Goal: Task Accomplishment & Management: Use online tool/utility

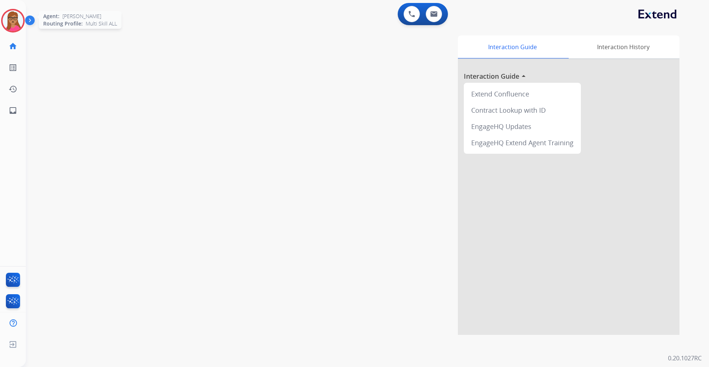
click at [14, 24] on img at bounding box center [13, 20] width 21 height 21
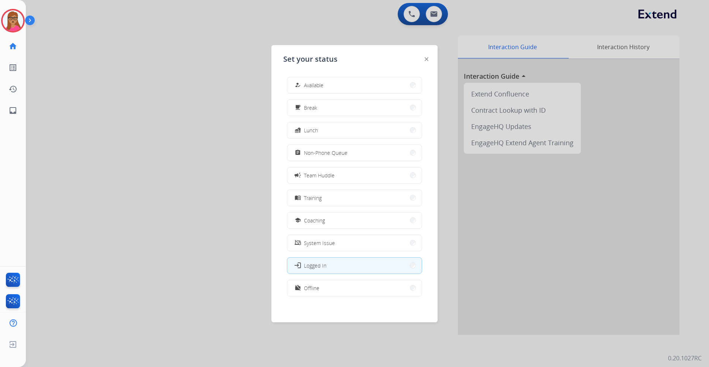
click at [117, 49] on div at bounding box center [354, 183] width 709 height 367
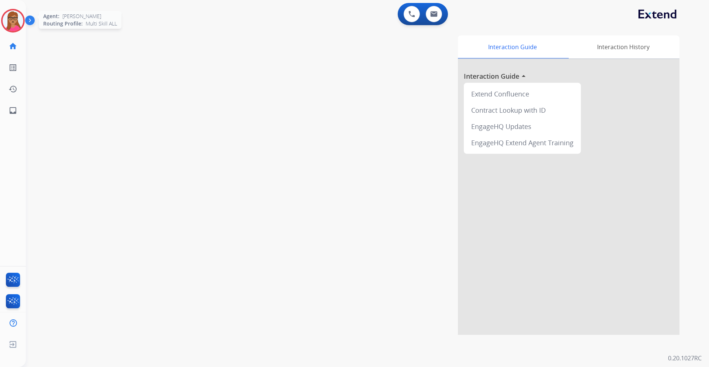
click at [6, 18] on img at bounding box center [13, 20] width 21 height 21
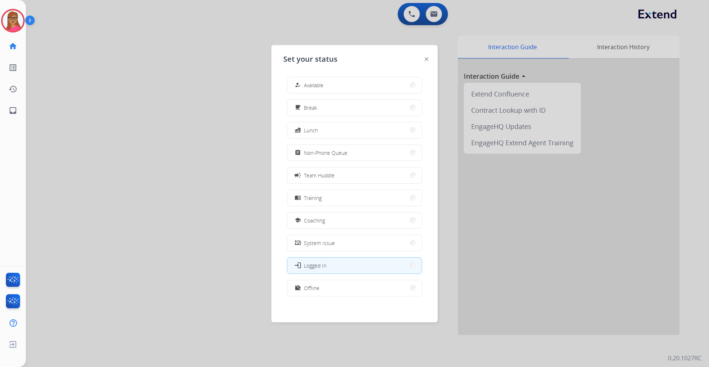
click at [321, 88] on span "Available" at bounding box center [314, 85] width 20 height 8
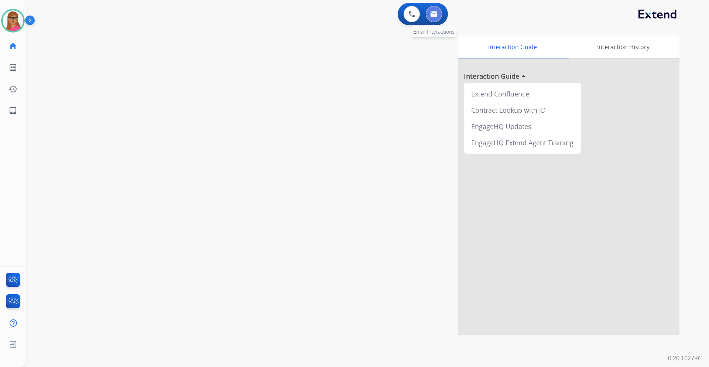
click at [437, 14] on img at bounding box center [433, 14] width 7 height 6
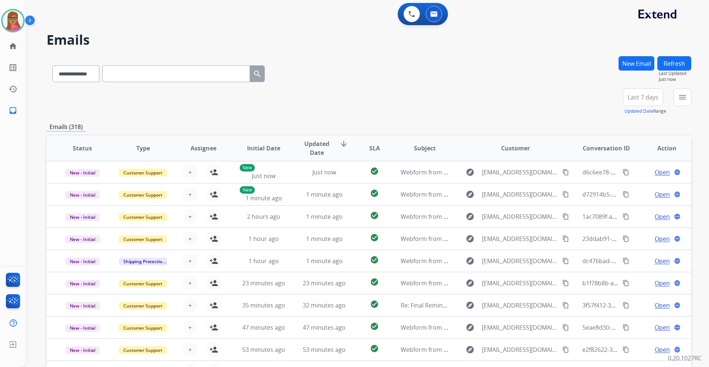
click at [472, 101] on button "Last 7 days" at bounding box center [643, 97] width 40 height 18
click at [472, 186] on div "Last 90 days" at bounding box center [640, 186] width 41 height 11
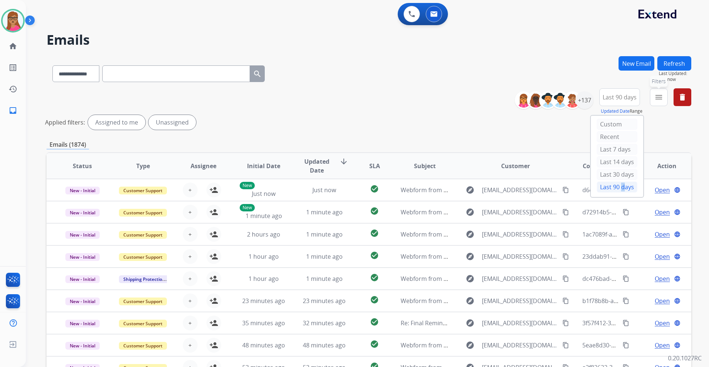
drag, startPoint x: 663, startPoint y: 99, endPoint x: 658, endPoint y: 132, distance: 33.5
click at [472, 99] on mat-icon "menu" at bounding box center [658, 97] width 9 height 9
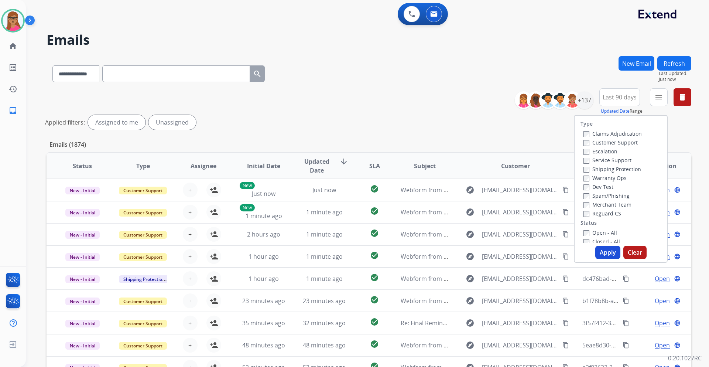
click at [472, 143] on label "Customer Support" at bounding box center [610, 142] width 54 height 7
click at [472, 170] on label "Shipping Protection" at bounding box center [612, 168] width 58 height 7
click at [472, 216] on label "Reguard CS" at bounding box center [602, 213] width 38 height 7
click at [472, 216] on label "Open - All" at bounding box center [600, 232] width 34 height 7
click at [472, 216] on button "Apply" at bounding box center [607, 251] width 25 height 13
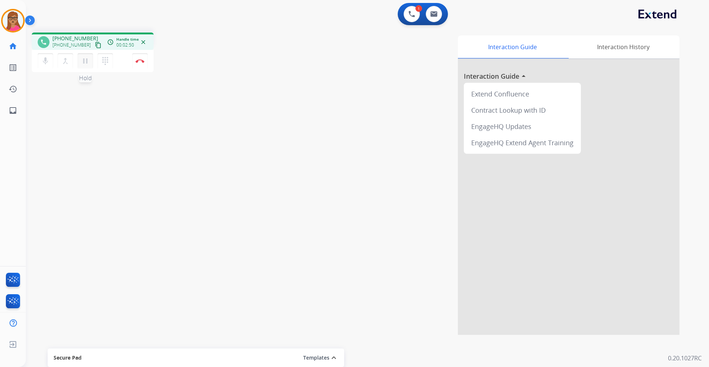
click at [85, 62] on mat-icon "pause" at bounding box center [85, 60] width 9 height 9
click at [412, 18] on button at bounding box center [411, 14] width 16 height 16
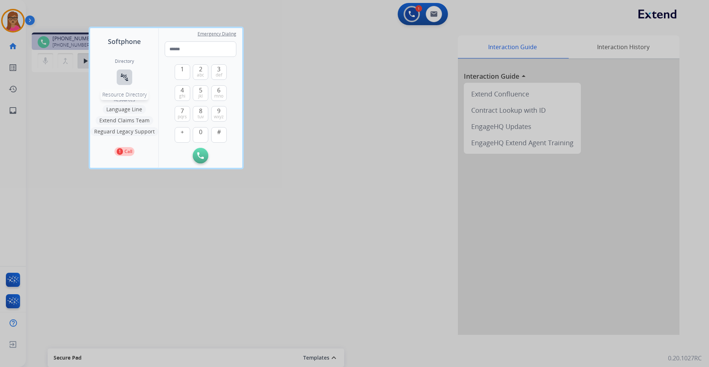
click at [129, 78] on button "connect_without_contact Resource Directory" at bounding box center [125, 77] width 16 height 16
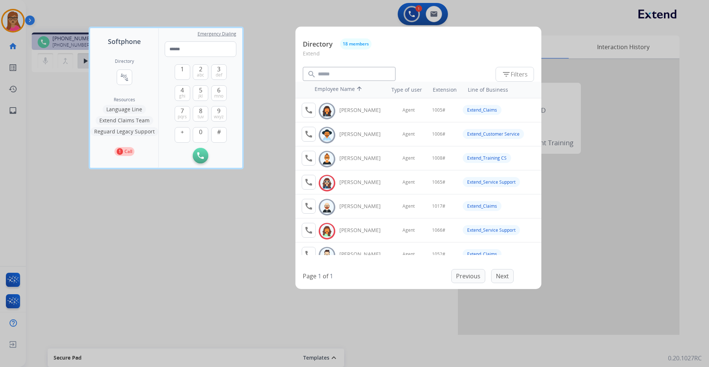
click at [472, 216] on div at bounding box center [354, 183] width 709 height 367
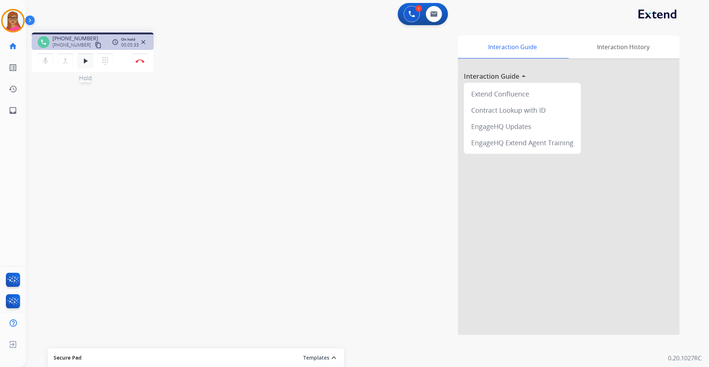
click at [87, 63] on mat-icon "play_arrow" at bounding box center [85, 60] width 9 height 9
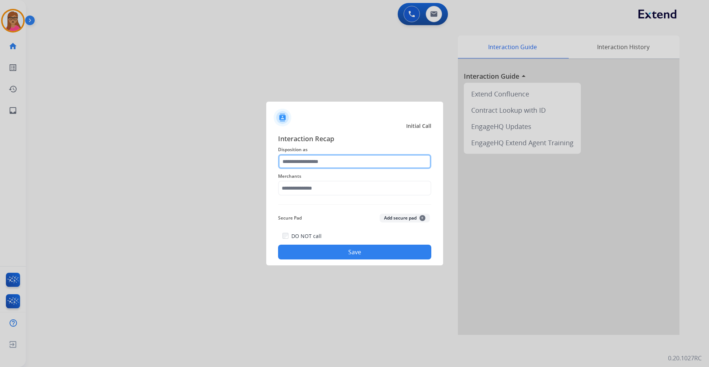
click at [317, 158] on input "text" at bounding box center [354, 161] width 153 height 15
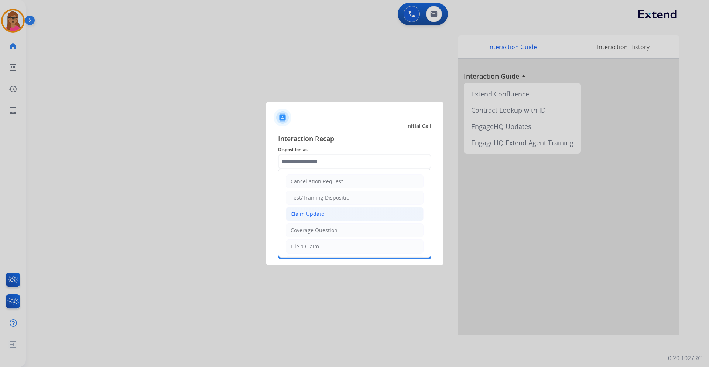
click at [315, 216] on div "Claim Update" at bounding box center [307, 213] width 34 height 7
type input "**********"
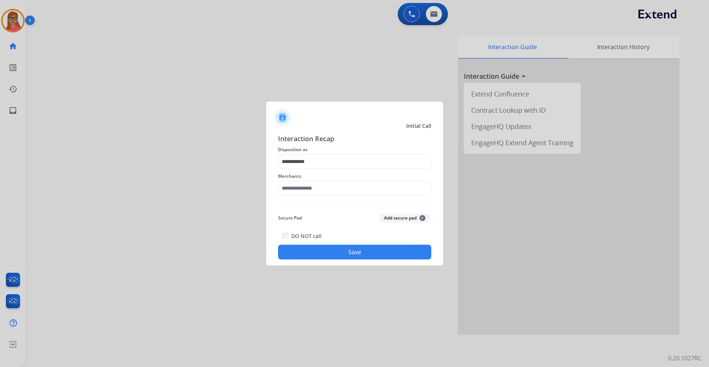
click at [322, 197] on div "Merchants" at bounding box center [354, 184] width 153 height 30
click at [326, 188] on input "text" at bounding box center [354, 187] width 153 height 15
click at [306, 209] on div "Sole fitness" at bounding box center [305, 208] width 28 height 7
type input "**********"
click at [330, 216] on button "Save" at bounding box center [354, 251] width 153 height 15
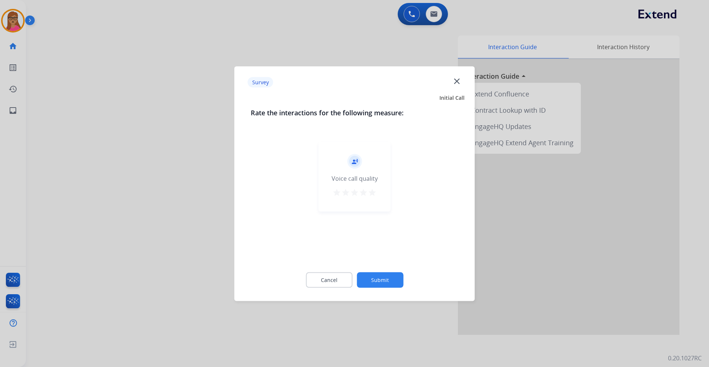
click at [158, 203] on div at bounding box center [354, 183] width 709 height 367
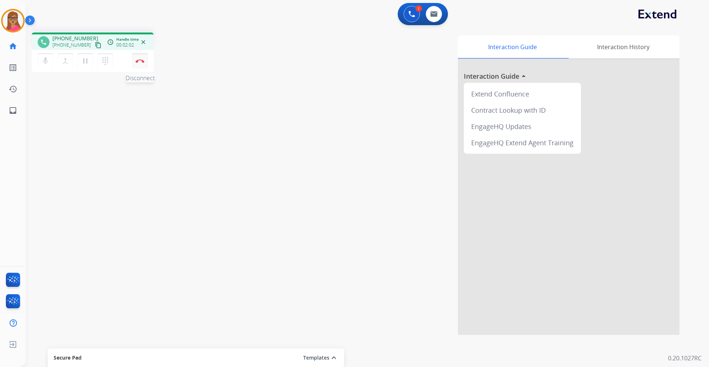
click at [136, 60] on img at bounding box center [139, 61] width 9 height 4
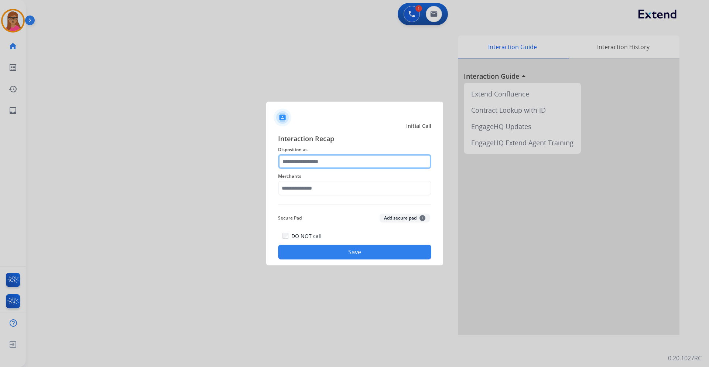
click at [309, 164] on input "text" at bounding box center [354, 161] width 153 height 15
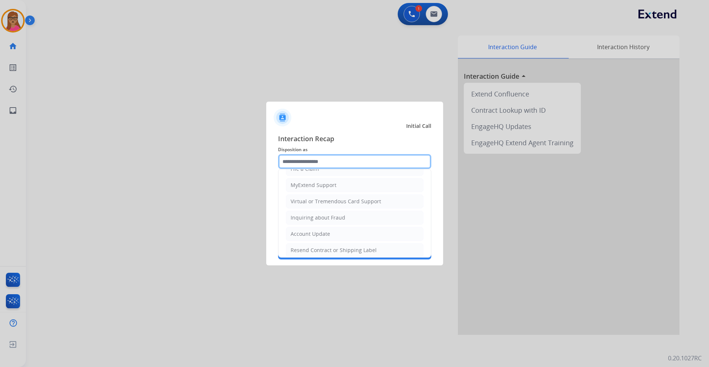
scroll to position [115, 0]
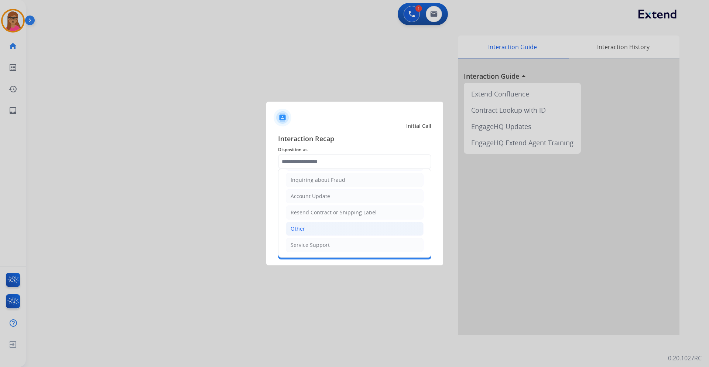
click at [309, 216] on li "Other" at bounding box center [355, 228] width 138 height 14
type input "*****"
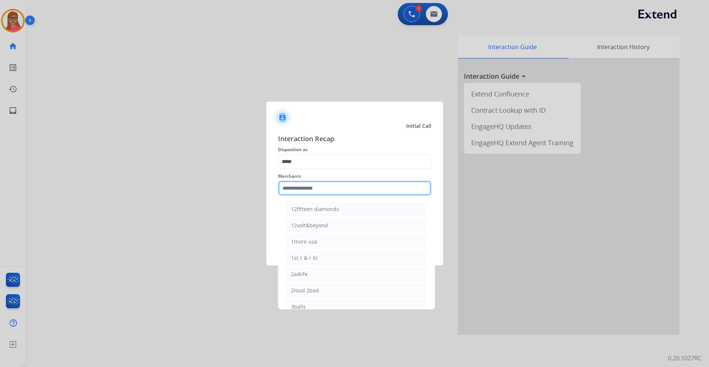
click at [322, 183] on input "text" at bounding box center [354, 187] width 153 height 15
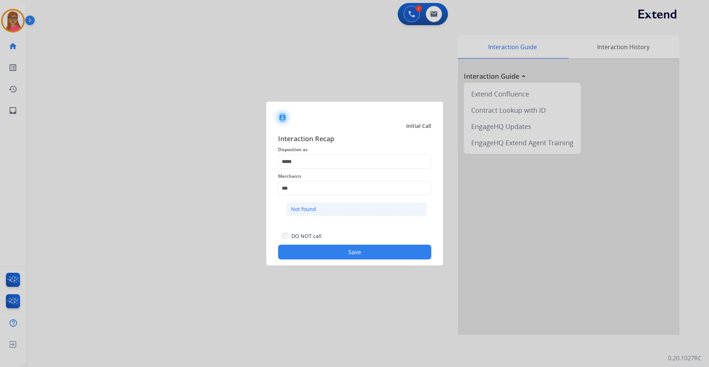
click at [300, 206] on div "Not found" at bounding box center [303, 208] width 25 height 7
type input "*********"
click at [343, 216] on button "Save" at bounding box center [354, 251] width 153 height 15
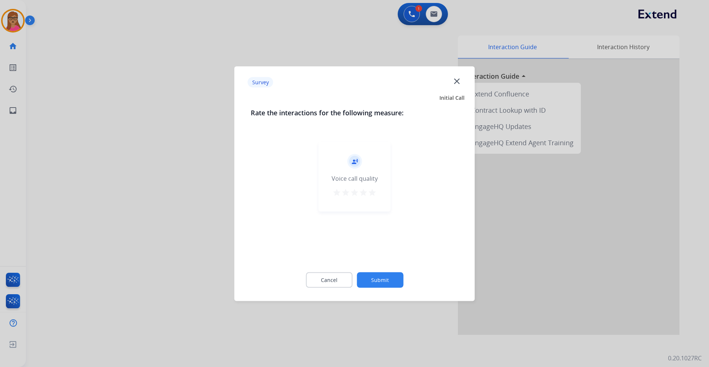
click at [170, 182] on div at bounding box center [354, 183] width 709 height 367
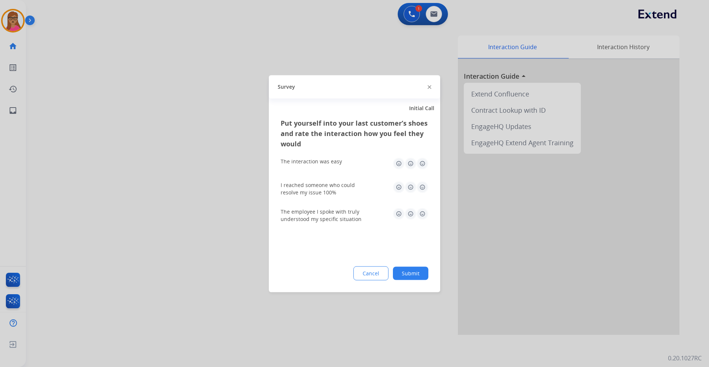
drag, startPoint x: 170, startPoint y: 182, endPoint x: 63, endPoint y: 63, distance: 159.5
click at [169, 181] on div at bounding box center [354, 183] width 709 height 367
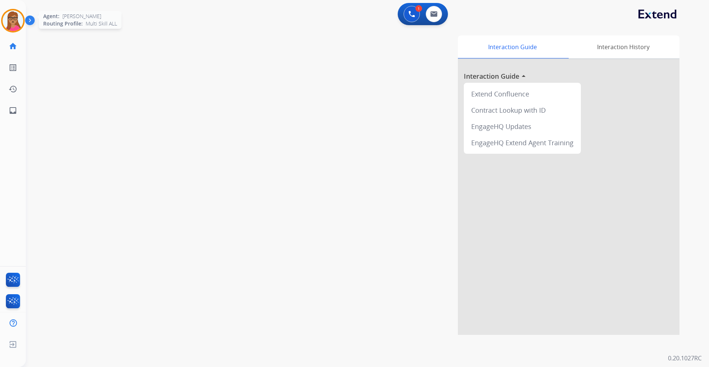
click at [16, 14] on img at bounding box center [13, 20] width 21 height 21
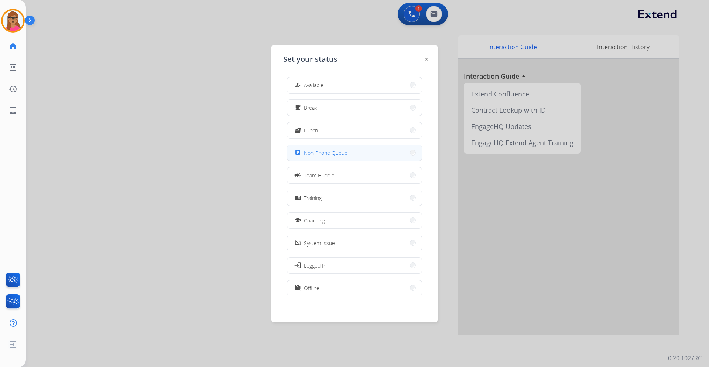
click at [327, 152] on span "Non-Phone Queue" at bounding box center [326, 153] width 44 height 8
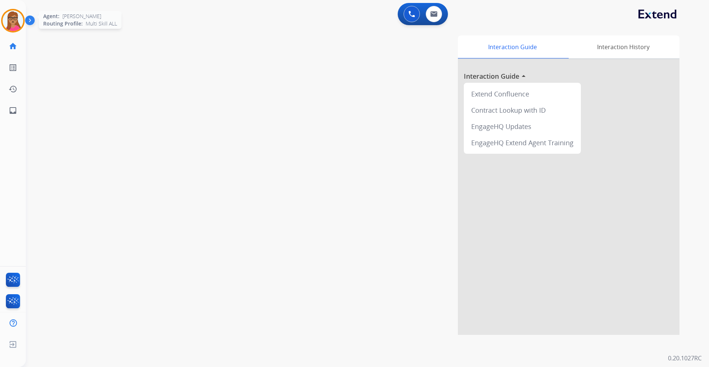
click at [10, 21] on img at bounding box center [13, 20] width 21 height 21
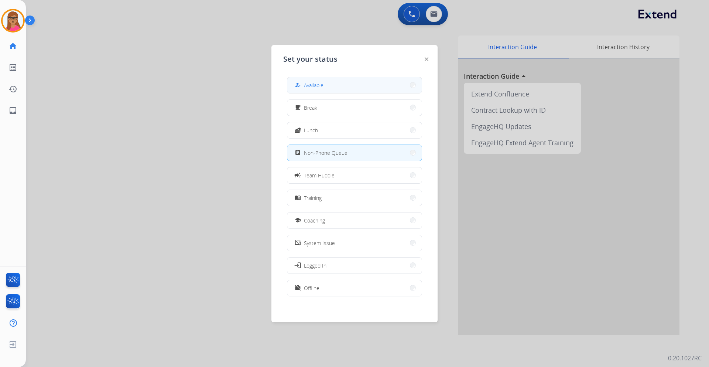
click at [329, 84] on button "how_to_reg Available" at bounding box center [354, 85] width 134 height 16
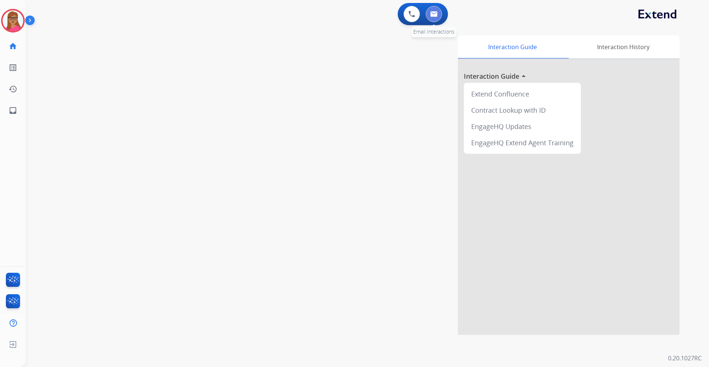
click at [437, 17] on button at bounding box center [434, 14] width 16 height 16
select select "**********"
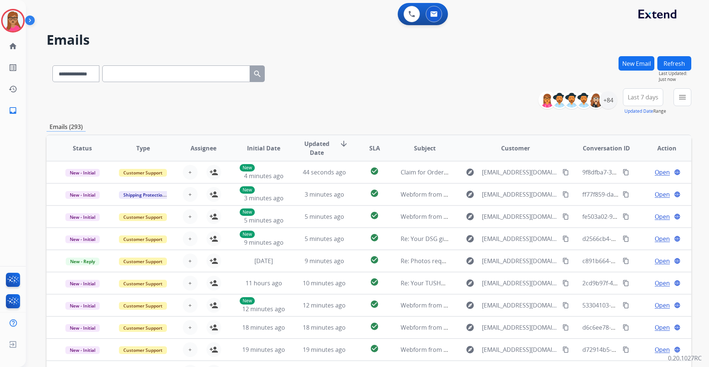
click at [636, 96] on span "Last 7 days" at bounding box center [642, 97] width 31 height 3
click at [625, 183] on div "Last 90 days" at bounding box center [640, 186] width 41 height 11
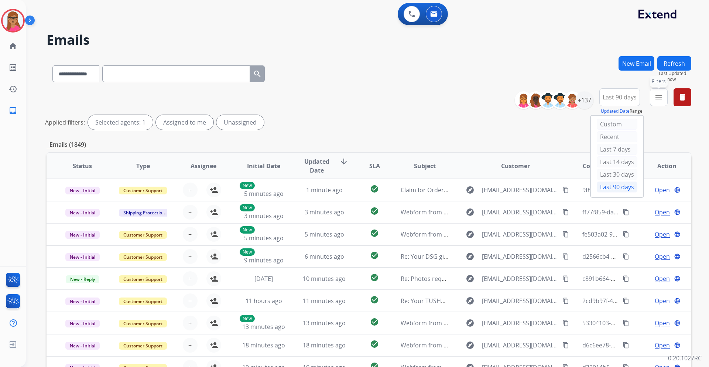
click at [659, 102] on button "menu Filters" at bounding box center [659, 97] width 18 height 18
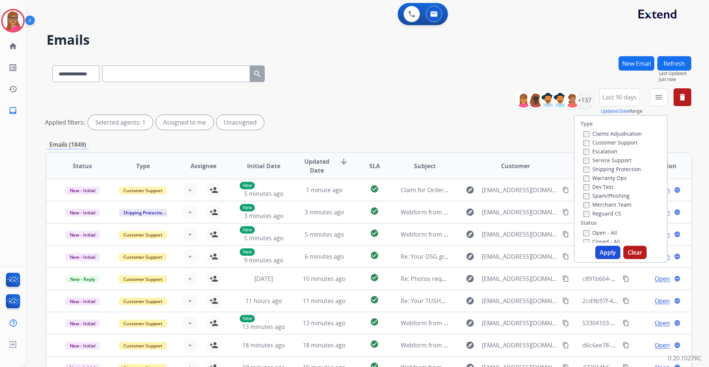
click at [620, 141] on label "Customer Support" at bounding box center [610, 142] width 54 height 7
click at [612, 171] on label "Shipping Protection" at bounding box center [612, 168] width 58 height 7
click at [607, 214] on label "Reguard CS" at bounding box center [602, 213] width 38 height 7
click at [585, 212] on label "Reguard CS" at bounding box center [602, 213] width 38 height 7
click at [591, 233] on label "Open - All" at bounding box center [600, 232] width 34 height 7
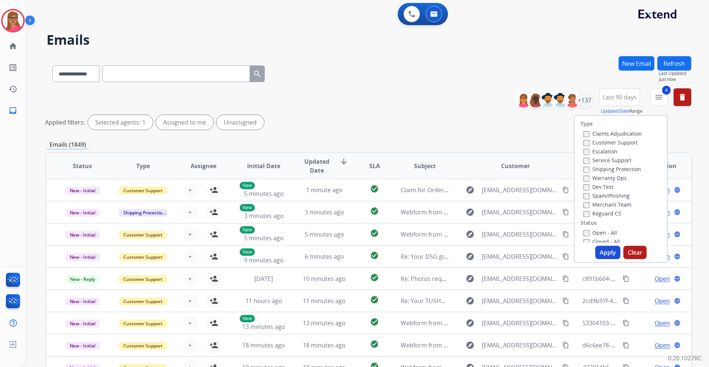
click at [604, 254] on button "Apply" at bounding box center [607, 251] width 25 height 13
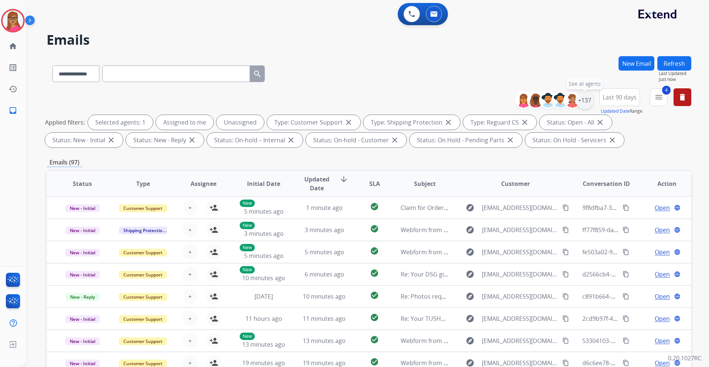
click at [586, 99] on div "+137" at bounding box center [584, 100] width 18 height 18
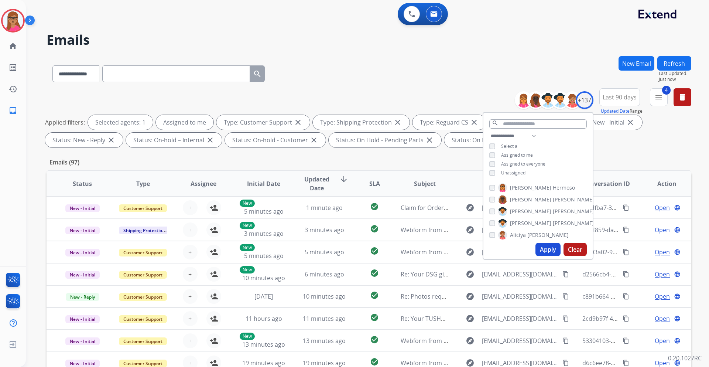
click at [548, 250] on button "Apply" at bounding box center [547, 249] width 25 height 13
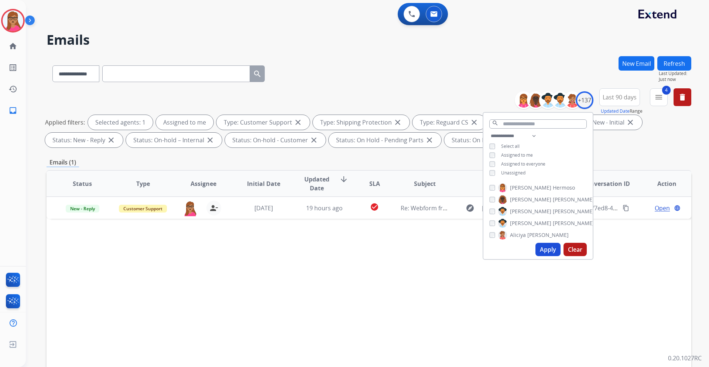
click at [406, 276] on div "Status Type Assignee Initial Date Updated Date arrow_downward SLA Subject Custo…" at bounding box center [369, 293] width 644 height 247
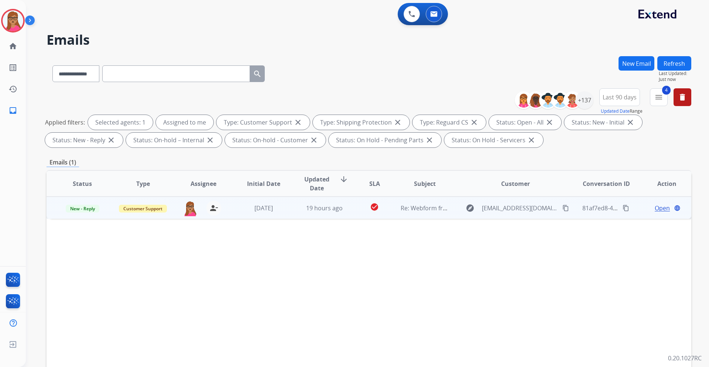
click at [655, 206] on span "Open" at bounding box center [661, 207] width 15 height 9
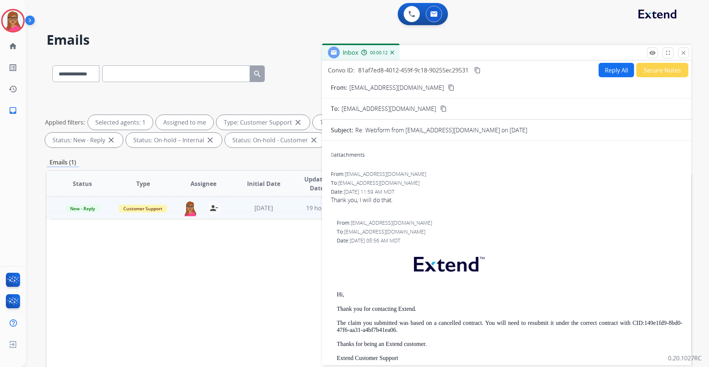
click at [671, 69] on button "Secure Notes" at bounding box center [662, 70] width 52 height 14
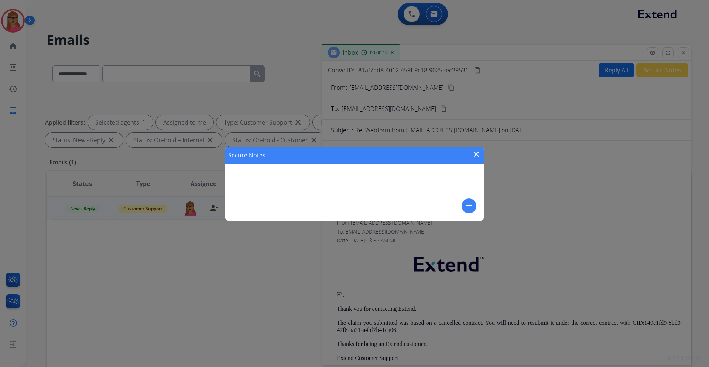
click at [471, 202] on mat-icon "add" at bounding box center [468, 205] width 9 height 9
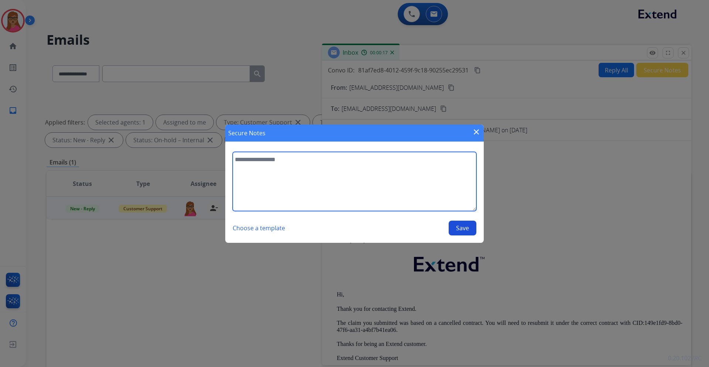
click at [354, 173] on textarea at bounding box center [355, 181] width 244 height 59
type textarea "**********"
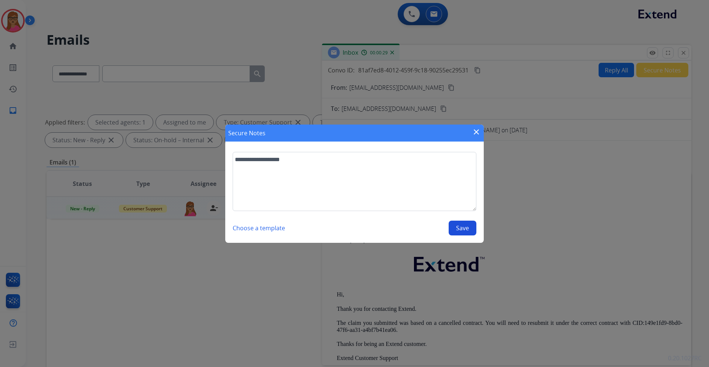
click at [463, 228] on button "Save" at bounding box center [462, 227] width 28 height 15
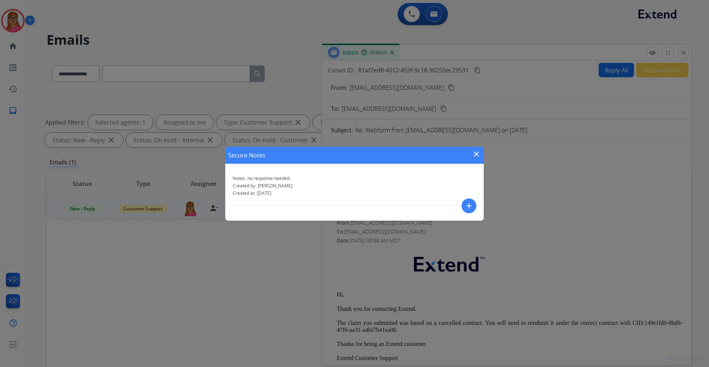
click at [476, 154] on mat-icon "close" at bounding box center [476, 153] width 9 height 9
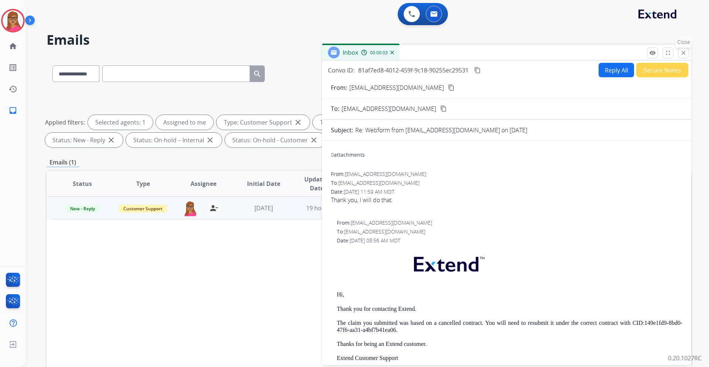
click at [684, 52] on mat-icon "close" at bounding box center [683, 52] width 7 height 7
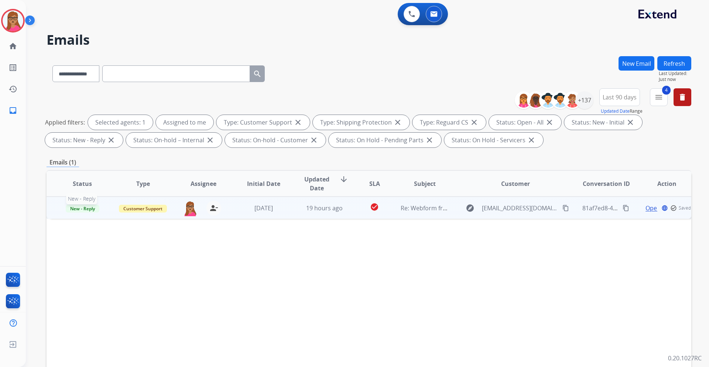
click at [85, 206] on span "New - Reply" at bounding box center [83, 208] width 34 height 8
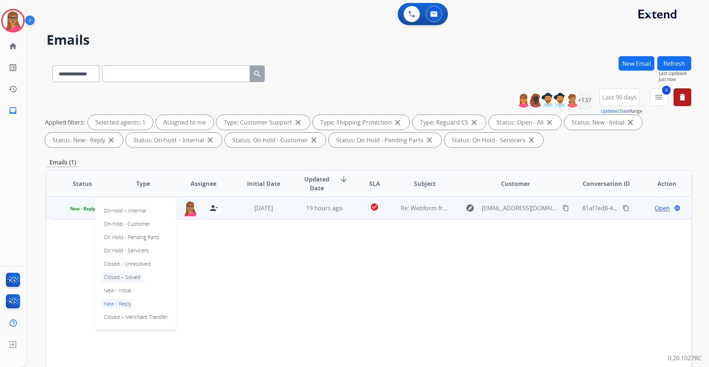
click at [127, 278] on p "Closed – Solved" at bounding box center [122, 277] width 42 height 10
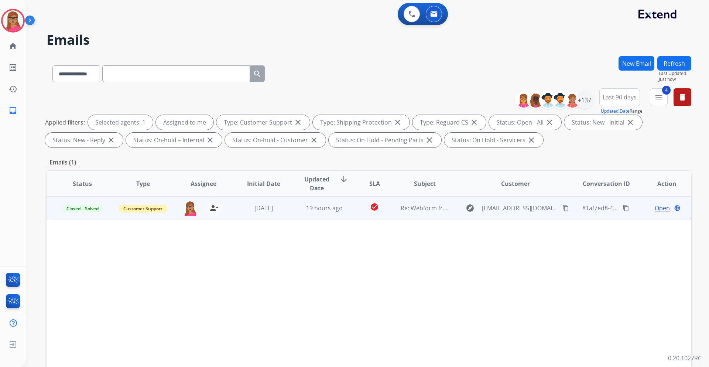
click at [677, 61] on button "Refresh" at bounding box center [674, 63] width 34 height 14
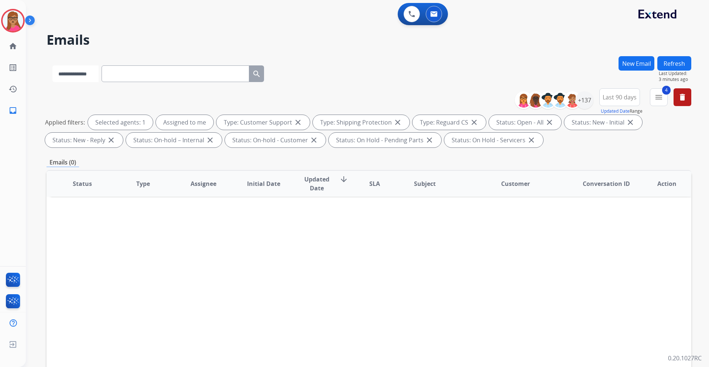
click at [90, 72] on select "**********" at bounding box center [75, 73] width 46 height 17
select select "**********"
click at [52, 65] on select "**********" at bounding box center [75, 73] width 46 height 17
paste input "**********"
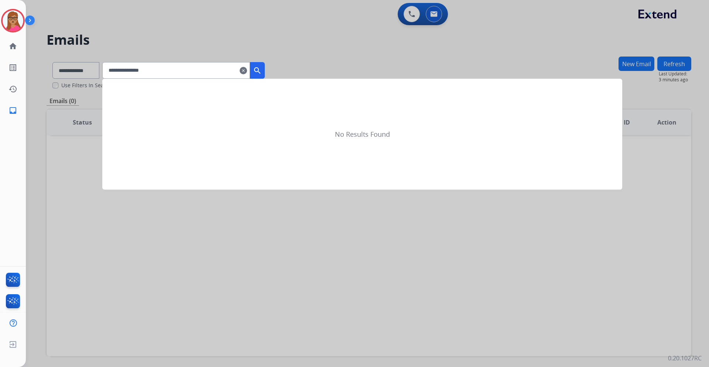
type input "**********"
click at [262, 74] on mat-icon "search" at bounding box center [257, 70] width 9 height 9
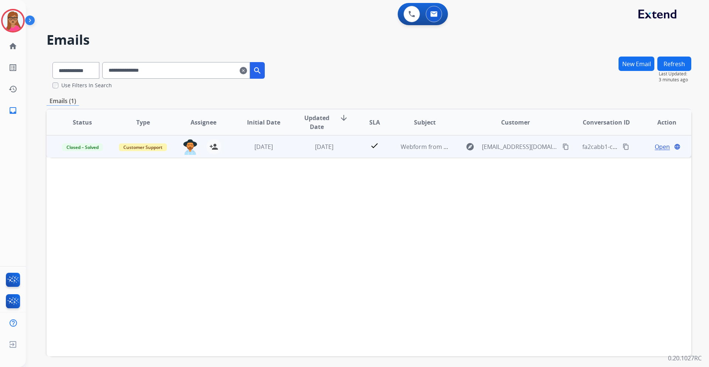
click at [654, 147] on span "Open" at bounding box center [661, 146] width 15 height 9
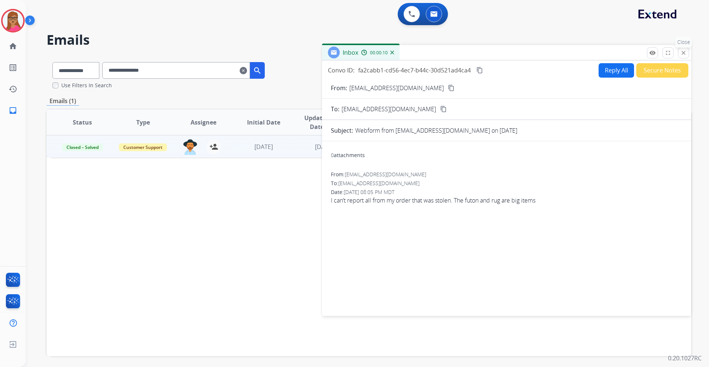
drag, startPoint x: 682, startPoint y: 52, endPoint x: 582, endPoint y: 6, distance: 110.2
click at [682, 52] on mat-icon "close" at bounding box center [683, 52] width 7 height 7
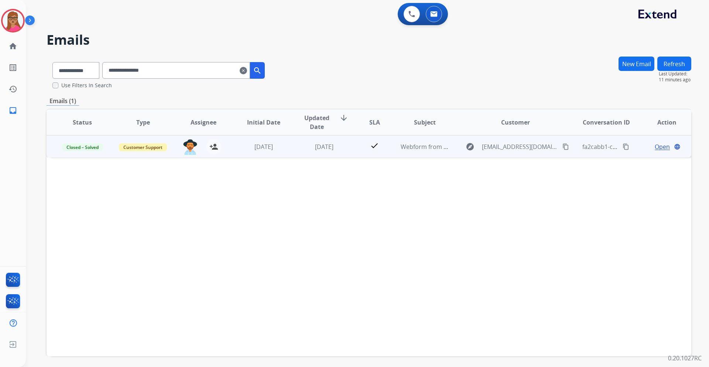
click at [655, 148] on span "Open" at bounding box center [661, 146] width 15 height 9
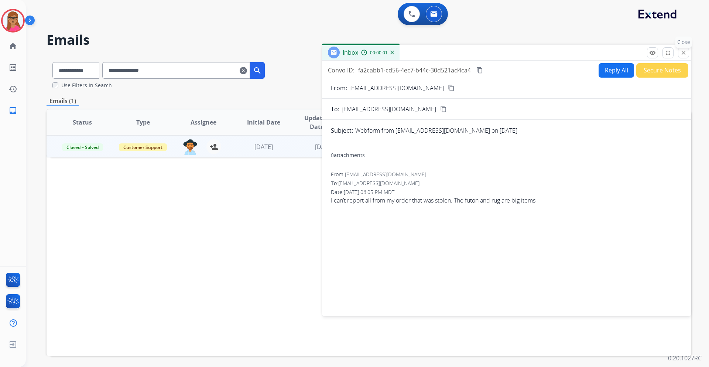
click at [684, 53] on mat-icon "close" at bounding box center [683, 52] width 7 height 7
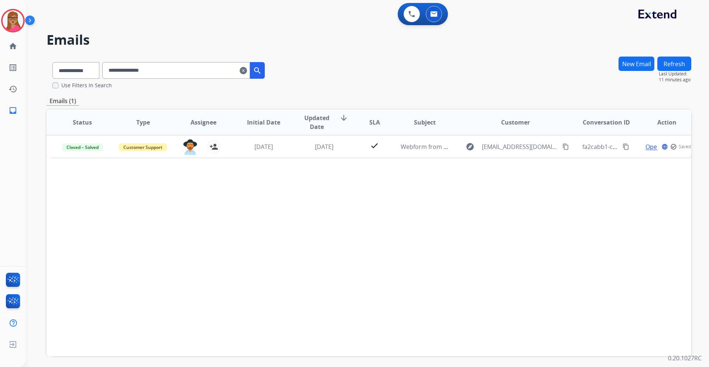
click at [626, 61] on button "New Email" at bounding box center [636, 63] width 36 height 14
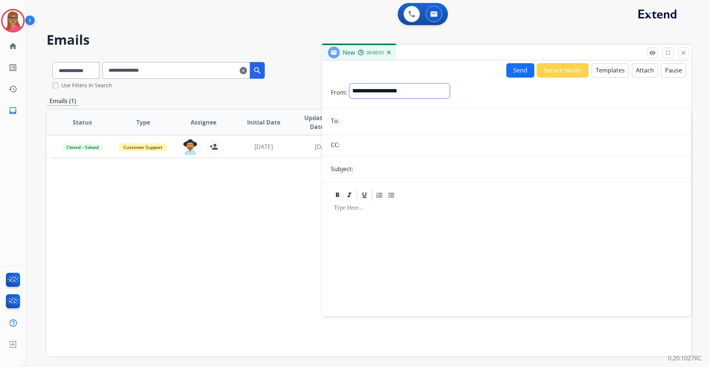
click at [401, 93] on select "**********" at bounding box center [399, 90] width 100 height 15
select select "**********"
click at [349, 83] on select "**********" at bounding box center [399, 90] width 100 height 15
click at [365, 115] on input "email" at bounding box center [511, 121] width 341 height 15
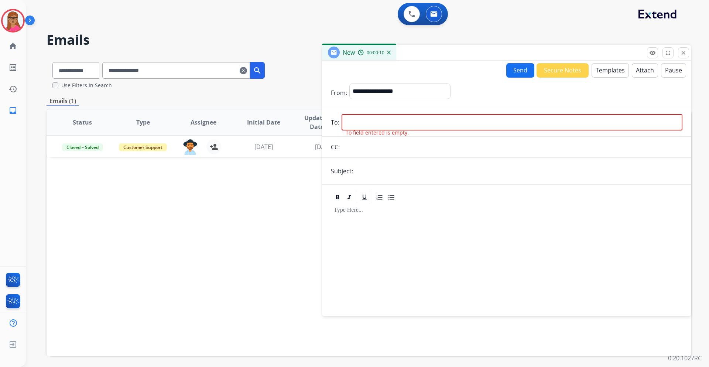
paste input "**********"
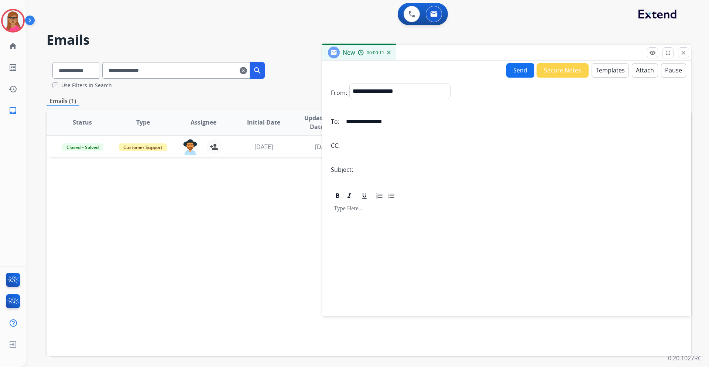
type input "**********"
click at [384, 173] on input "text" at bounding box center [518, 169] width 327 height 15
type input "**********"
click at [342, 211] on p at bounding box center [506, 208] width 345 height 7
click at [611, 74] on button "Templates" at bounding box center [609, 70] width 37 height 14
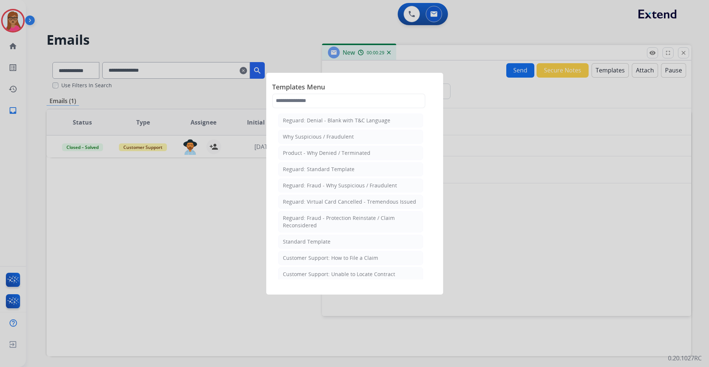
drag, startPoint x: 319, startPoint y: 241, endPoint x: 378, endPoint y: 249, distance: 60.3
click at [319, 241] on div "Standard Template" at bounding box center [307, 241] width 48 height 7
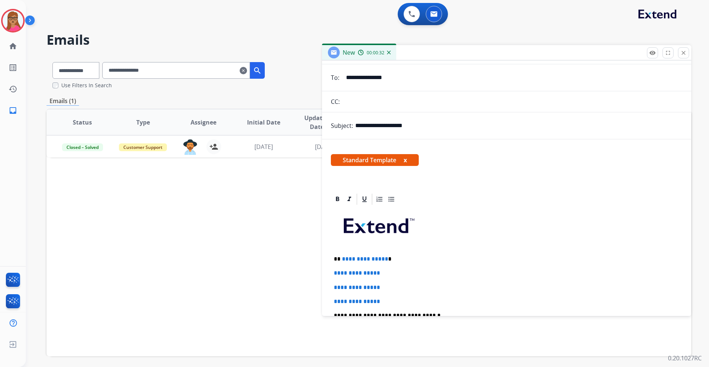
scroll to position [111, 0]
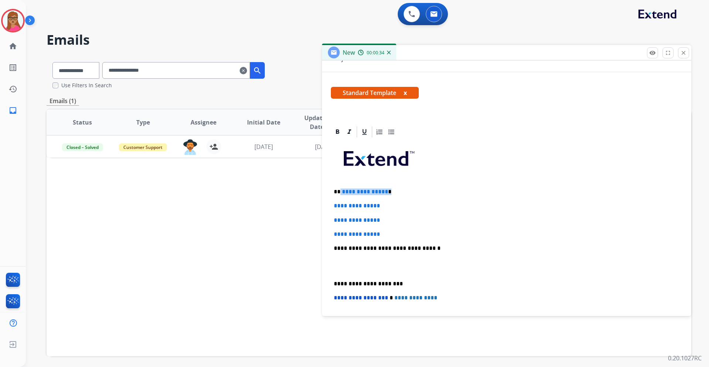
drag, startPoint x: 389, startPoint y: 190, endPoint x: 350, endPoint y: 190, distance: 39.1
click at [340, 189] on p "**********" at bounding box center [504, 191] width 340 height 7
drag, startPoint x: 333, startPoint y: 202, endPoint x: 394, endPoint y: 233, distance: 69.2
click at [394, 233] on div "**********" at bounding box center [506, 265] width 351 height 254
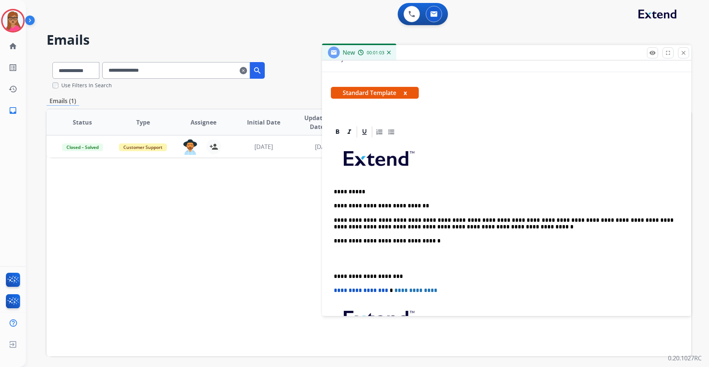
click at [332, 269] on div "**********" at bounding box center [506, 261] width 351 height 247
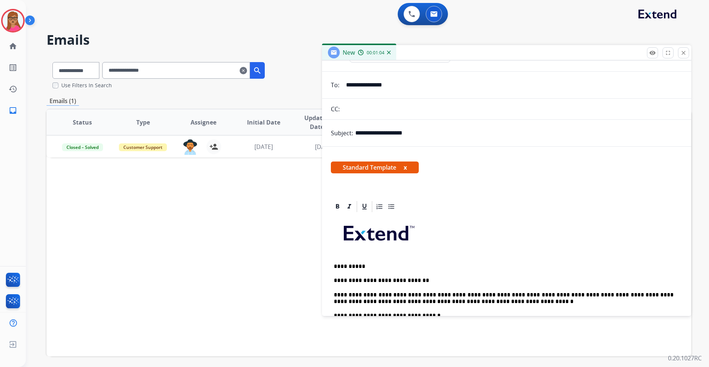
scroll to position [0, 0]
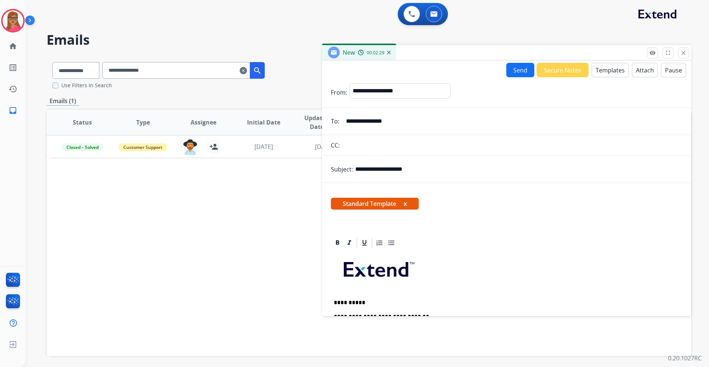
click at [514, 72] on button "Send" at bounding box center [520, 70] width 28 height 14
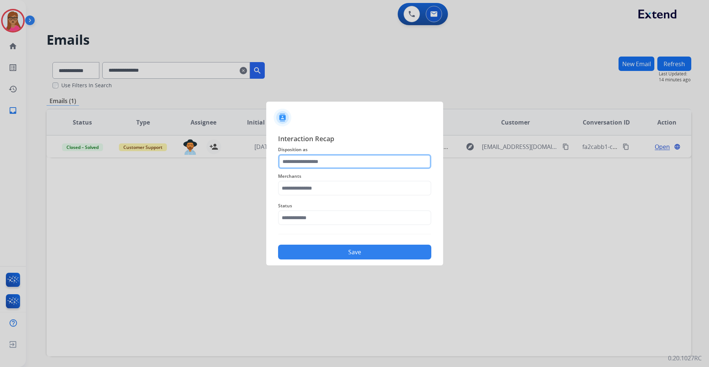
click at [300, 159] on input "text" at bounding box center [354, 161] width 153 height 15
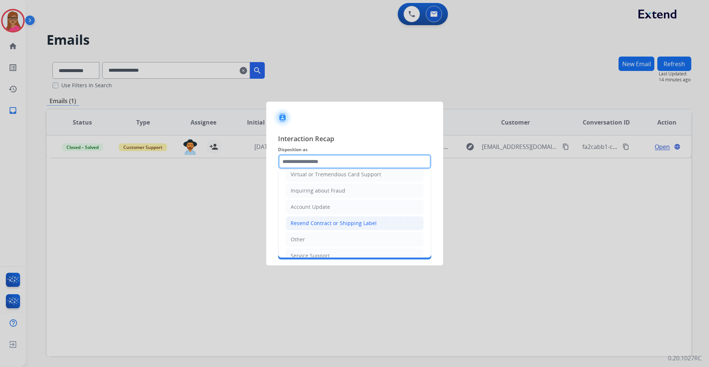
scroll to position [111, 0]
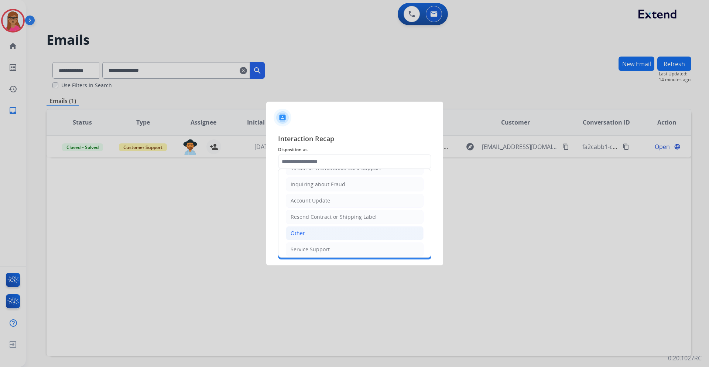
click at [302, 234] on div "Other" at bounding box center [297, 232] width 14 height 7
type input "*****"
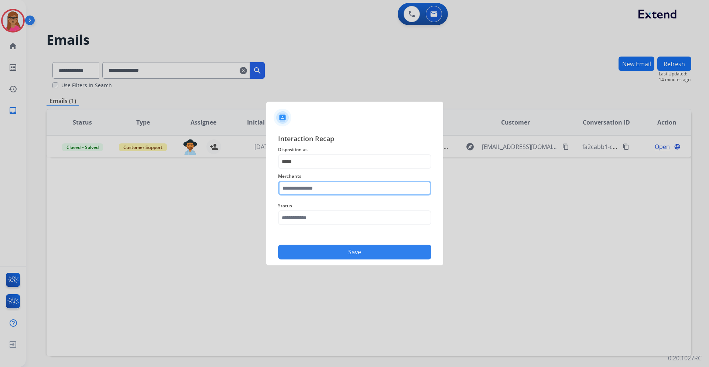
click at [315, 188] on input "text" at bounding box center [354, 187] width 153 height 15
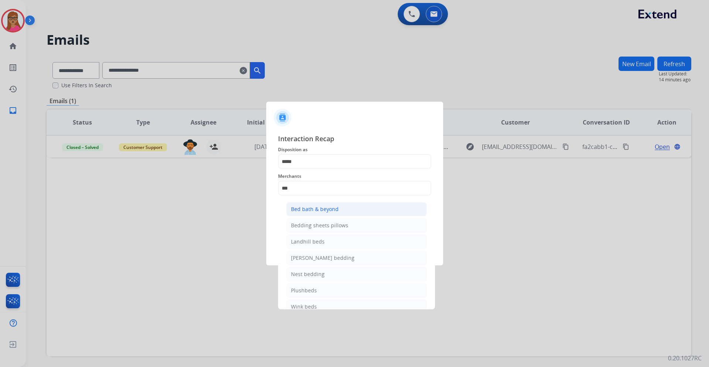
click at [303, 211] on div "Bed bath & beyond" at bounding box center [315, 208] width 48 height 7
type input "**********"
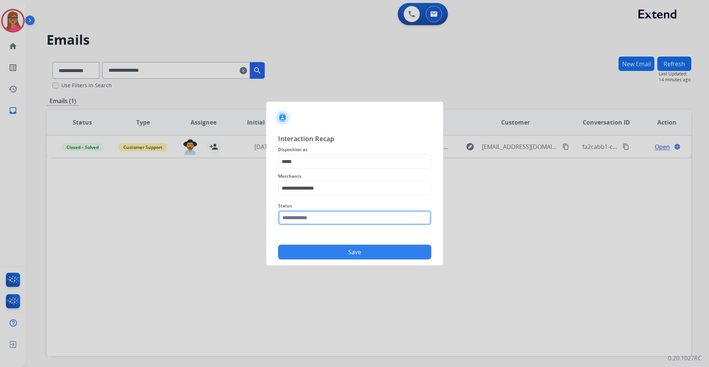
click at [310, 219] on input "text" at bounding box center [354, 217] width 153 height 15
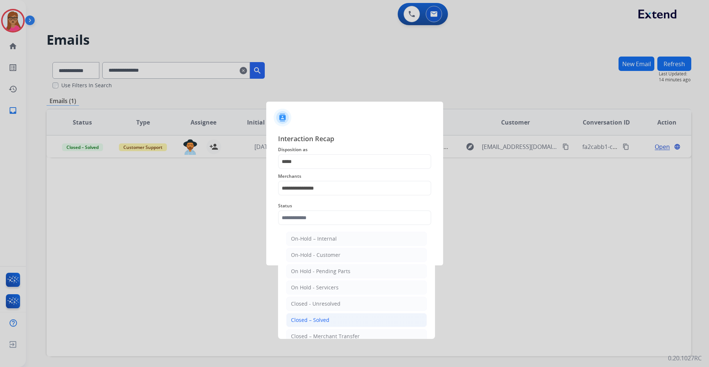
click at [319, 323] on div "Closed – Solved" at bounding box center [310, 319] width 38 height 7
type input "**********"
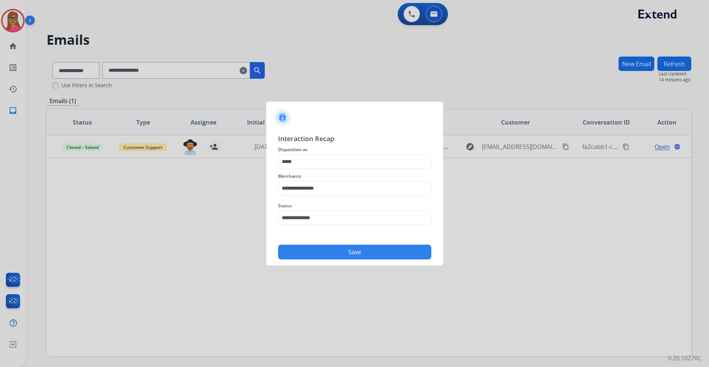
click at [346, 253] on button "Save" at bounding box center [354, 251] width 153 height 15
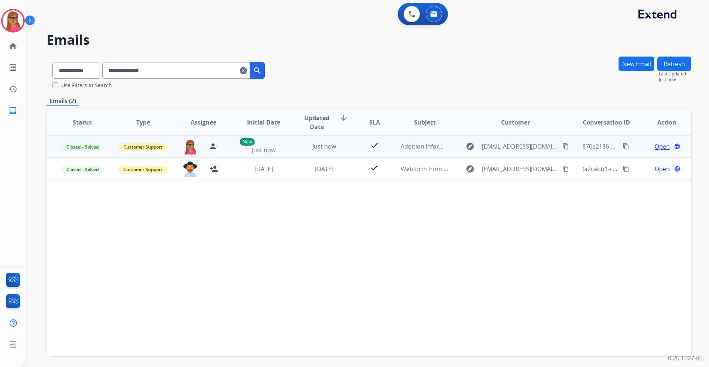
click at [622, 145] on mat-icon "content_copy" at bounding box center [625, 146] width 7 height 7
click at [664, 147] on span "Open" at bounding box center [661, 146] width 15 height 9
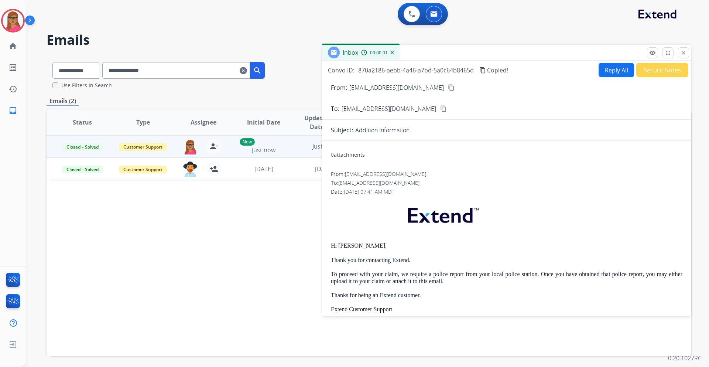
drag, startPoint x: 683, startPoint y: 53, endPoint x: 622, endPoint y: 4, distance: 78.8
click at [678, 47] on button "close Close" at bounding box center [683, 52] width 11 height 11
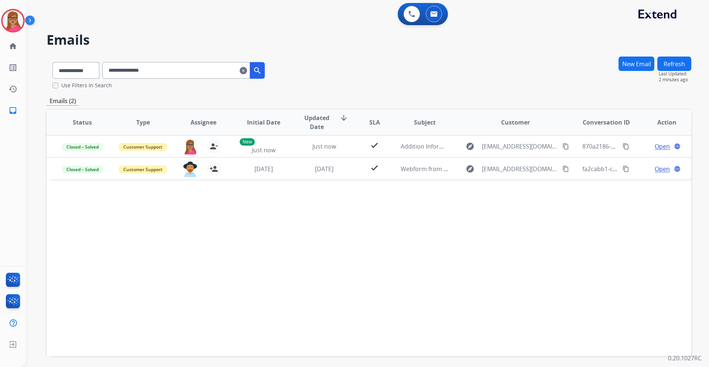
click at [400, 16] on div "0 Voice Interactions 0 Email Interactions" at bounding box center [423, 14] width 50 height 22
click at [416, 11] on button at bounding box center [411, 14] width 16 height 16
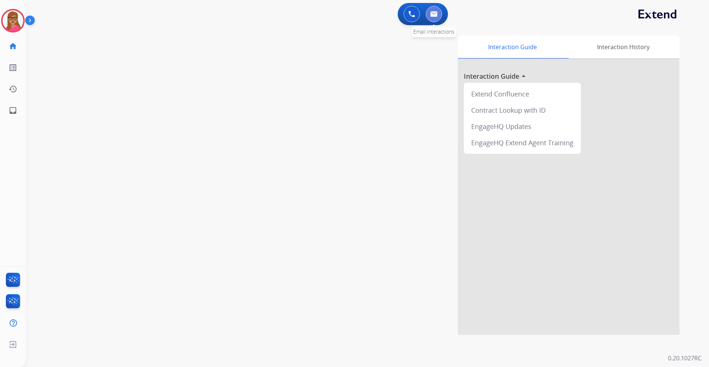
click at [429, 12] on button at bounding box center [434, 14] width 16 height 16
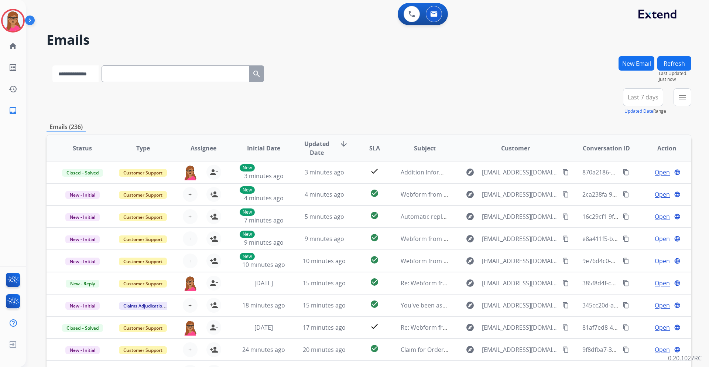
drag, startPoint x: 142, startPoint y: 71, endPoint x: 83, endPoint y: 74, distance: 59.5
click at [83, 73] on select "**********" at bounding box center [75, 73] width 46 height 17
select select "**********"
click at [52, 65] on select "**********" at bounding box center [75, 73] width 46 height 17
click at [16, 27] on img at bounding box center [13, 20] width 21 height 21
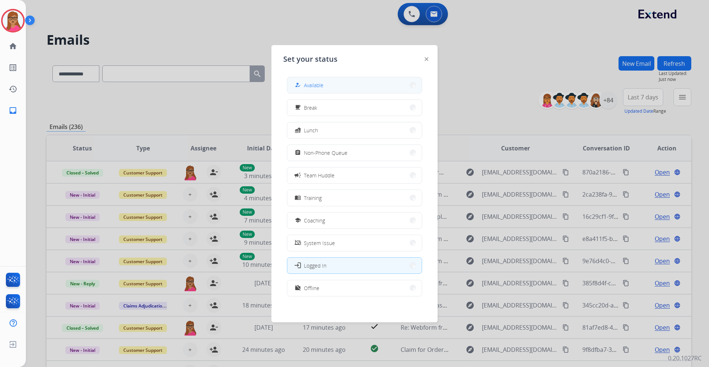
click at [329, 86] on button "how_to_reg Available" at bounding box center [354, 85] width 134 height 16
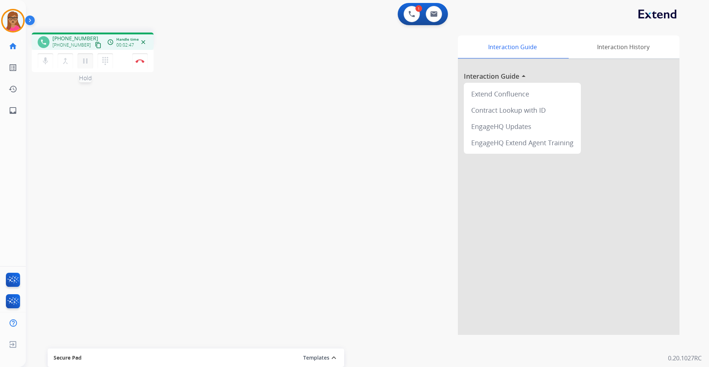
click at [87, 63] on mat-icon "pause" at bounding box center [85, 60] width 9 height 9
click at [82, 63] on mat-icon "play_arrow" at bounding box center [85, 60] width 9 height 9
click at [144, 63] on button "Disconnect" at bounding box center [140, 61] width 16 height 16
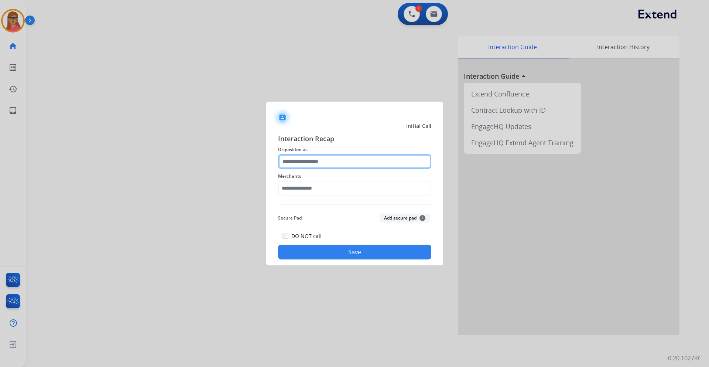
click at [370, 159] on input "text" at bounding box center [354, 161] width 153 height 15
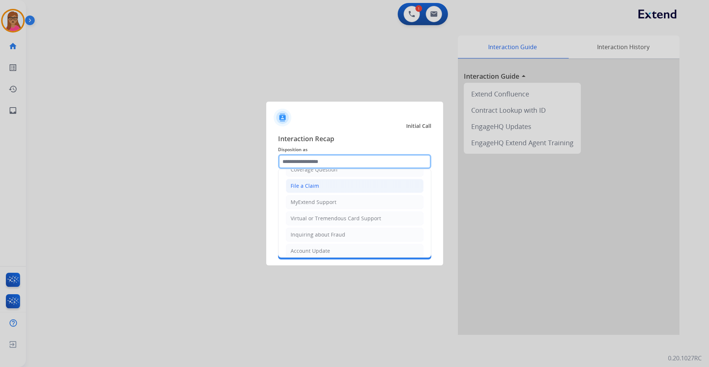
scroll to position [115, 0]
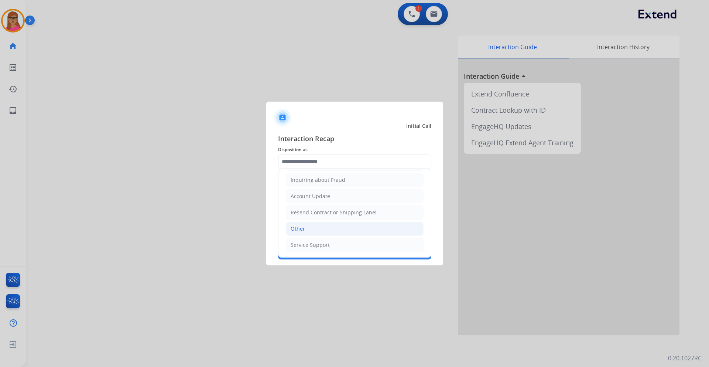
click at [318, 224] on li "Other" at bounding box center [355, 228] width 138 height 14
type input "*****"
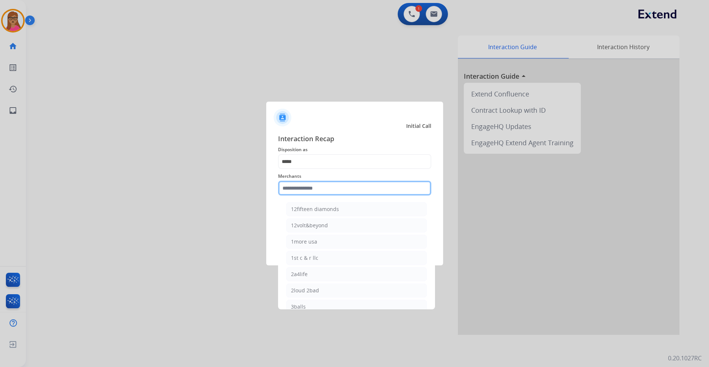
click at [317, 181] on input "text" at bounding box center [354, 187] width 153 height 15
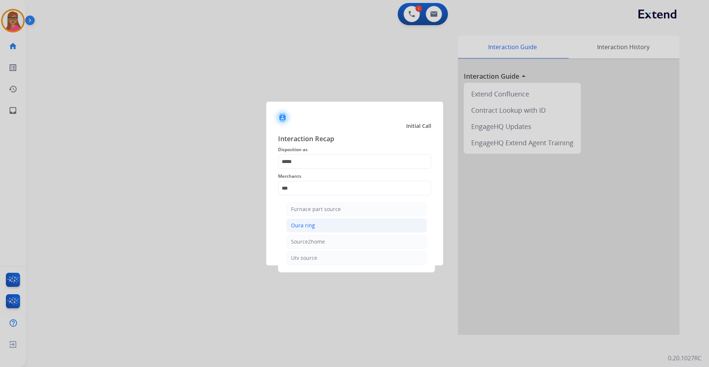
click at [307, 228] on div "Oura ring" at bounding box center [303, 224] width 24 height 7
type input "*********"
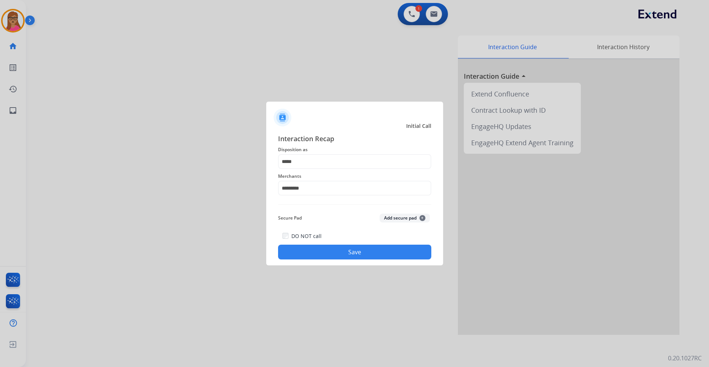
click at [357, 249] on button "Save" at bounding box center [354, 251] width 153 height 15
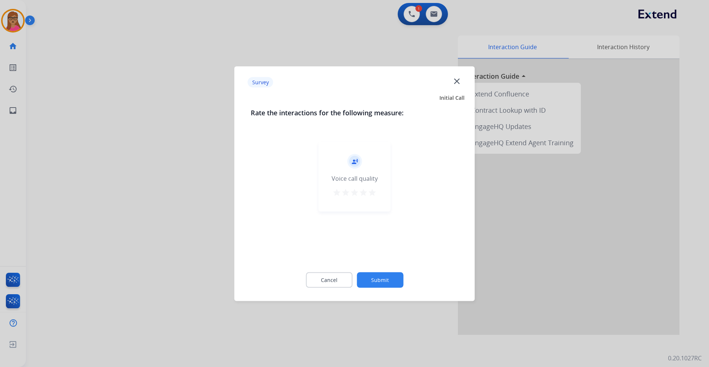
click at [179, 198] on div at bounding box center [354, 183] width 709 height 367
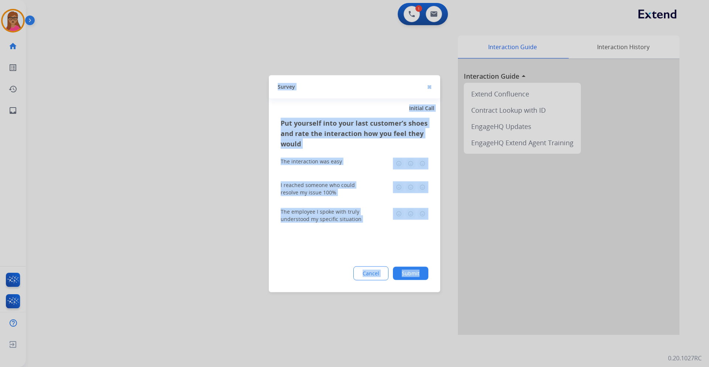
click at [179, 197] on div at bounding box center [354, 183] width 709 height 367
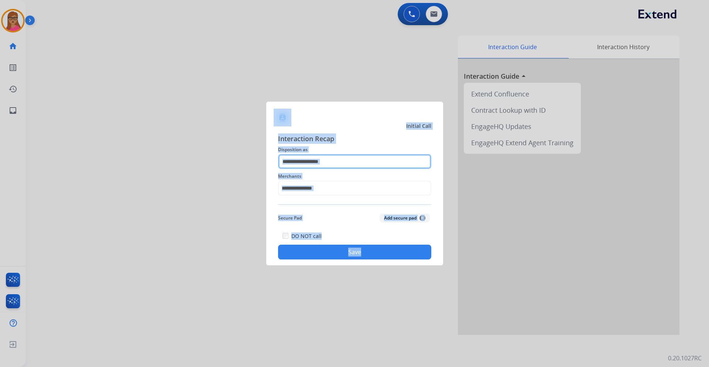
click at [334, 155] on input "text" at bounding box center [354, 161] width 153 height 15
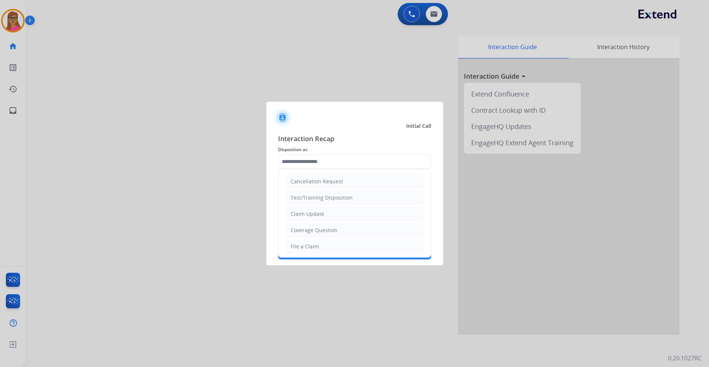
drag, startPoint x: 321, startPoint y: 245, endPoint x: 321, endPoint y: 226, distance: 18.5
click at [321, 244] on li "File a Claim" at bounding box center [355, 246] width 138 height 14
type input "**********"
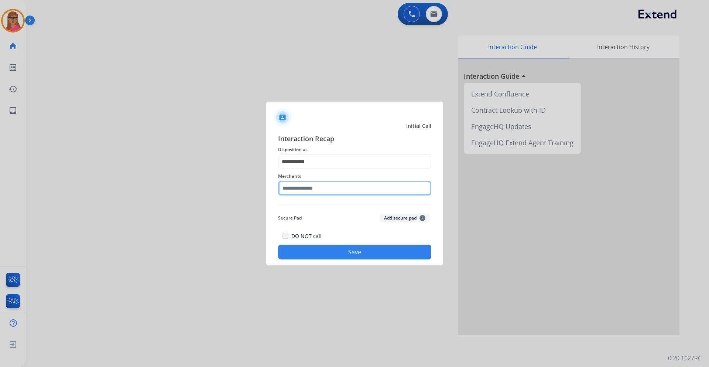
click at [337, 185] on input "text" at bounding box center [354, 187] width 153 height 15
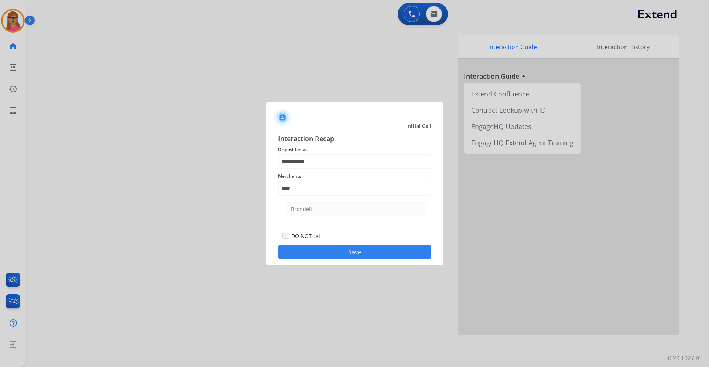
click at [319, 210] on li "Brondell" at bounding box center [356, 209] width 141 height 14
type input "********"
click at [354, 255] on button "Save" at bounding box center [354, 251] width 153 height 15
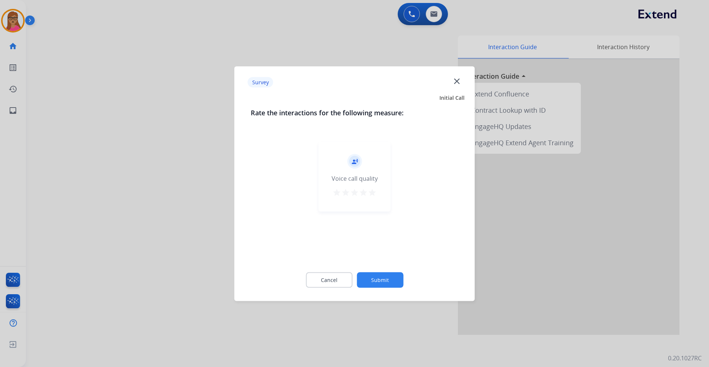
click at [120, 193] on div at bounding box center [354, 183] width 709 height 367
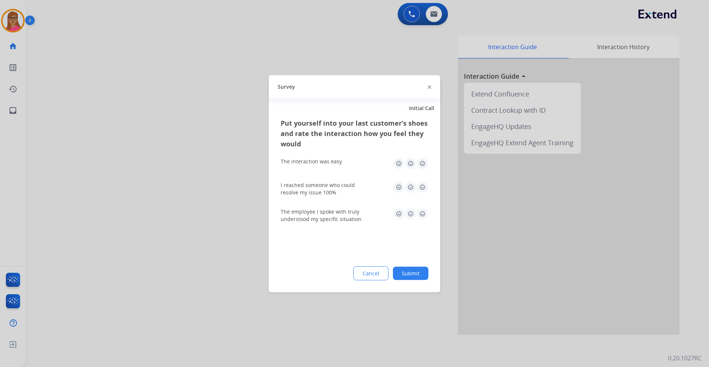
drag, startPoint x: 120, startPoint y: 193, endPoint x: 314, endPoint y: 51, distance: 241.2
click at [123, 192] on div at bounding box center [354, 183] width 709 height 367
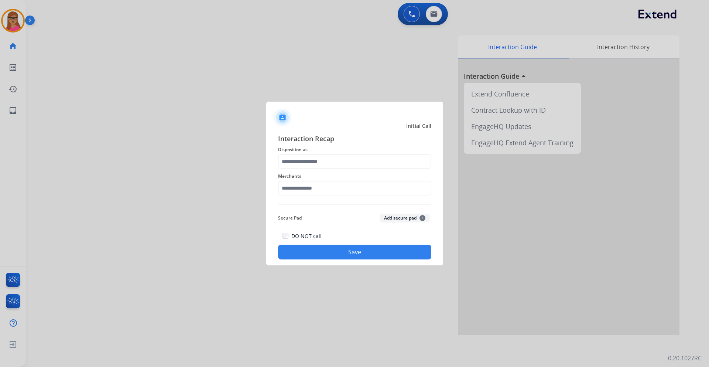
click at [316, 151] on span "Disposition as" at bounding box center [354, 149] width 153 height 9
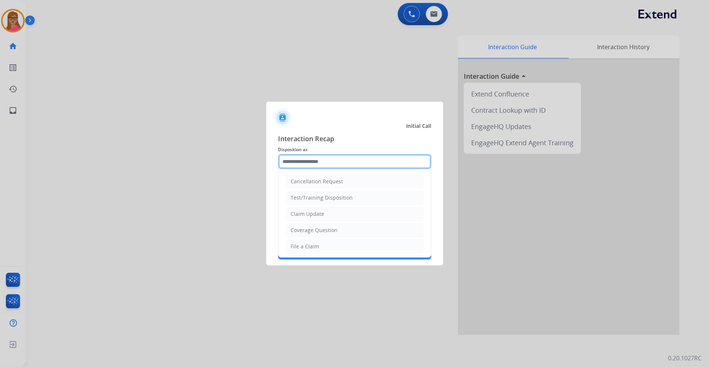
click at [316, 162] on input "text" at bounding box center [354, 161] width 153 height 15
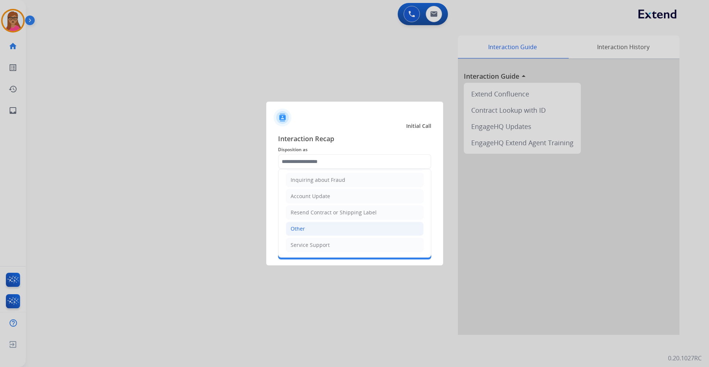
click at [303, 232] on div "Other" at bounding box center [297, 228] width 14 height 7
type input "*****"
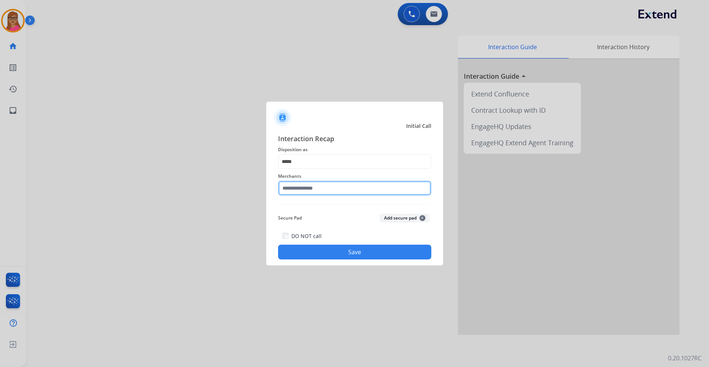
click at [323, 189] on input "text" at bounding box center [354, 187] width 153 height 15
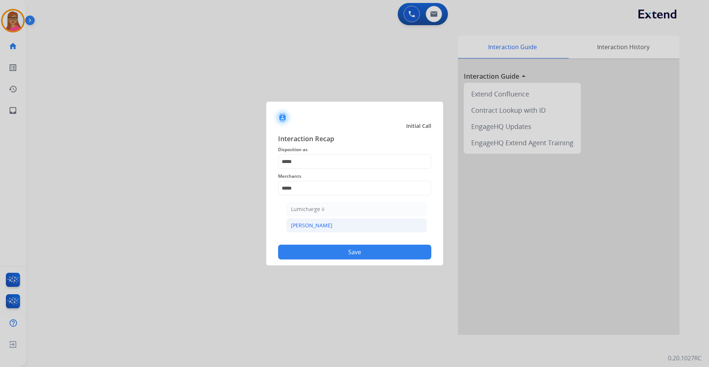
click at [313, 226] on li "[PERSON_NAME]" at bounding box center [356, 225] width 141 height 14
type input "********"
click at [360, 250] on button "Save" at bounding box center [354, 251] width 153 height 15
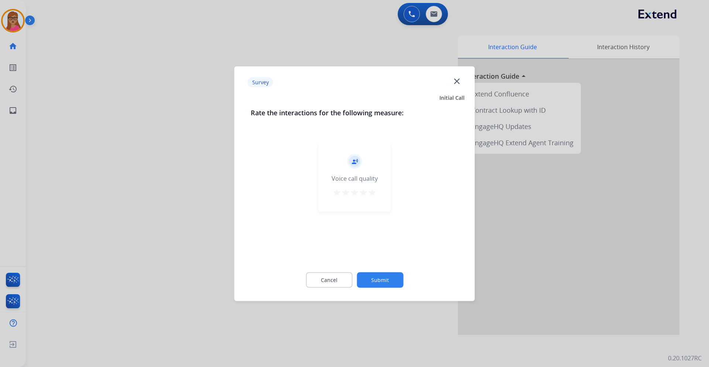
click at [141, 168] on div at bounding box center [354, 183] width 709 height 367
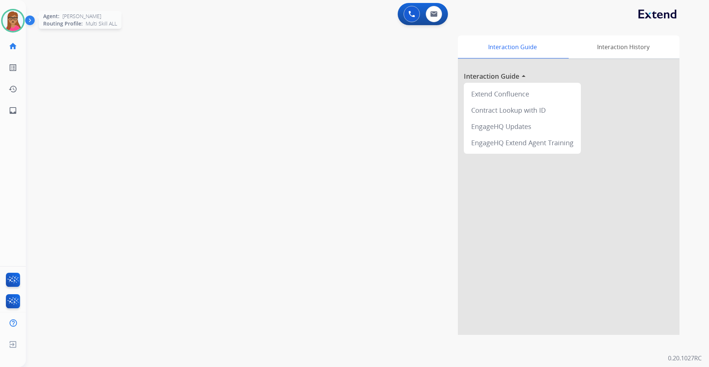
click at [15, 20] on img at bounding box center [13, 20] width 21 height 21
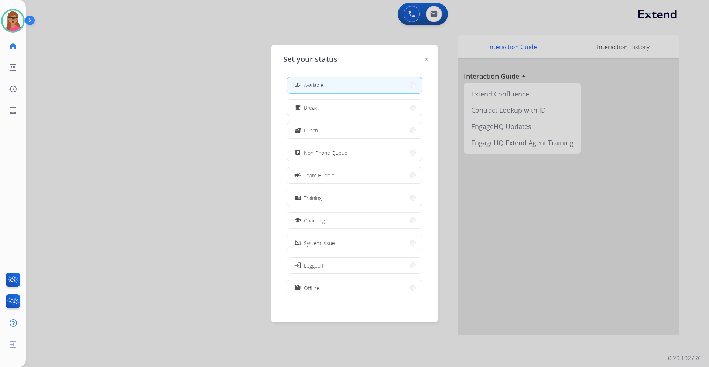
drag, startPoint x: 342, startPoint y: 32, endPoint x: 347, endPoint y: 20, distance: 13.2
click at [343, 31] on div at bounding box center [354, 183] width 709 height 367
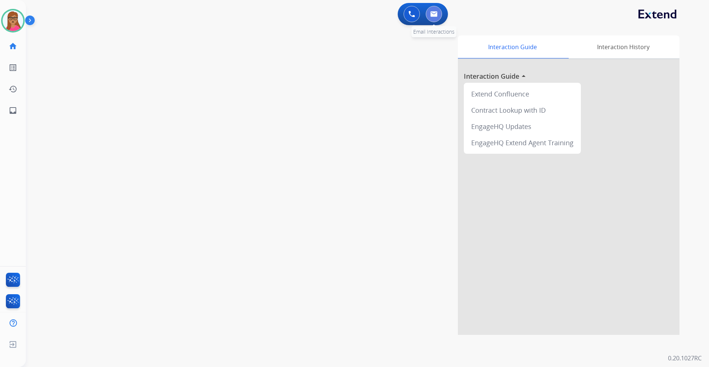
click at [438, 16] on button at bounding box center [434, 14] width 16 height 16
select select "**********"
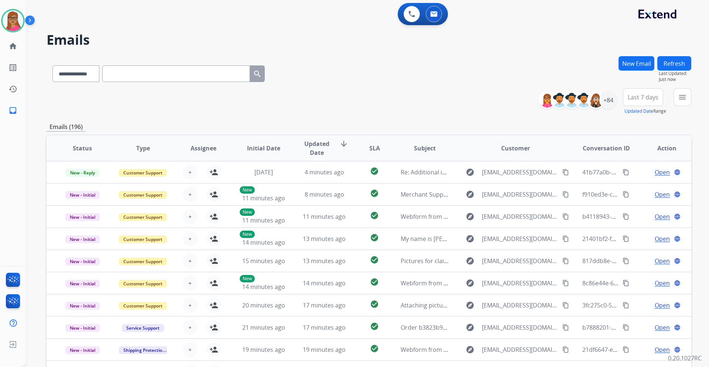
click at [644, 97] on span "Last 7 days" at bounding box center [642, 97] width 31 height 3
click at [638, 187] on div "Last 90 days" at bounding box center [640, 186] width 41 height 11
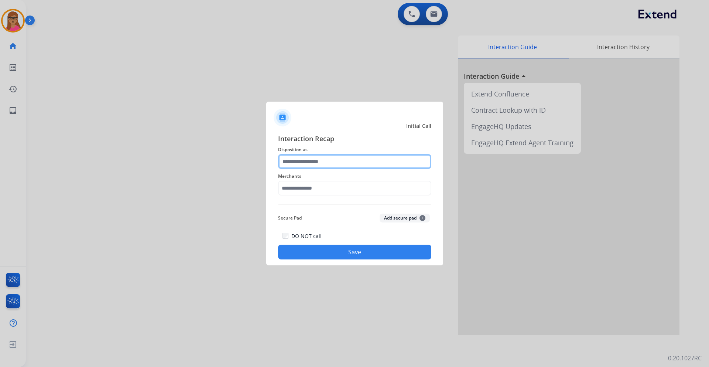
click at [318, 165] on input "text" at bounding box center [354, 161] width 153 height 15
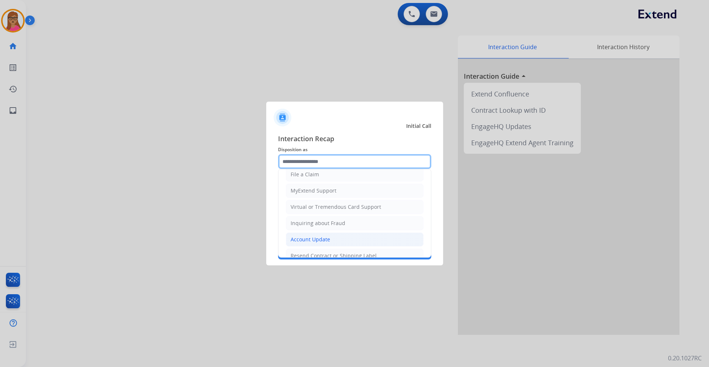
scroll to position [115, 0]
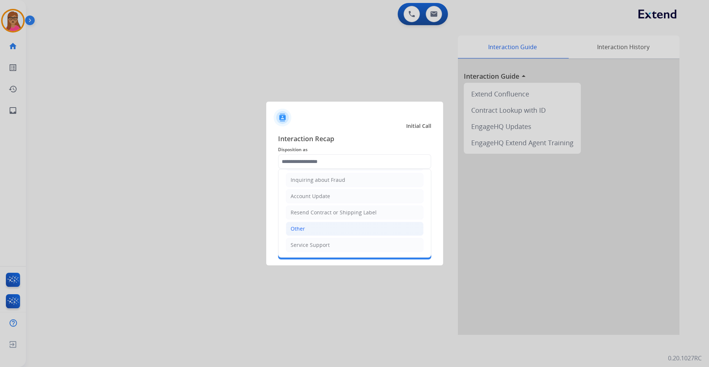
click at [312, 226] on li "Other" at bounding box center [355, 228] width 138 height 14
type input "*****"
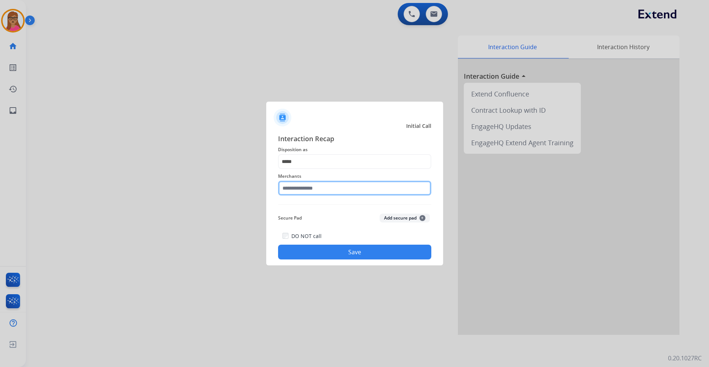
click at [319, 187] on input "text" at bounding box center [354, 187] width 153 height 15
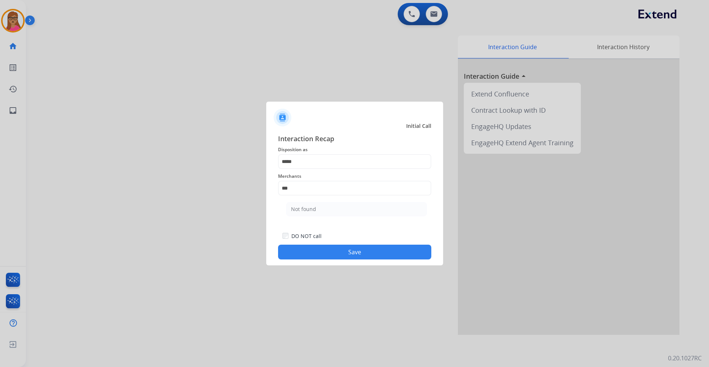
click at [348, 205] on li "Not found" at bounding box center [356, 209] width 141 height 14
type input "*********"
click at [364, 257] on button "Save" at bounding box center [354, 251] width 153 height 15
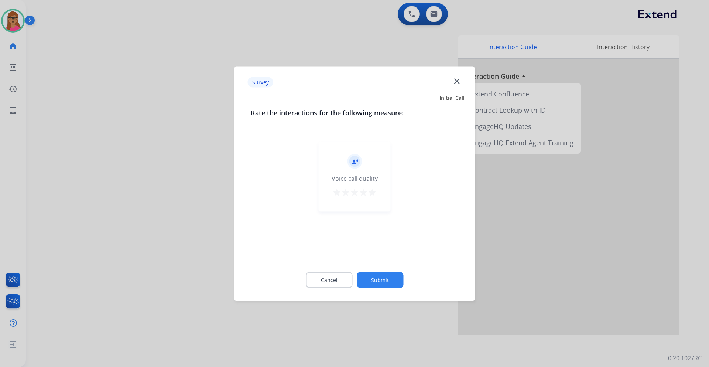
click at [181, 199] on div at bounding box center [354, 183] width 709 height 367
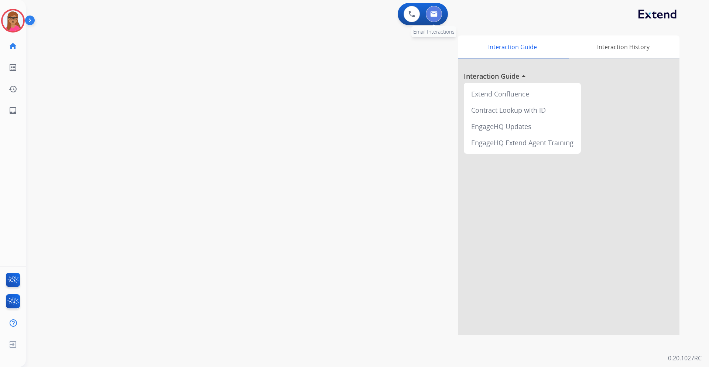
click at [437, 12] on img at bounding box center [433, 14] width 7 height 6
select select "**********"
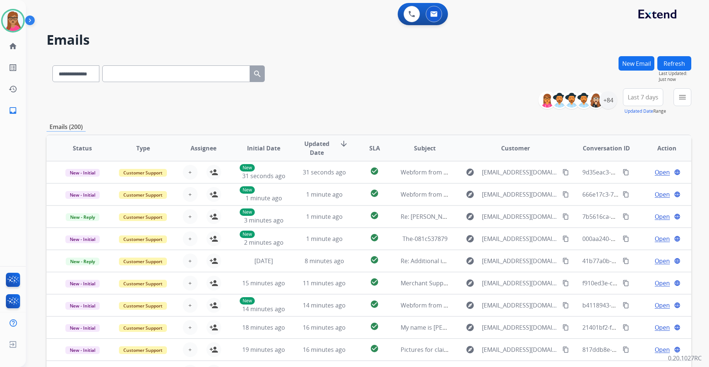
click at [657, 98] on button "Last 7 days" at bounding box center [643, 97] width 40 height 18
click at [637, 189] on div "Last 90 days" at bounding box center [640, 186] width 41 height 11
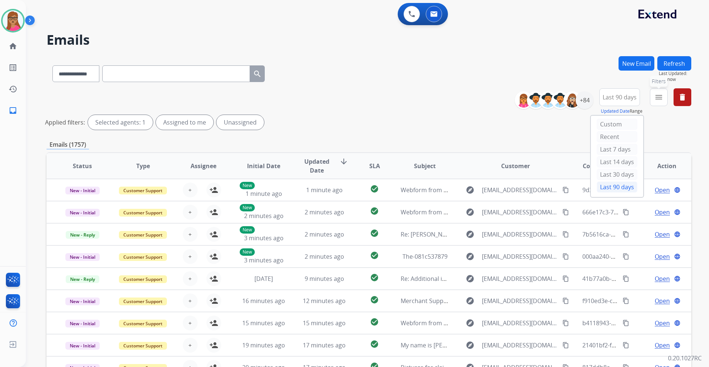
click at [656, 93] on mat-icon "menu" at bounding box center [658, 97] width 9 height 9
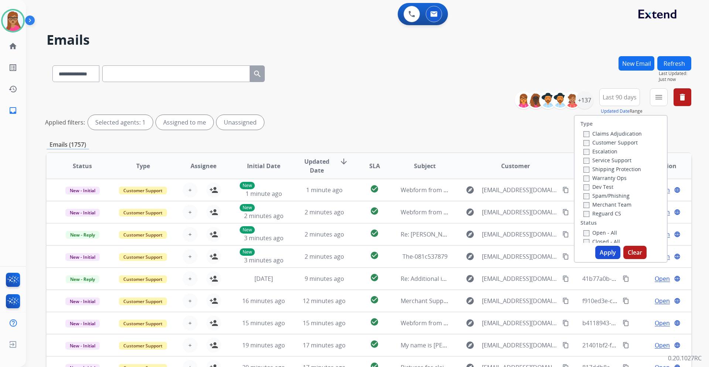
click at [621, 143] on label "Customer Support" at bounding box center [610, 142] width 54 height 7
click at [630, 171] on label "Shipping Protection" at bounding box center [612, 168] width 58 height 7
click at [609, 213] on label "Reguard CS" at bounding box center [602, 213] width 38 height 7
click at [587, 234] on label "Open - All" at bounding box center [600, 232] width 34 height 7
click at [601, 251] on button "Apply" at bounding box center [607, 251] width 25 height 13
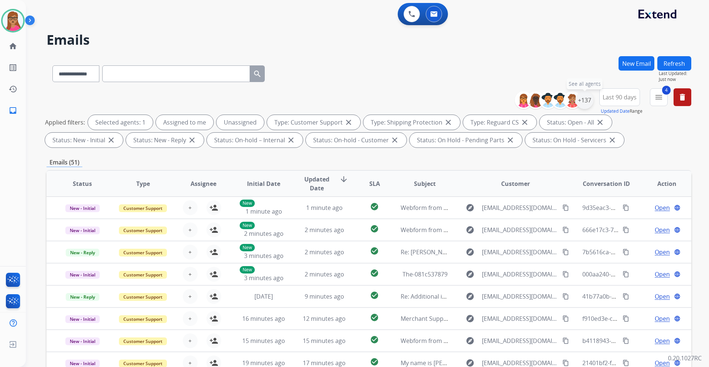
click at [584, 105] on div "+137" at bounding box center [584, 100] width 18 height 18
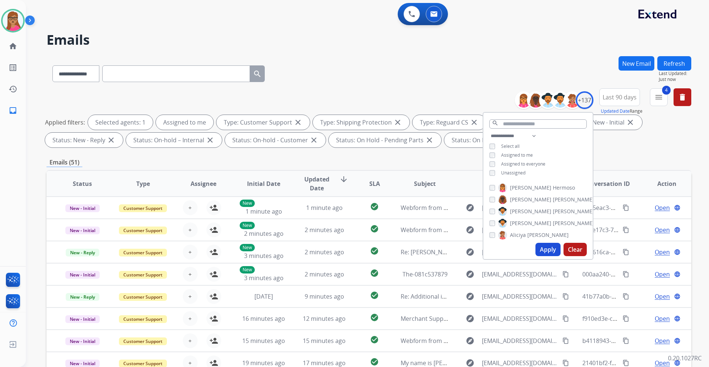
click at [545, 249] on button "Apply" at bounding box center [547, 249] width 25 height 13
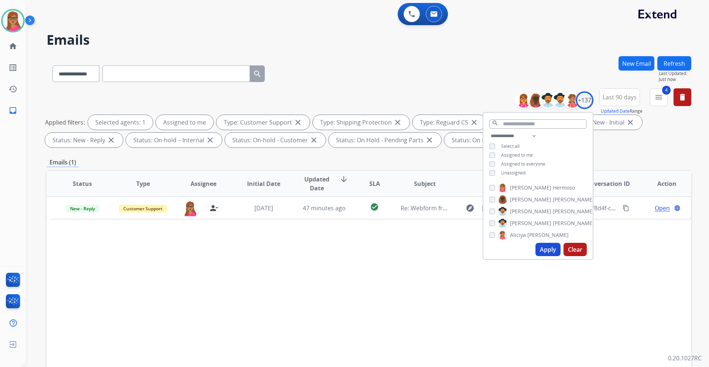
drag, startPoint x: 386, startPoint y: 296, endPoint x: 421, endPoint y: 274, distance: 41.6
click at [385, 295] on div "Status Type Assignee Initial Date Updated Date arrow_downward SLA Subject Custo…" at bounding box center [369, 293] width 644 height 247
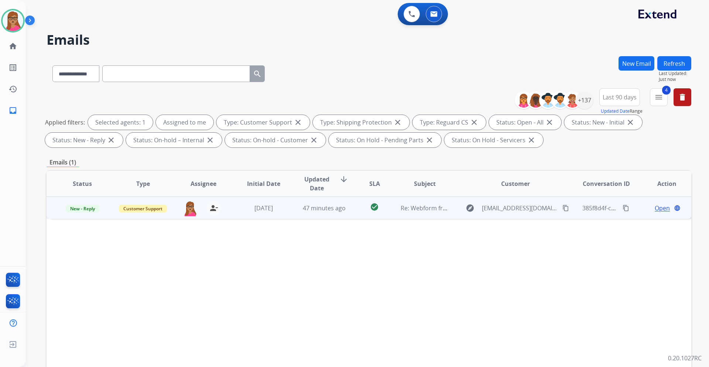
click at [658, 210] on span "Open" at bounding box center [661, 207] width 15 height 9
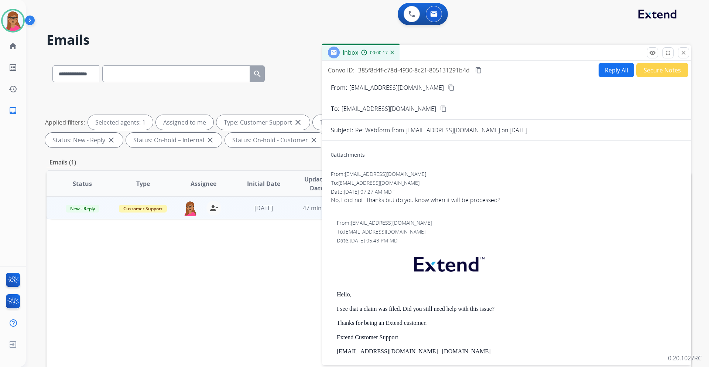
click at [448, 86] on mat-icon "content_copy" at bounding box center [451, 87] width 7 height 7
click at [606, 73] on button "Reply All" at bounding box center [615, 70] width 35 height 14
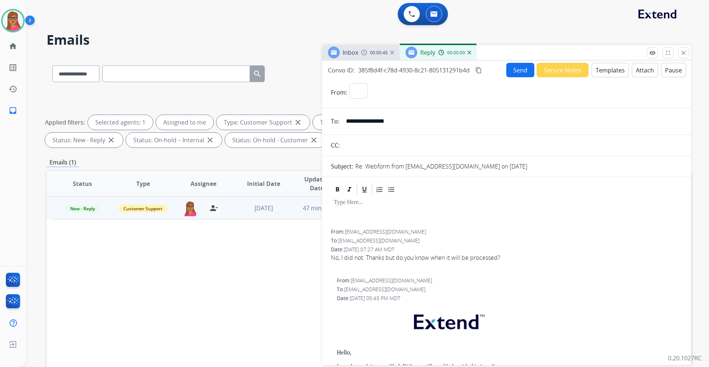
select select "**********"
click at [598, 71] on button "Templates" at bounding box center [609, 70] width 37 height 14
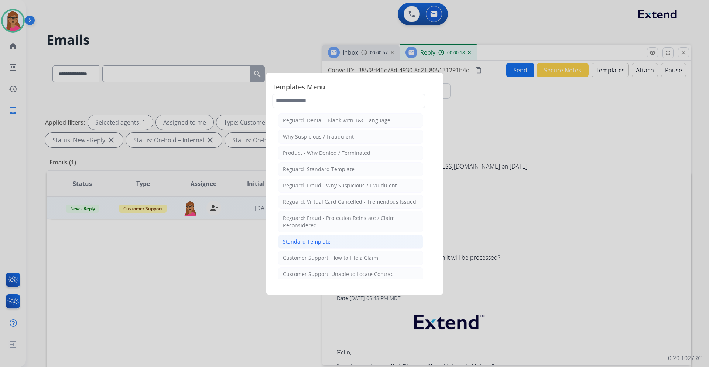
click at [331, 244] on li "Standard Template" at bounding box center [350, 241] width 145 height 14
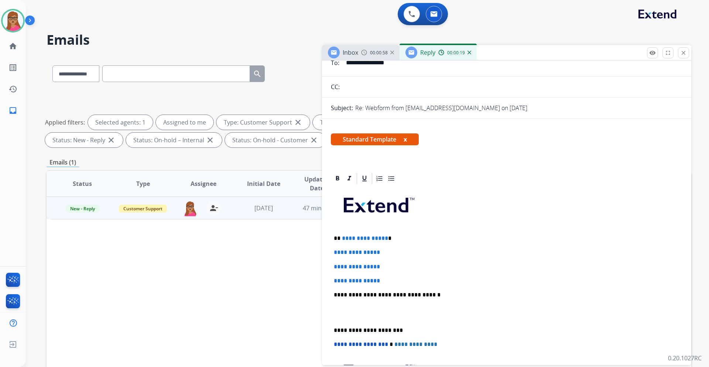
scroll to position [148, 0]
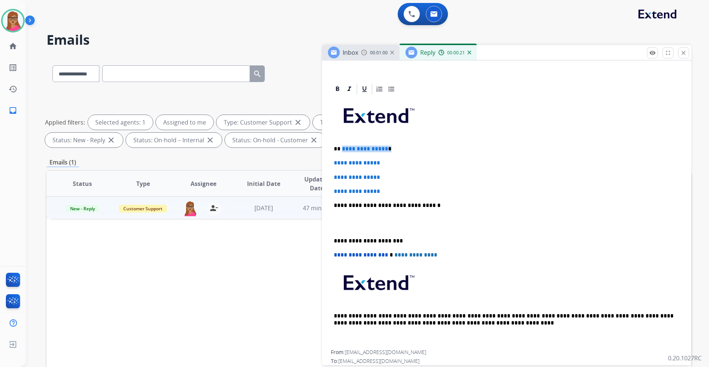
drag, startPoint x: 391, startPoint y: 148, endPoint x: 341, endPoint y: 147, distance: 50.2
click at [341, 147] on p "**********" at bounding box center [504, 148] width 340 height 7
drag, startPoint x: 335, startPoint y: 162, endPoint x: 399, endPoint y: 188, distance: 69.4
click at [399, 188] on div "**********" at bounding box center [506, 223] width 351 height 254
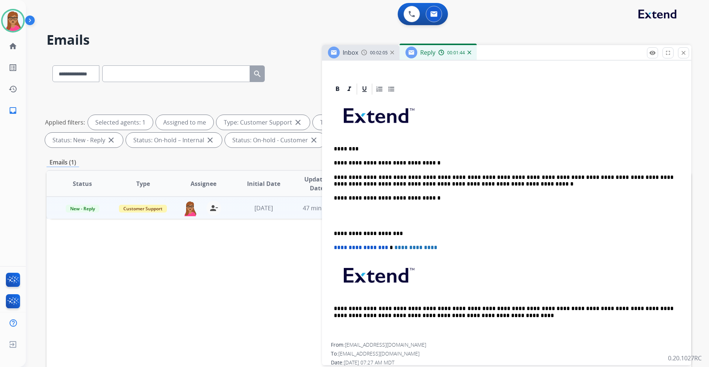
click at [547, 175] on p "**********" at bounding box center [504, 181] width 340 height 14
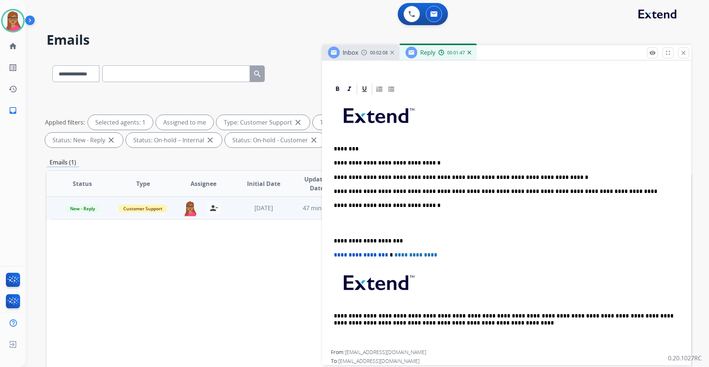
click at [333, 237] on div "**********" at bounding box center [506, 223] width 351 height 254
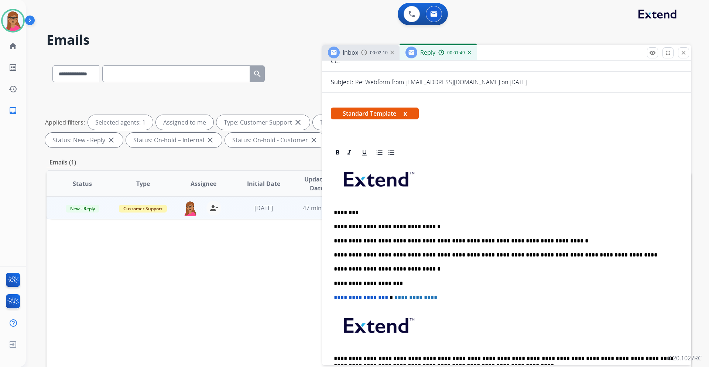
scroll to position [0, 0]
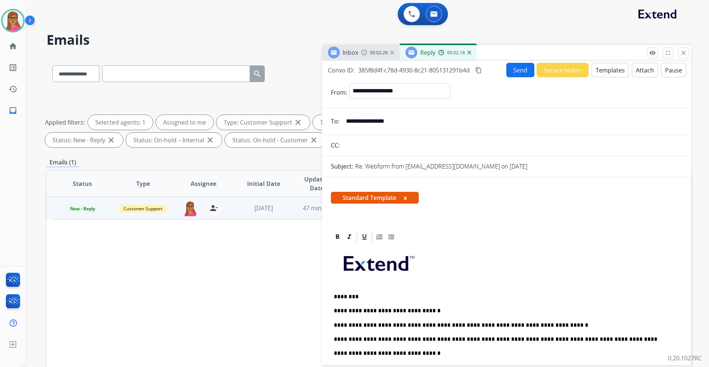
click at [481, 71] on mat-icon "content_copy" at bounding box center [478, 70] width 7 height 7
click at [514, 65] on button "Send" at bounding box center [520, 70] width 28 height 14
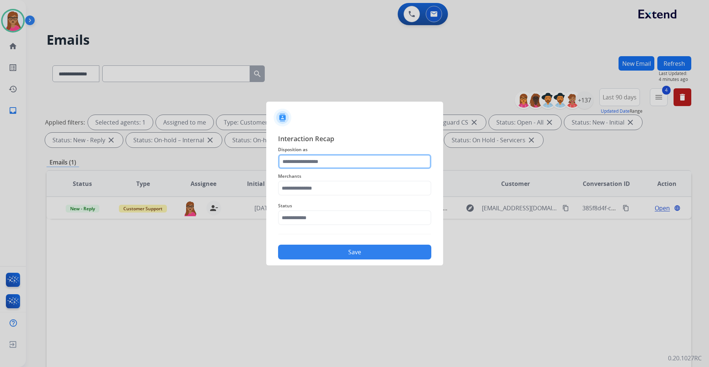
click at [327, 160] on input "text" at bounding box center [354, 161] width 153 height 15
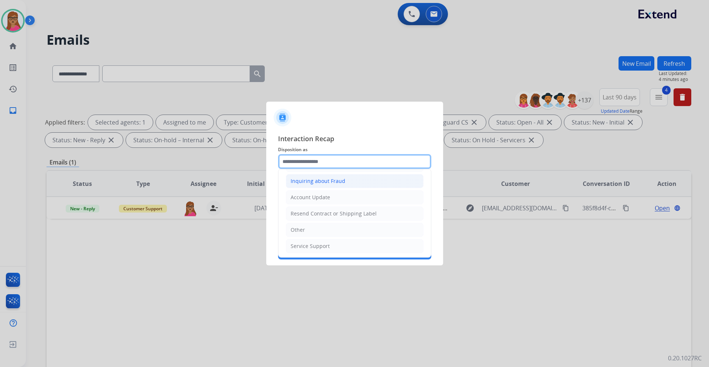
scroll to position [115, 0]
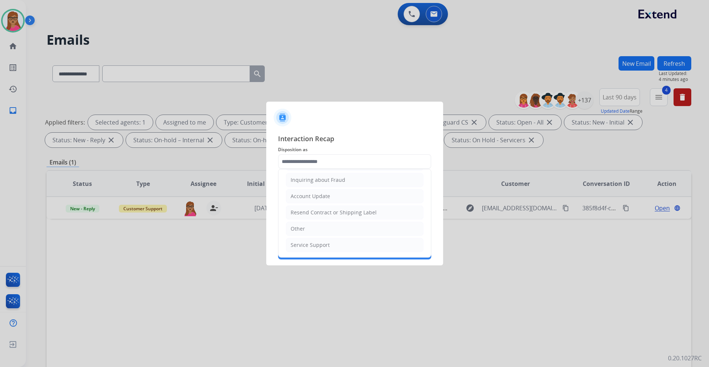
click at [310, 227] on li "Other" at bounding box center [355, 228] width 138 height 14
type input "*****"
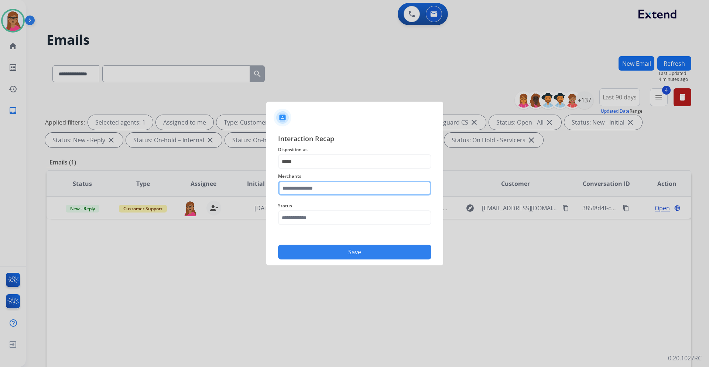
click at [313, 185] on input "text" at bounding box center [354, 187] width 153 height 15
click at [307, 208] on div "Jomashop" at bounding box center [303, 208] width 24 height 7
type input "********"
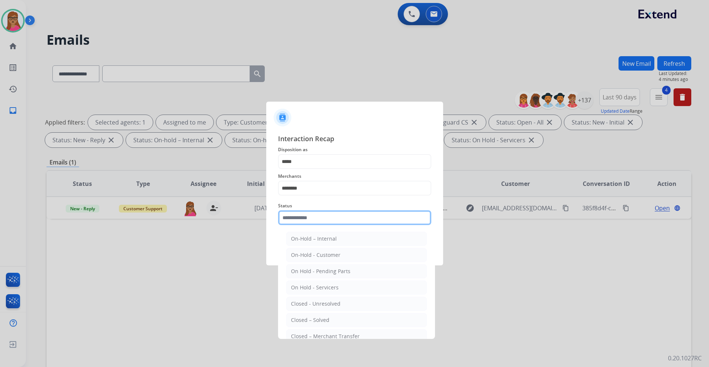
drag, startPoint x: 326, startPoint y: 215, endPoint x: 328, endPoint y: 241, distance: 26.3
click at [325, 215] on input "text" at bounding box center [354, 217] width 153 height 15
click at [317, 324] on li "Closed – Solved" at bounding box center [356, 320] width 141 height 14
type input "**********"
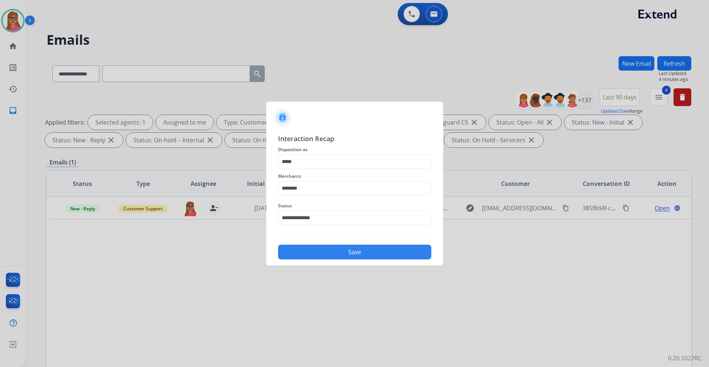
click at [350, 262] on div "**********" at bounding box center [354, 196] width 177 height 138
click at [356, 254] on button "Save" at bounding box center [354, 251] width 153 height 15
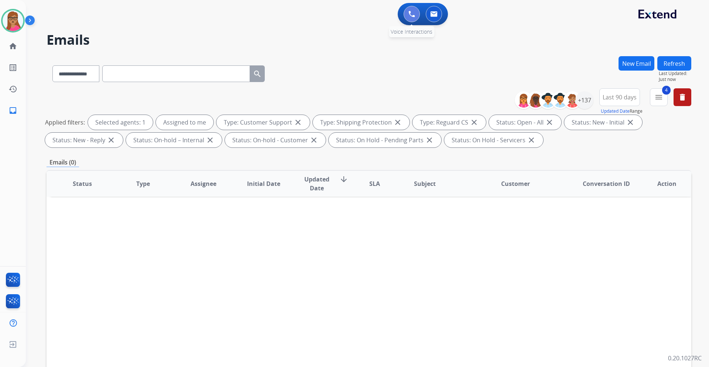
click at [417, 13] on button at bounding box center [411, 14] width 16 height 16
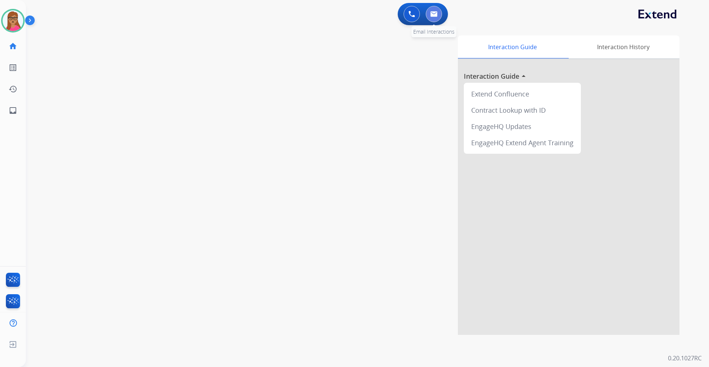
click at [435, 13] on img at bounding box center [433, 14] width 7 height 6
select select "**********"
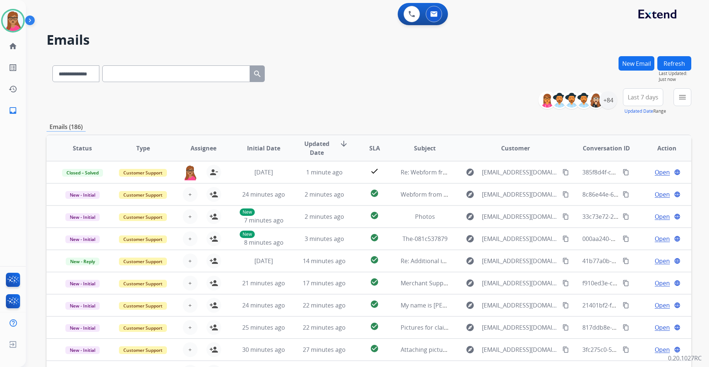
click at [643, 102] on button "Last 7 days" at bounding box center [643, 97] width 40 height 18
click at [627, 192] on div "Last 90 days" at bounding box center [640, 186] width 41 height 11
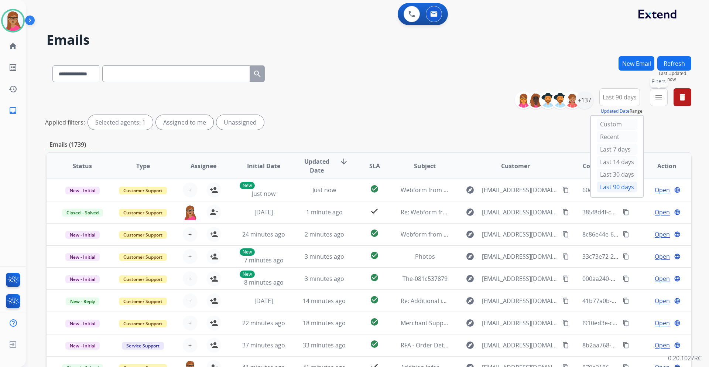
click at [654, 102] on button "menu Filters" at bounding box center [659, 97] width 18 height 18
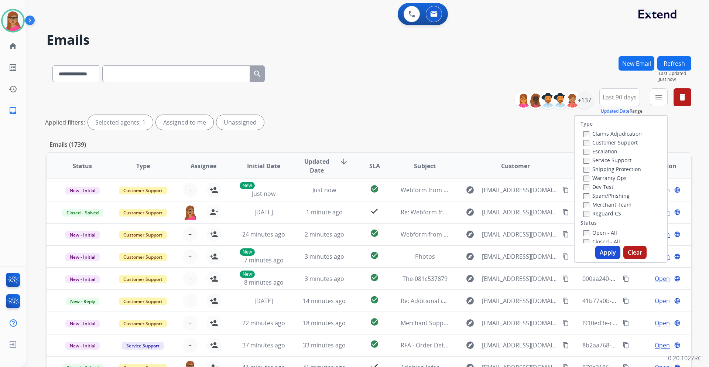
click at [622, 143] on label "Customer Support" at bounding box center [610, 142] width 54 height 7
click at [629, 170] on label "Shipping Protection" at bounding box center [612, 168] width 58 height 7
click at [601, 214] on label "Reguard CS" at bounding box center [602, 213] width 38 height 7
click at [585, 230] on label "Open - All" at bounding box center [600, 232] width 34 height 7
click at [602, 252] on button "Apply" at bounding box center [607, 251] width 25 height 13
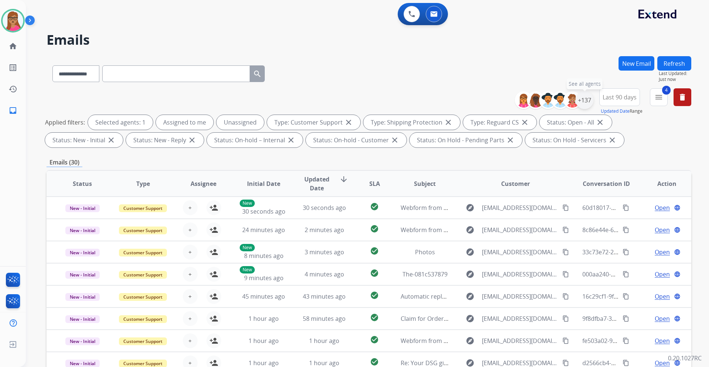
click at [587, 100] on div "+137" at bounding box center [584, 100] width 18 height 18
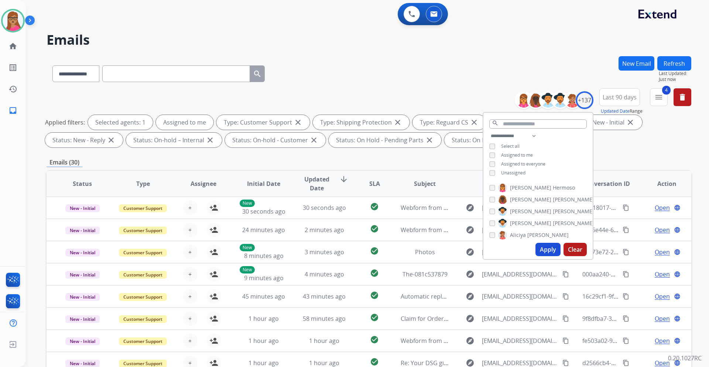
click at [543, 254] on button "Apply" at bounding box center [547, 249] width 25 height 13
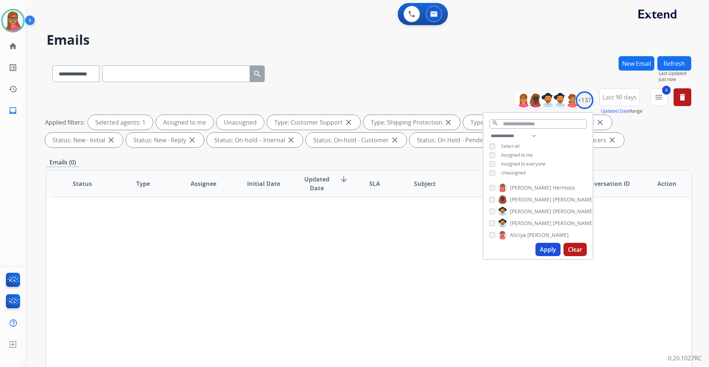
click at [545, 254] on button "Apply" at bounding box center [547, 249] width 25 height 13
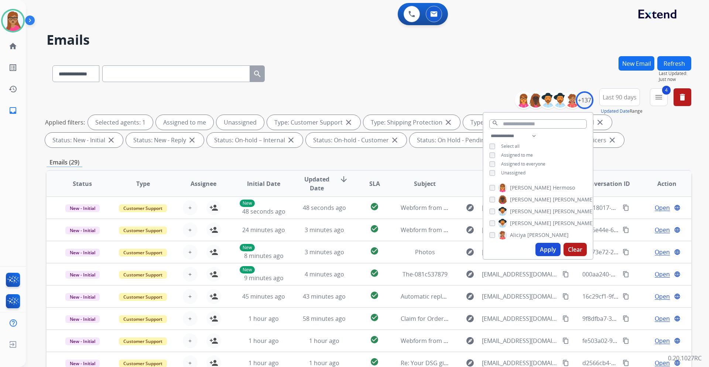
scroll to position [1, 0]
click at [428, 163] on div "Emails (29)" at bounding box center [369, 162] width 644 height 9
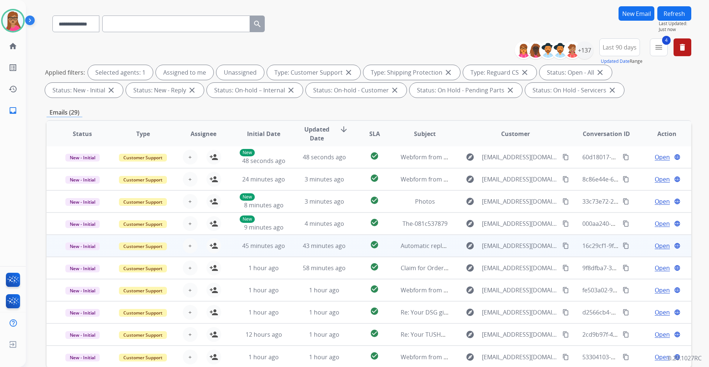
scroll to position [89, 0]
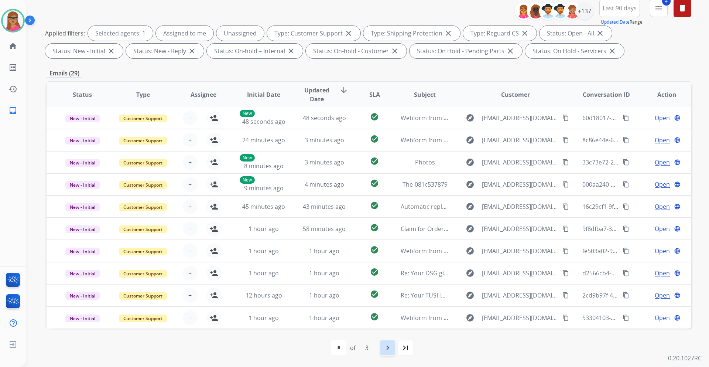
click at [389, 347] on mat-icon "navigate_next" at bounding box center [387, 347] width 9 height 9
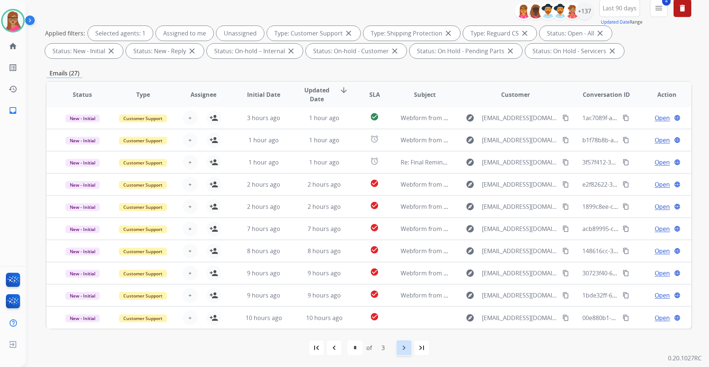
click at [400, 349] on mat-icon "navigate_next" at bounding box center [403, 347] width 9 height 9
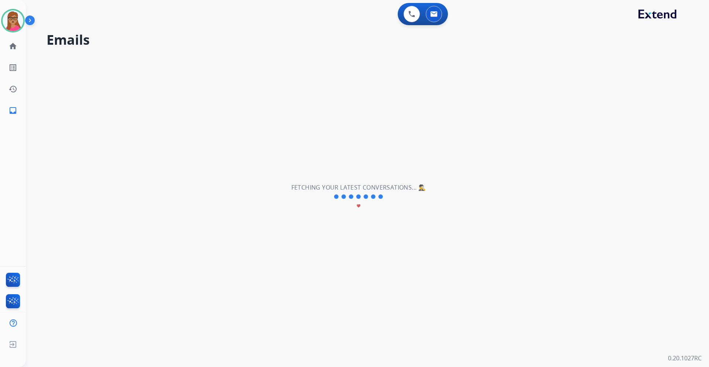
scroll to position [0, 0]
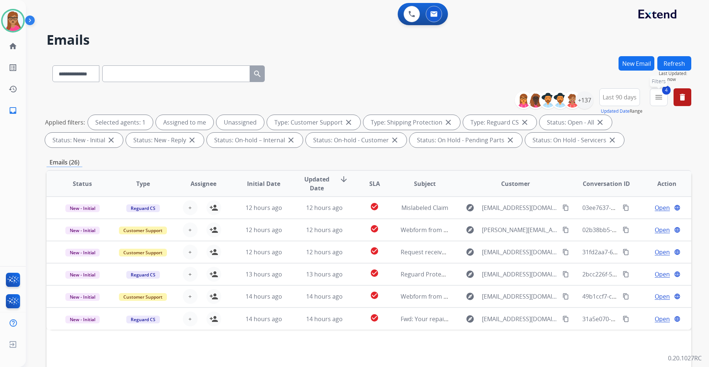
click at [654, 93] on button "4 menu Filters" at bounding box center [659, 97] width 18 height 18
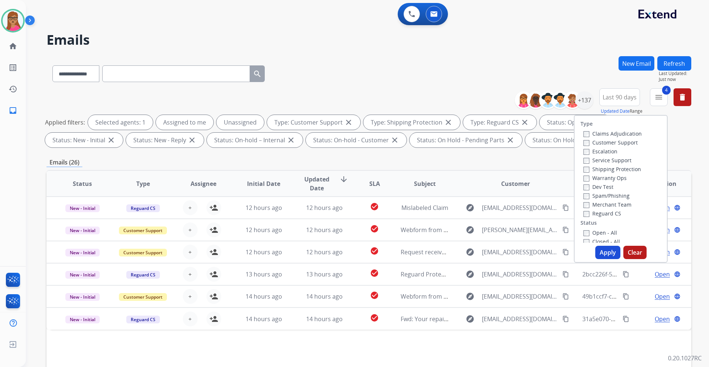
click at [477, 153] on div "**********" at bounding box center [369, 255] width 644 height 399
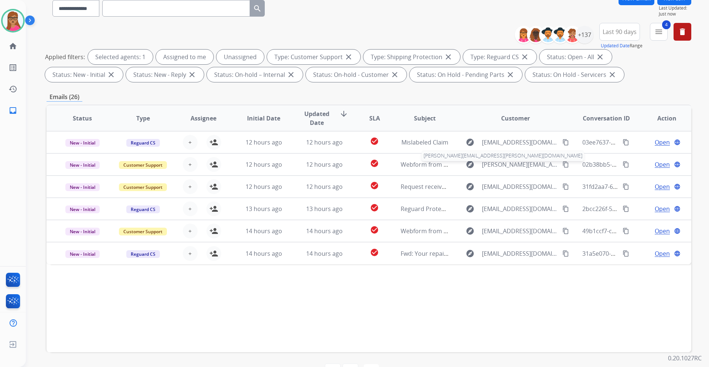
scroll to position [89, 0]
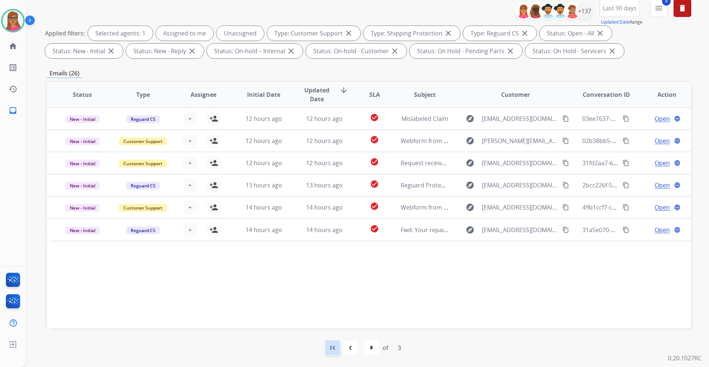
click at [334, 344] on mat-icon "first_page" at bounding box center [332, 347] width 9 height 9
select select "*"
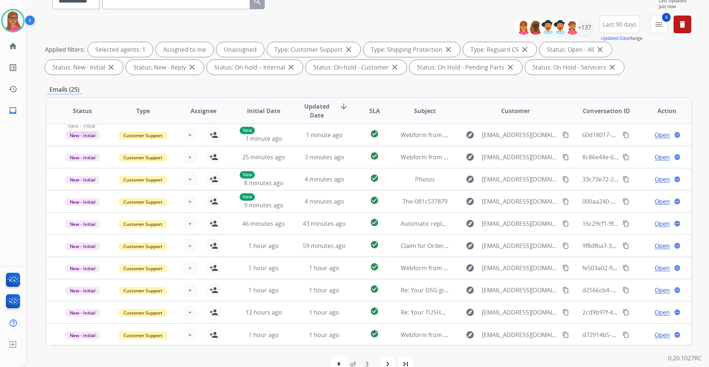
scroll to position [74, 0]
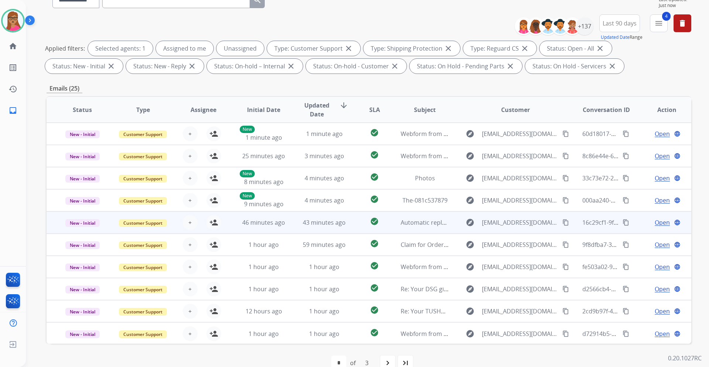
click at [136, 233] on td "Customer Support" at bounding box center [137, 222] width 61 height 22
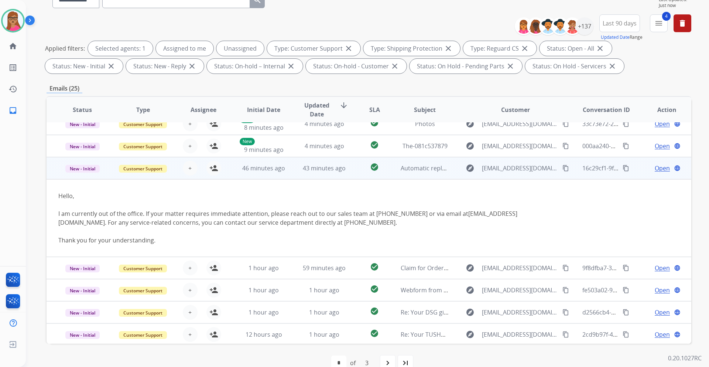
scroll to position [41, 0]
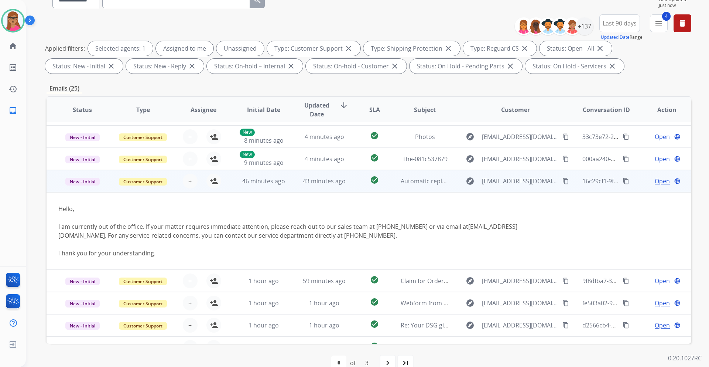
click at [659, 180] on span "Open" at bounding box center [661, 180] width 15 height 9
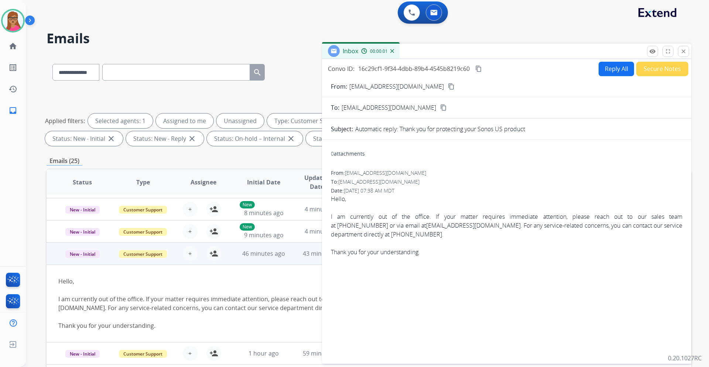
scroll to position [0, 0]
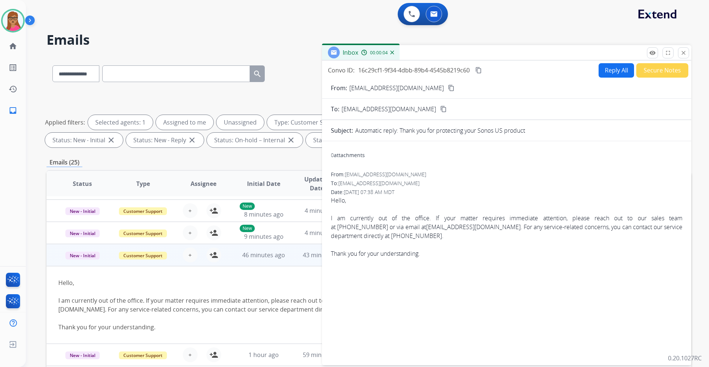
click at [652, 72] on button "Secure Notes" at bounding box center [662, 70] width 52 height 14
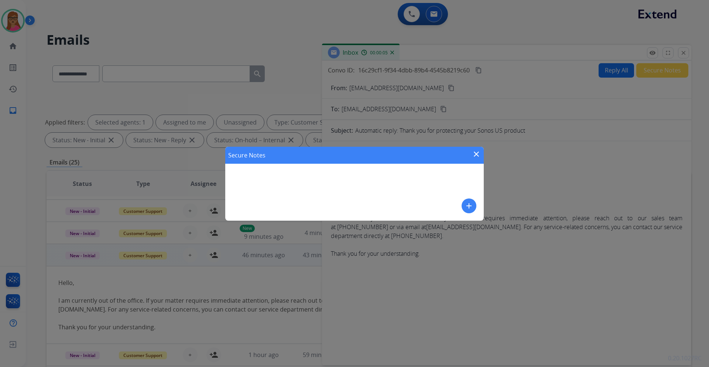
click at [471, 205] on mat-icon "add" at bounding box center [468, 205] width 9 height 9
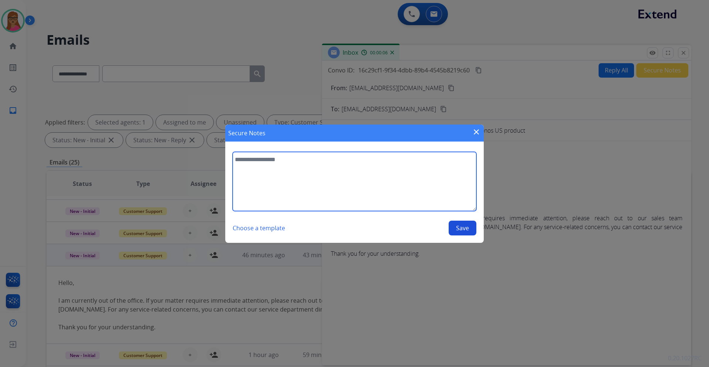
click at [347, 169] on textarea at bounding box center [355, 181] width 244 height 59
type textarea "**********"
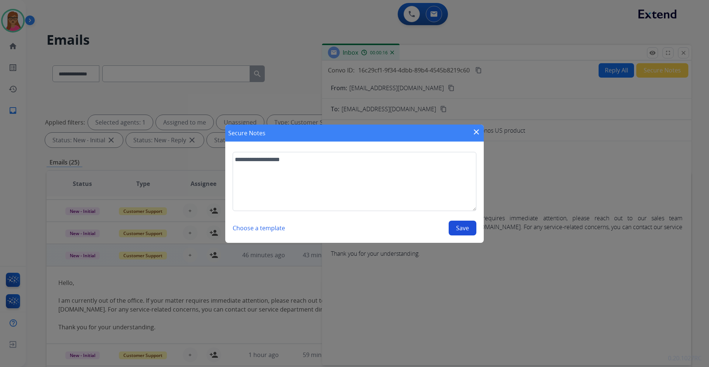
click at [467, 230] on button "Save" at bounding box center [462, 227] width 28 height 15
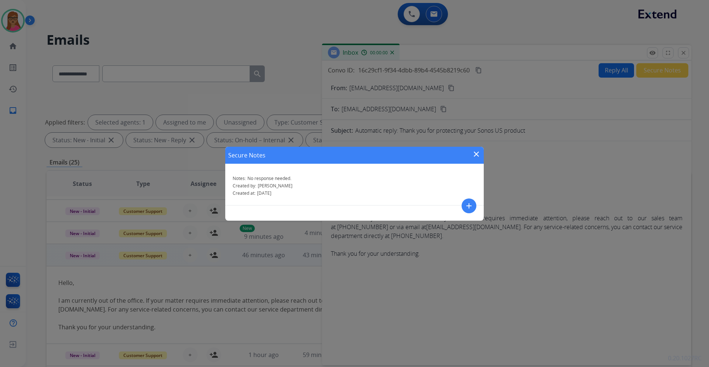
click at [474, 152] on mat-icon "close" at bounding box center [476, 153] width 9 height 9
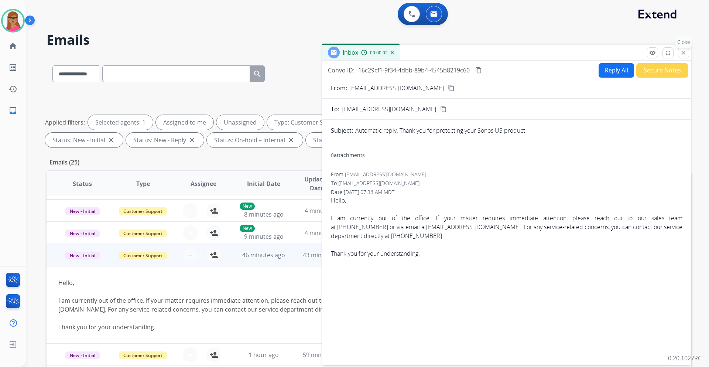
click at [686, 56] on button "close Close" at bounding box center [683, 52] width 11 height 11
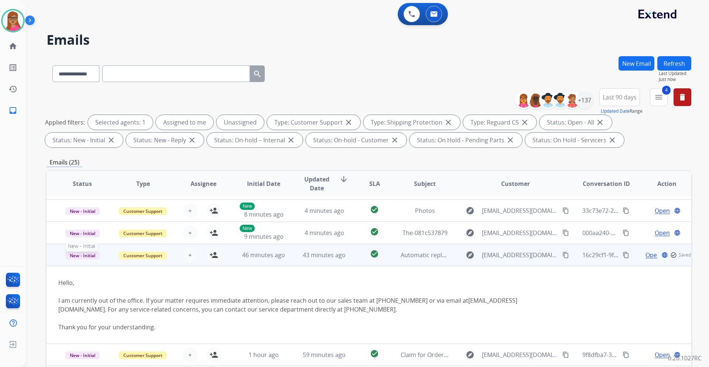
click at [79, 258] on span "New - Initial" at bounding box center [82, 255] width 34 height 8
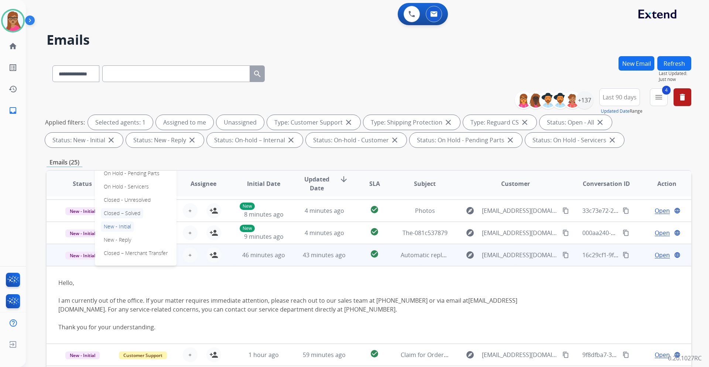
click at [141, 215] on p "Closed – Solved" at bounding box center [122, 213] width 42 height 10
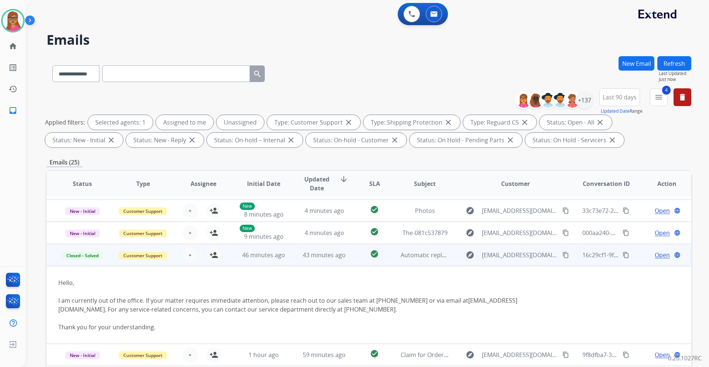
click at [682, 60] on button "Refresh" at bounding box center [674, 63] width 34 height 14
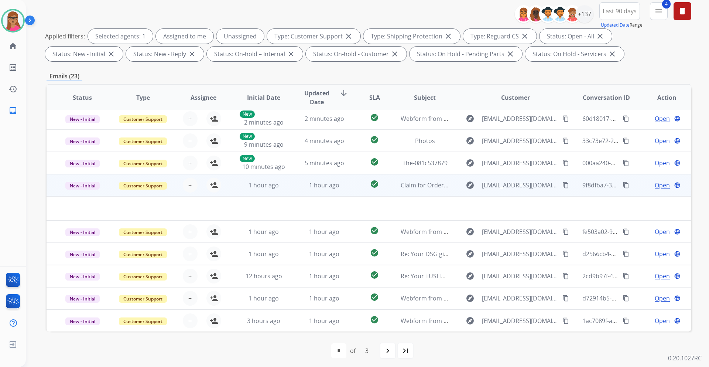
scroll to position [89, 0]
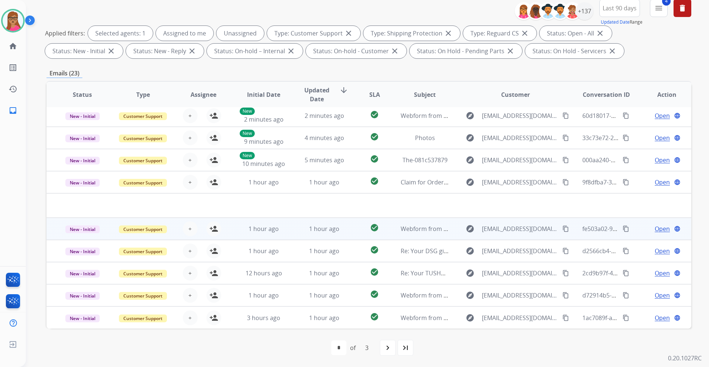
click at [119, 238] on td "Customer Support" at bounding box center [137, 228] width 61 height 22
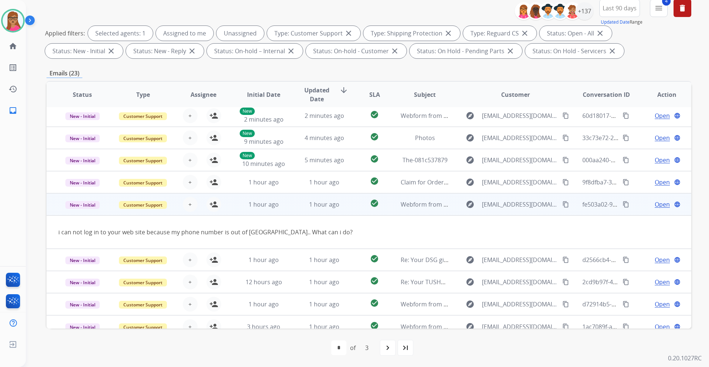
scroll to position [34, 0]
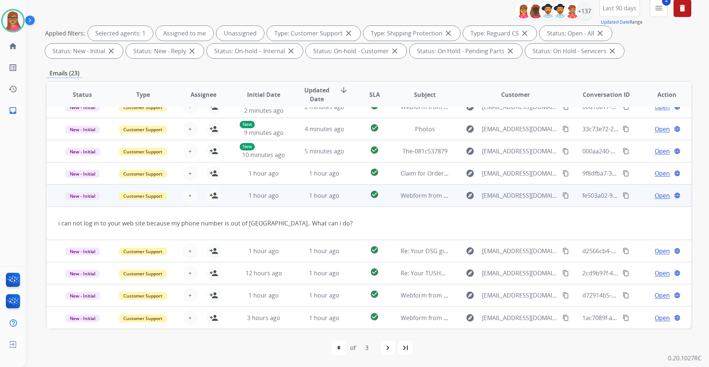
click at [101, 203] on td "New - Initial" at bounding box center [77, 195] width 61 height 22
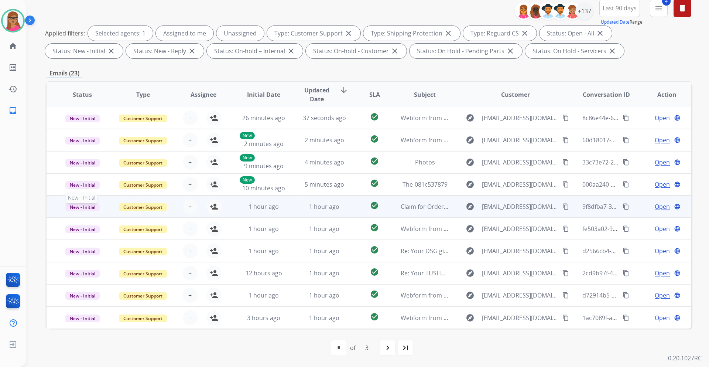
scroll to position [1, 0]
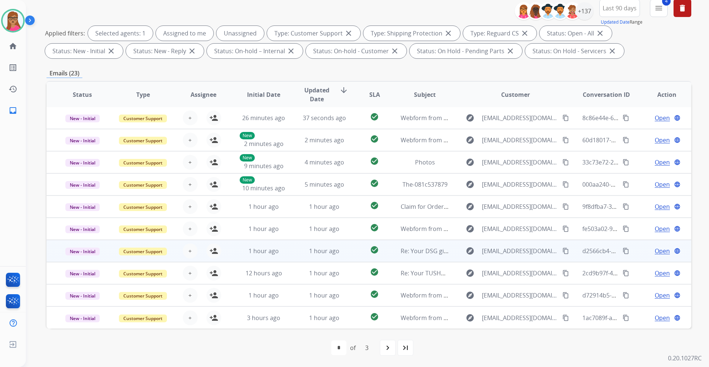
click at [87, 261] on td "New - Initial" at bounding box center [77, 251] width 61 height 22
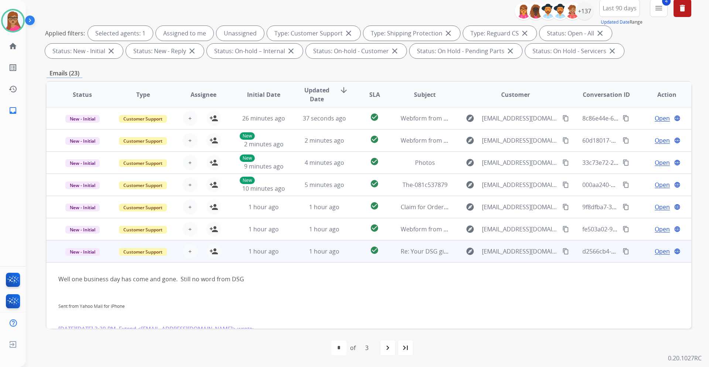
scroll to position [0, 0]
click at [213, 253] on mat-icon "person_add" at bounding box center [213, 251] width 9 height 9
click at [654, 253] on span "Open" at bounding box center [661, 251] width 15 height 9
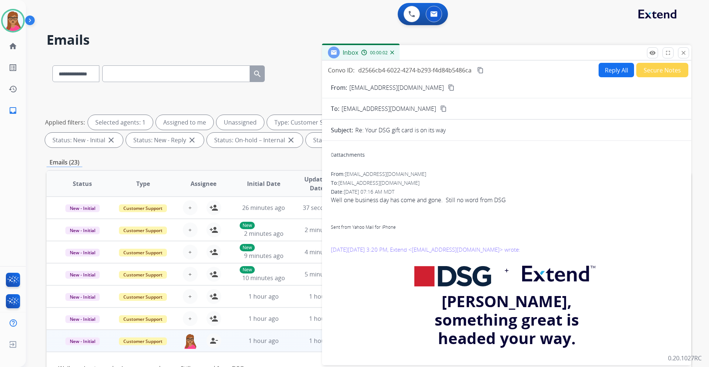
click at [448, 87] on mat-icon "content_copy" at bounding box center [451, 87] width 7 height 7
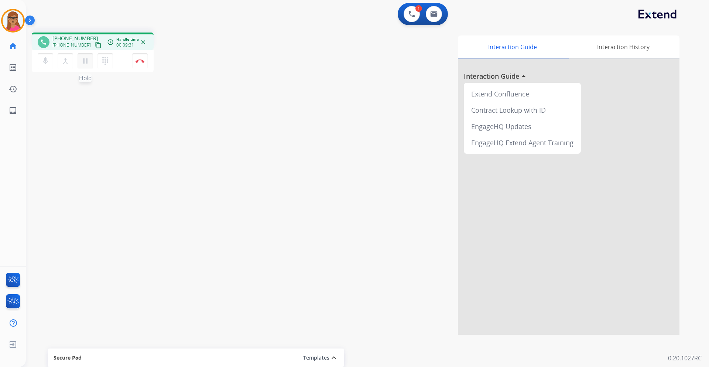
click at [85, 63] on mat-icon "pause" at bounding box center [85, 60] width 9 height 9
click at [89, 62] on mat-icon "play_arrow" at bounding box center [85, 60] width 9 height 9
click at [83, 62] on mat-icon "pause" at bounding box center [85, 60] width 9 height 9
click at [87, 68] on button "play_arrow Hold" at bounding box center [86, 61] width 16 height 16
click at [87, 63] on mat-icon "pause" at bounding box center [85, 60] width 9 height 9
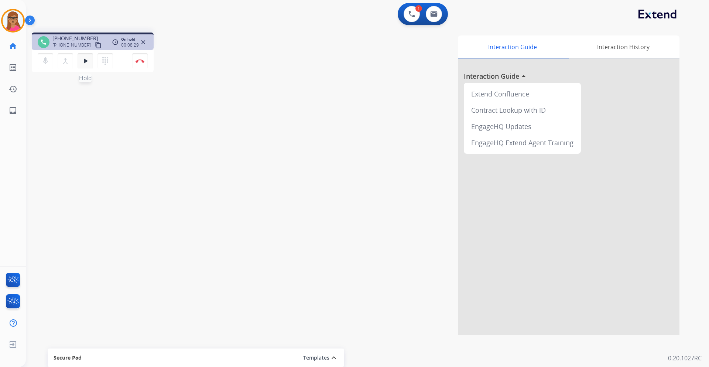
click at [86, 64] on mat-icon "play_arrow" at bounding box center [85, 60] width 9 height 9
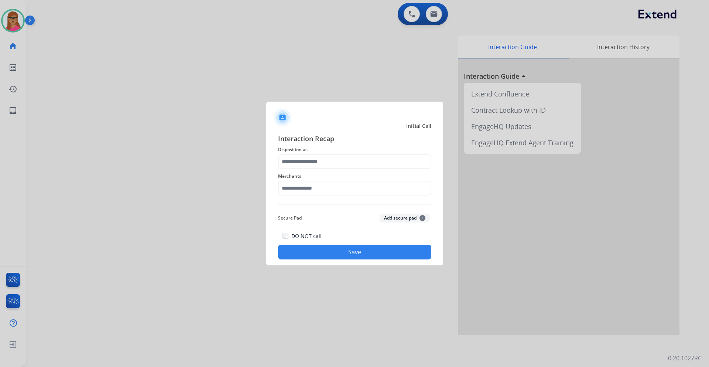
click at [20, 30] on div at bounding box center [354, 183] width 709 height 367
click at [331, 162] on input "text" at bounding box center [354, 161] width 153 height 15
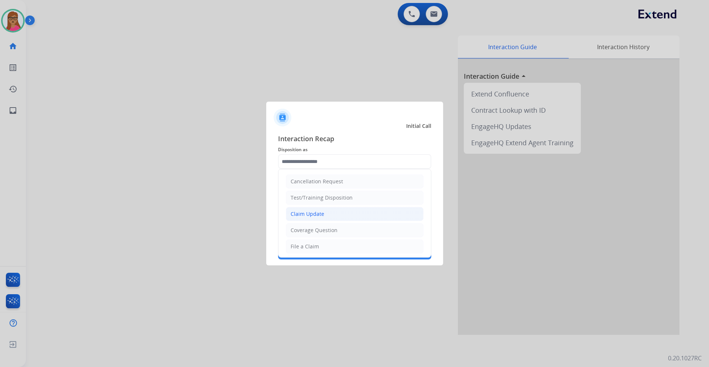
click at [314, 214] on div "Claim Update" at bounding box center [307, 213] width 34 height 7
type input "**********"
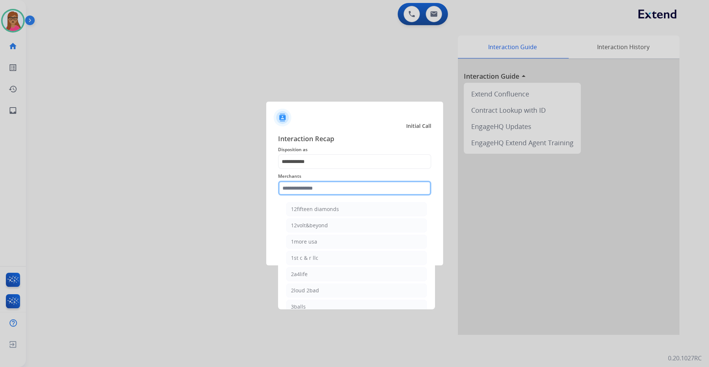
click at [321, 188] on input "text" at bounding box center [354, 187] width 153 height 15
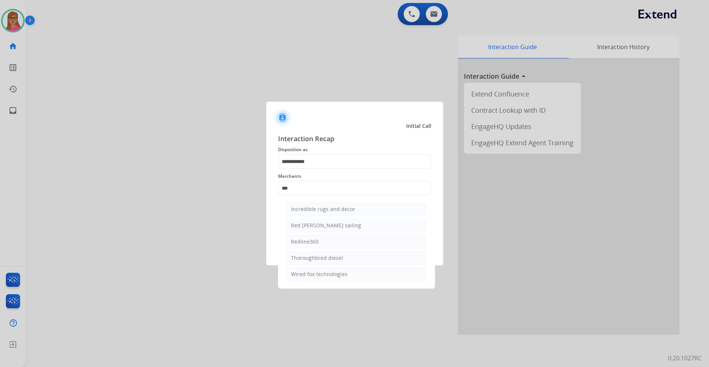
drag, startPoint x: 298, startPoint y: 240, endPoint x: 295, endPoint y: 233, distance: 8.0
click at [298, 240] on div "Redline360" at bounding box center [305, 241] width 28 height 7
type input "**********"
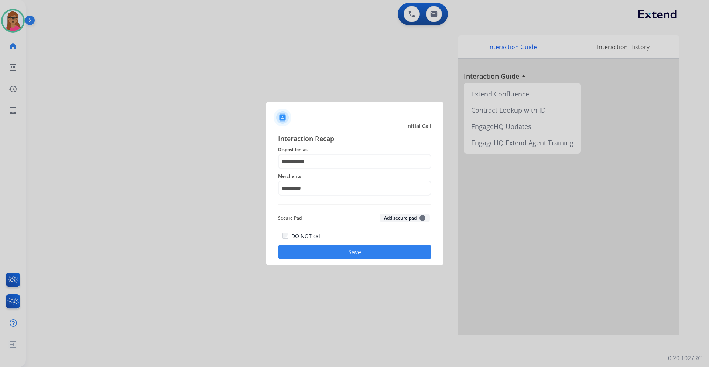
click at [337, 252] on button "Save" at bounding box center [354, 251] width 153 height 15
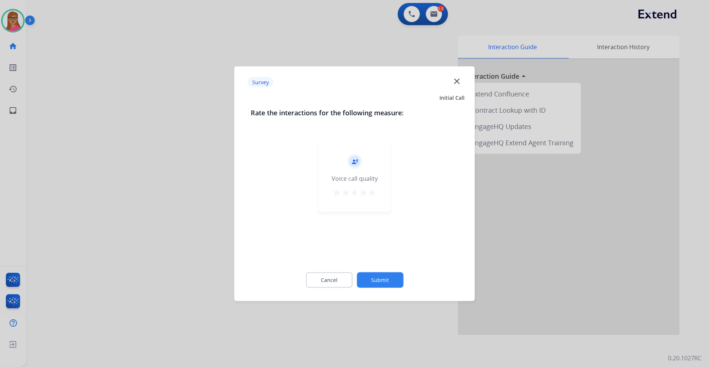
drag, startPoint x: 372, startPoint y: 194, endPoint x: 368, endPoint y: 200, distance: 7.1
click at [372, 193] on mat-icon "star" at bounding box center [372, 192] width 9 height 9
click at [386, 286] on button "Submit" at bounding box center [380, 280] width 47 height 16
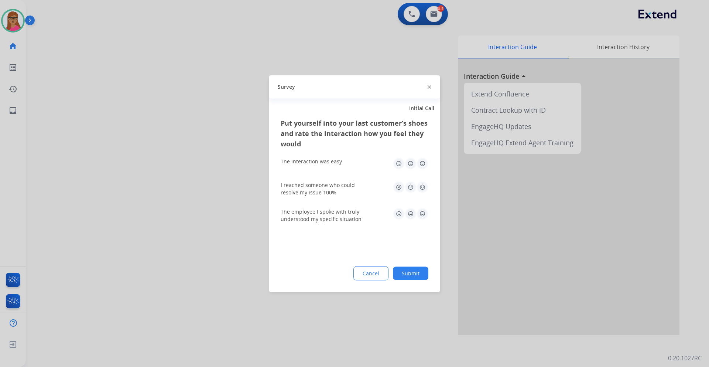
click at [400, 162] on img at bounding box center [399, 163] width 12 height 12
click at [420, 188] on img at bounding box center [422, 187] width 12 height 12
click at [417, 270] on button "Submit" at bounding box center [410, 272] width 35 height 13
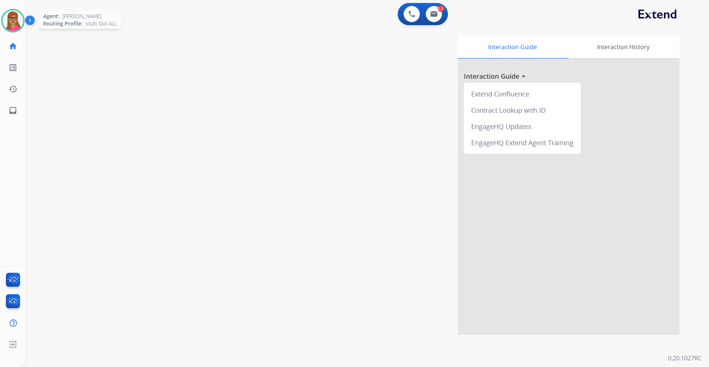
click at [14, 23] on img at bounding box center [13, 20] width 21 height 21
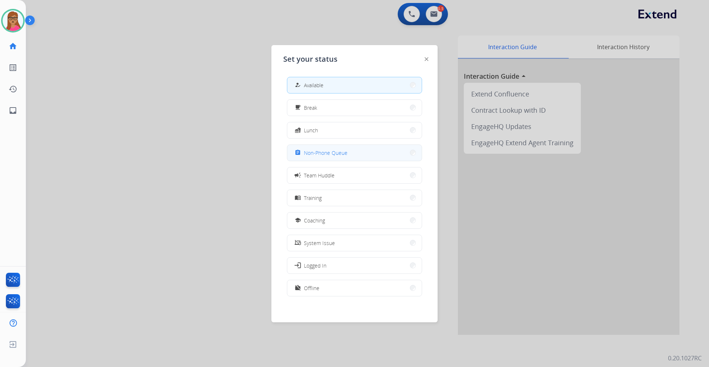
click at [325, 151] on span "Non-Phone Queue" at bounding box center [326, 153] width 44 height 8
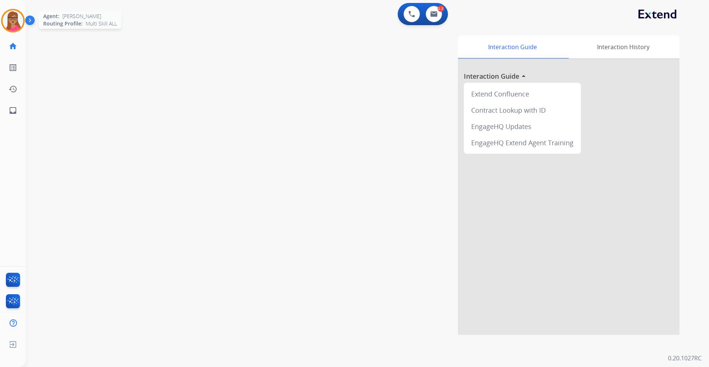
click at [4, 21] on img at bounding box center [13, 20] width 21 height 21
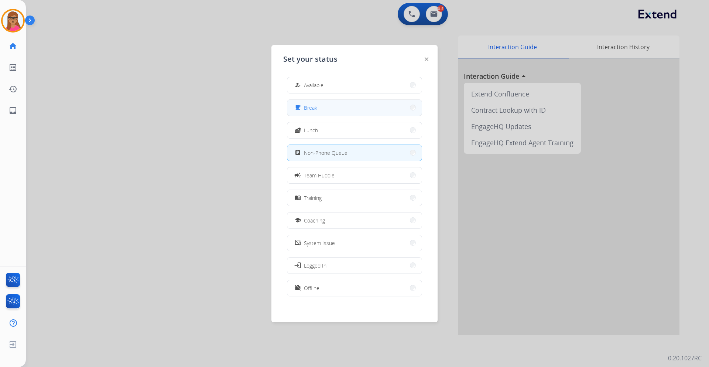
click at [347, 103] on button "free_breakfast Break" at bounding box center [354, 108] width 134 height 16
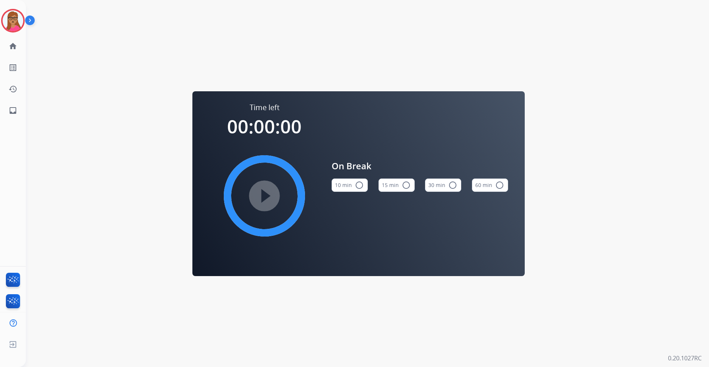
click at [402, 184] on mat-icon "radio_button_unchecked" at bounding box center [406, 184] width 9 height 9
click at [267, 192] on mat-icon "play_circle_filled" at bounding box center [264, 195] width 9 height 9
drag, startPoint x: 7, startPoint y: 26, endPoint x: 21, endPoint y: 25, distance: 14.4
click at [8, 26] on img at bounding box center [13, 20] width 21 height 21
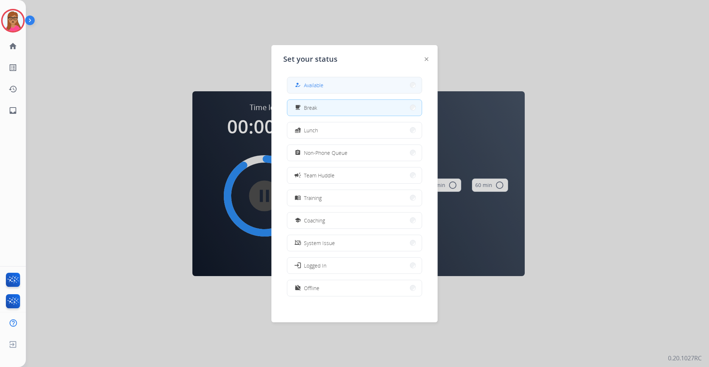
click at [355, 79] on button "how_to_reg Available" at bounding box center [354, 85] width 134 height 16
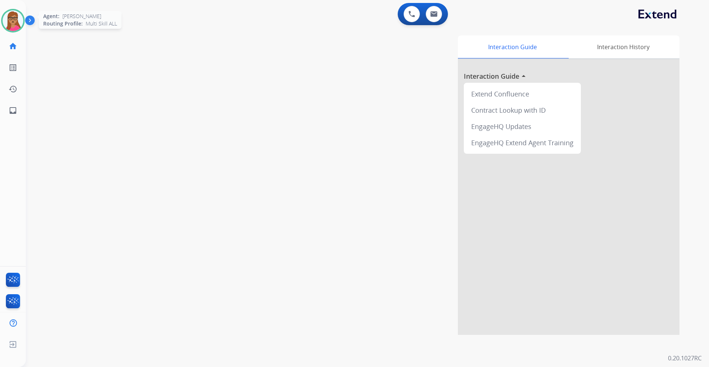
click at [17, 14] on img at bounding box center [13, 20] width 21 height 21
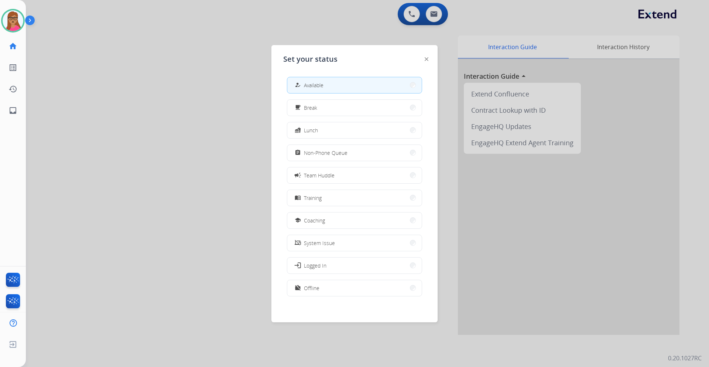
click at [235, 73] on div at bounding box center [354, 183] width 709 height 367
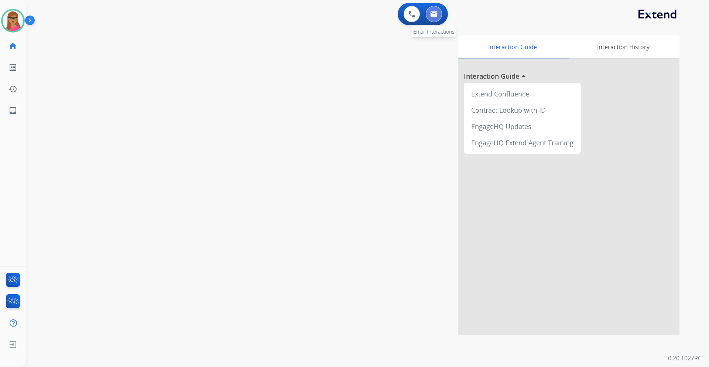
click at [434, 13] on img at bounding box center [433, 14] width 7 height 6
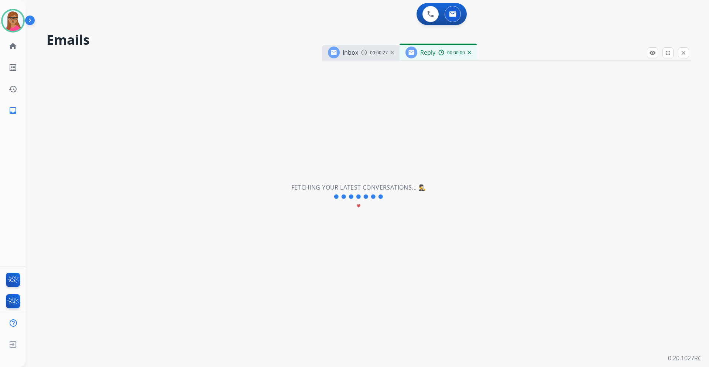
select select "**********"
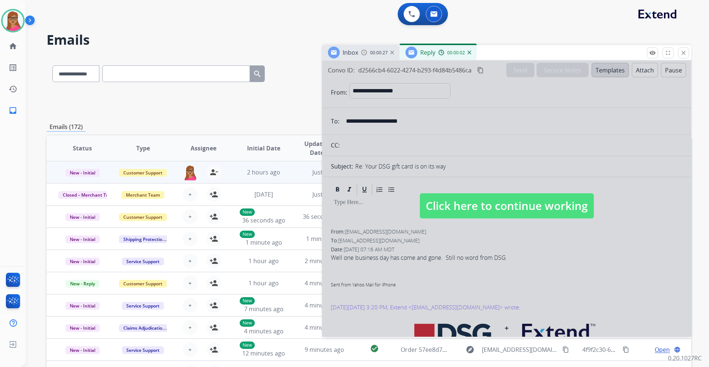
click at [369, 56] on div "Inbox 00:00:27" at bounding box center [361, 52] width 78 height 15
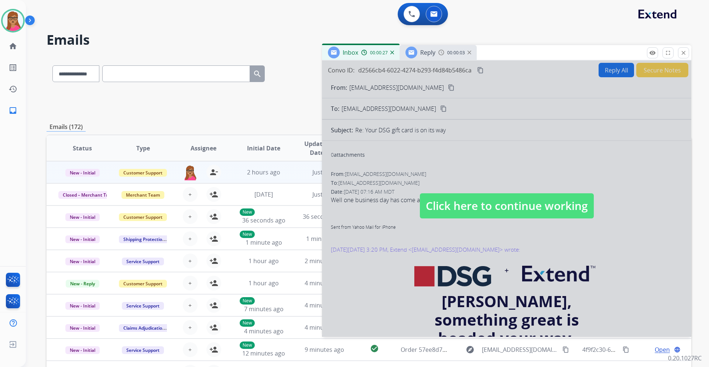
click at [450, 210] on span "Click here to continue working" at bounding box center [507, 205] width 174 height 25
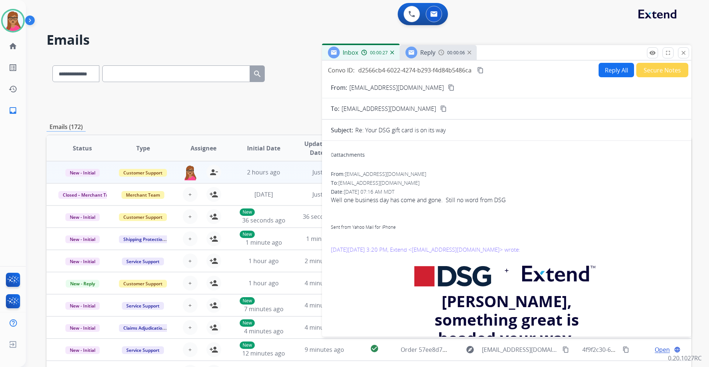
click at [431, 48] on span "Reply" at bounding box center [427, 52] width 15 height 8
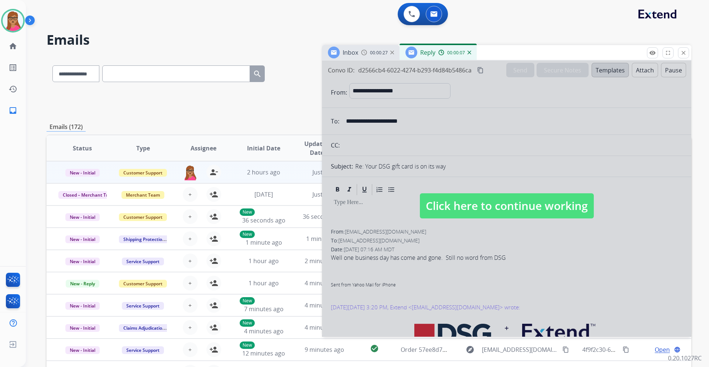
click at [369, 54] on div "00:00:27" at bounding box center [377, 52] width 32 height 7
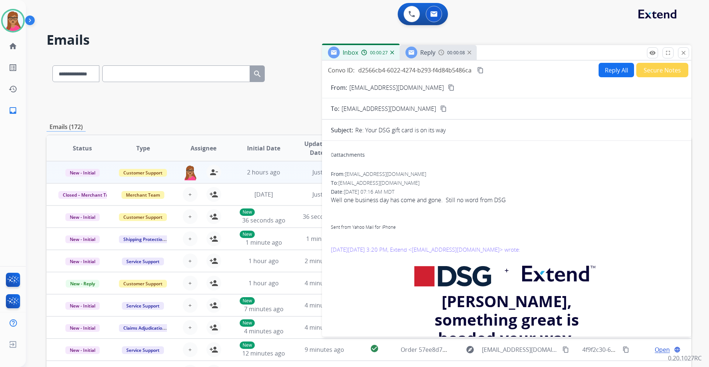
click at [448, 88] on mat-icon "content_copy" at bounding box center [451, 87] width 7 height 7
click at [426, 54] on span "Reply" at bounding box center [427, 52] width 15 height 8
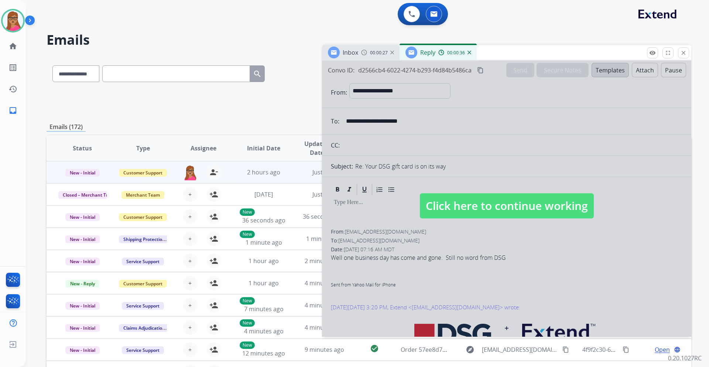
click at [607, 72] on div at bounding box center [506, 199] width 369 height 276
select select
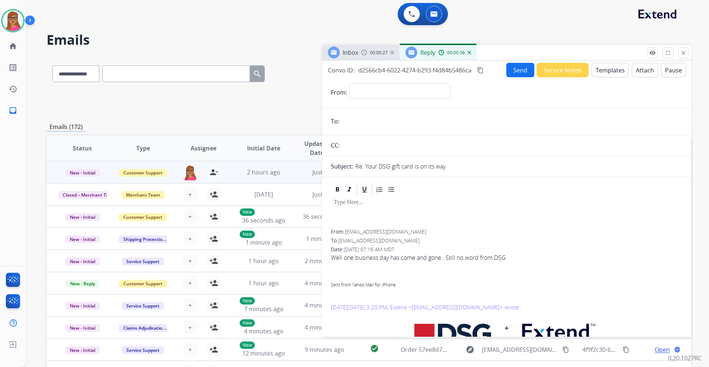
click at [606, 73] on button "Templates" at bounding box center [609, 70] width 37 height 14
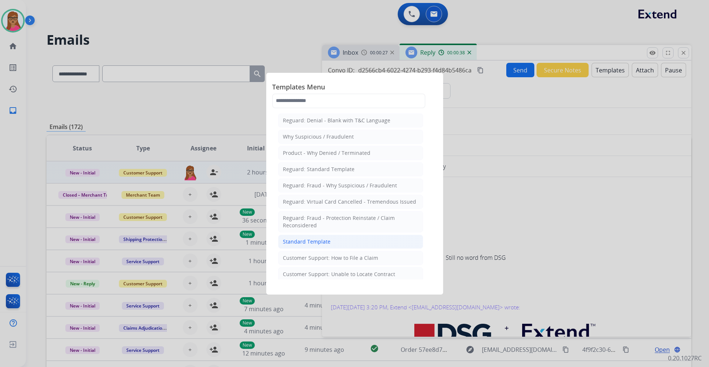
click at [321, 246] on li "Standard Template" at bounding box center [350, 241] width 145 height 14
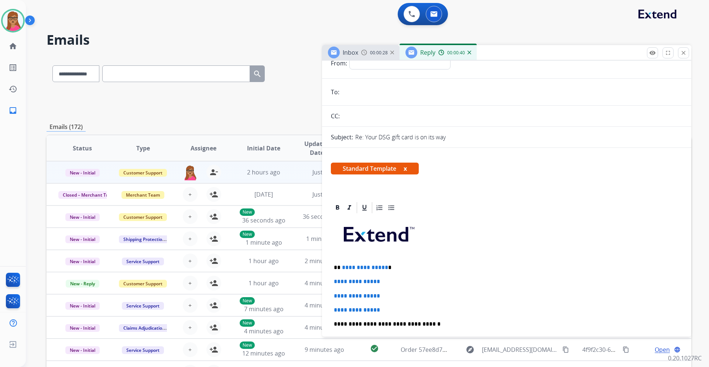
scroll to position [74, 0]
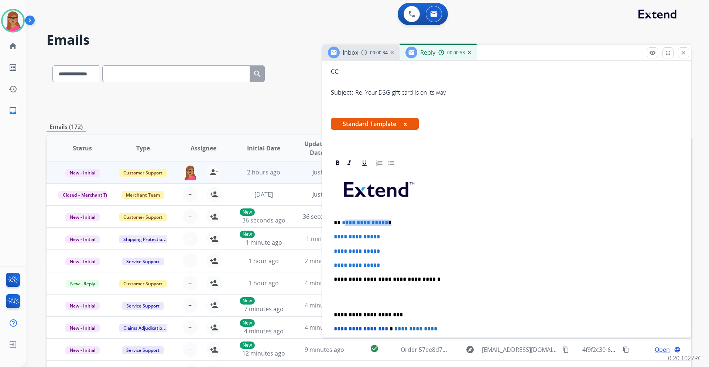
drag, startPoint x: 396, startPoint y: 221, endPoint x: 343, endPoint y: 223, distance: 53.6
click at [343, 223] on p "**********" at bounding box center [504, 222] width 340 height 7
drag, startPoint x: 334, startPoint y: 235, endPoint x: 398, endPoint y: 268, distance: 71.6
click at [398, 268] on div "**********" at bounding box center [506, 296] width 351 height 254
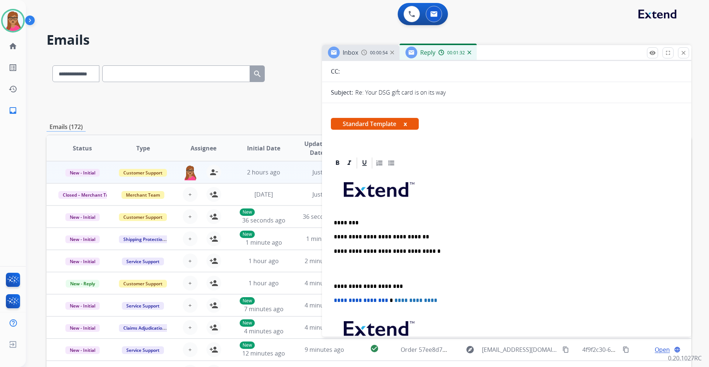
click at [365, 53] on img at bounding box center [364, 52] width 6 height 6
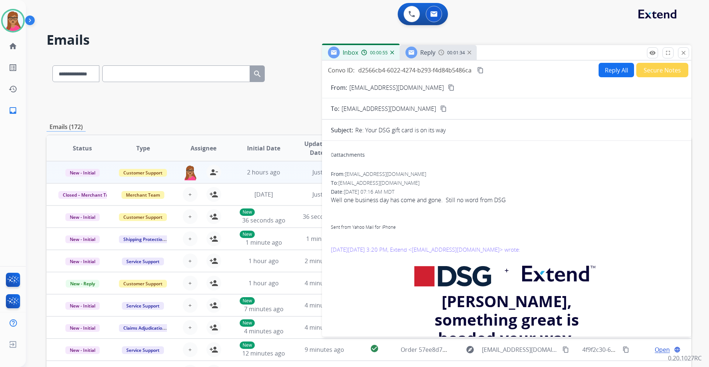
click at [425, 52] on span "Reply" at bounding box center [427, 52] width 15 height 8
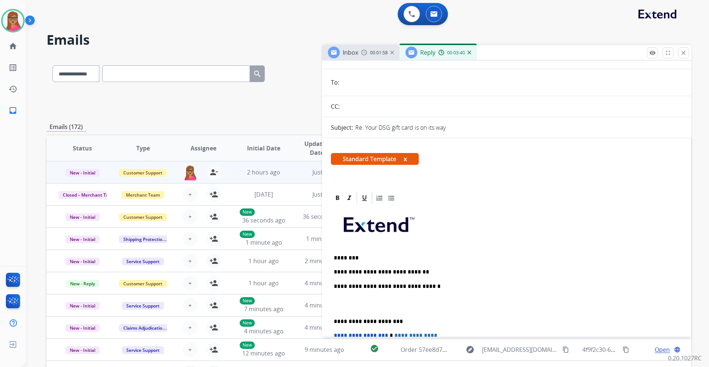
scroll to position [0, 0]
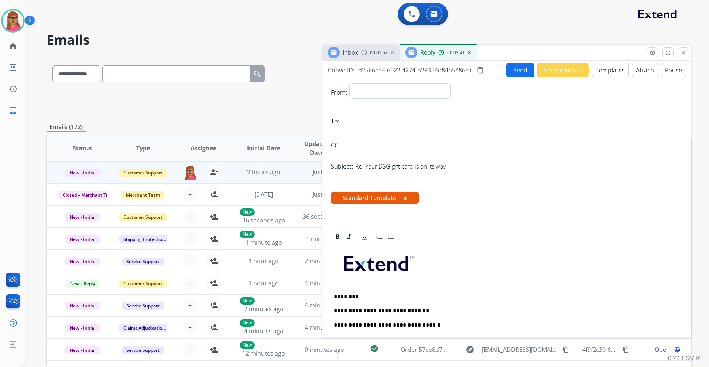
drag, startPoint x: 482, startPoint y: 69, endPoint x: 444, endPoint y: 84, distance: 40.2
click at [482, 69] on mat-icon "content_copy" at bounding box center [480, 70] width 7 height 7
drag, startPoint x: 424, startPoint y: 89, endPoint x: 422, endPoint y: 93, distance: 4.6
click at [424, 89] on select "**********" at bounding box center [399, 90] width 100 height 15
select select "**********"
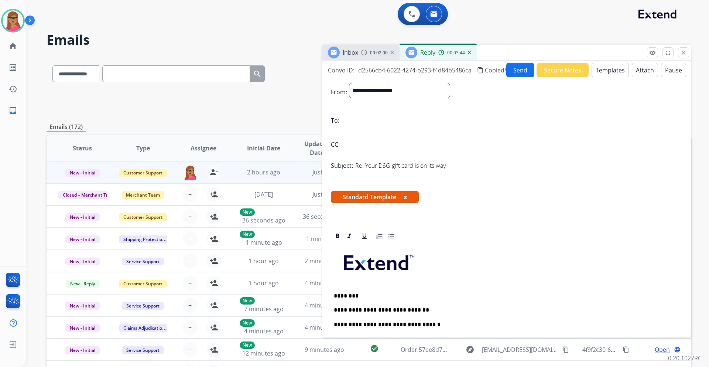
click at [349, 83] on select "**********" at bounding box center [399, 90] width 100 height 15
click at [356, 53] on span "Inbox" at bounding box center [351, 52] width 16 height 8
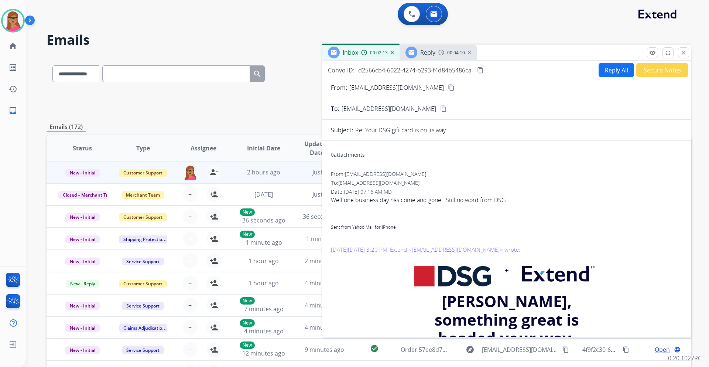
click at [448, 88] on mat-icon "content_copy" at bounding box center [451, 87] width 7 height 7
click at [435, 54] on span "Reply" at bounding box center [427, 52] width 15 height 8
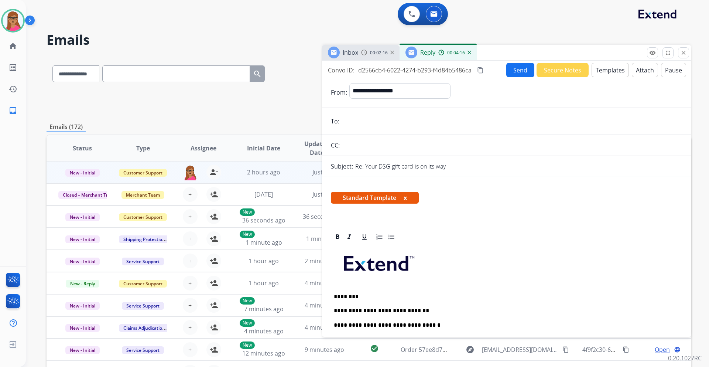
paste input "**********"
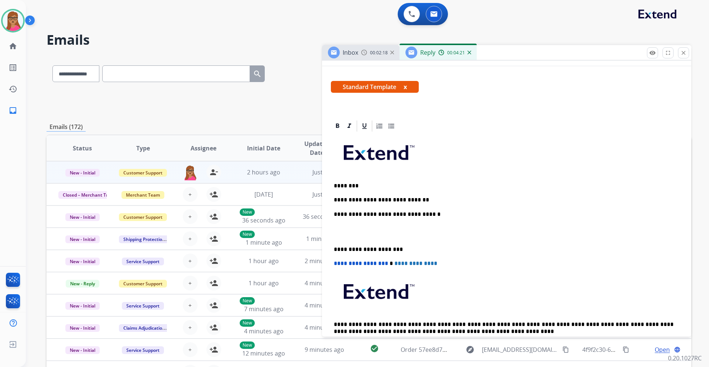
type input "**********"
click at [424, 197] on p "**********" at bounding box center [504, 199] width 340 height 7
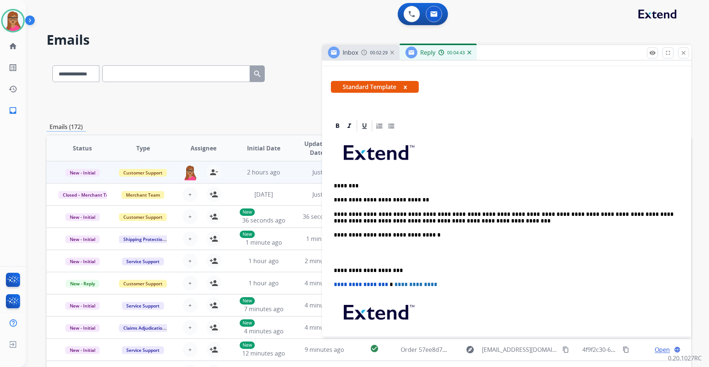
click at [336, 269] on p "**********" at bounding box center [504, 270] width 340 height 7
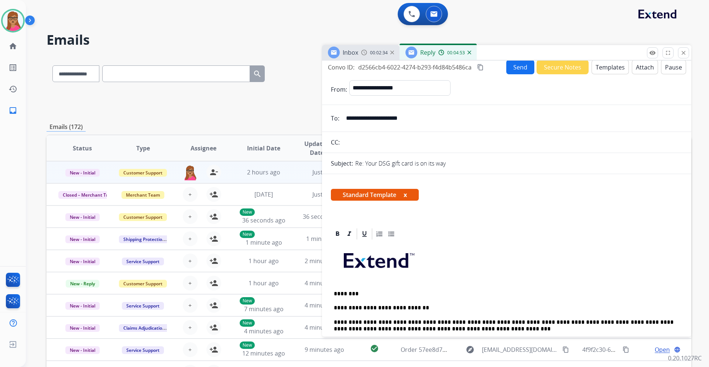
scroll to position [0, 0]
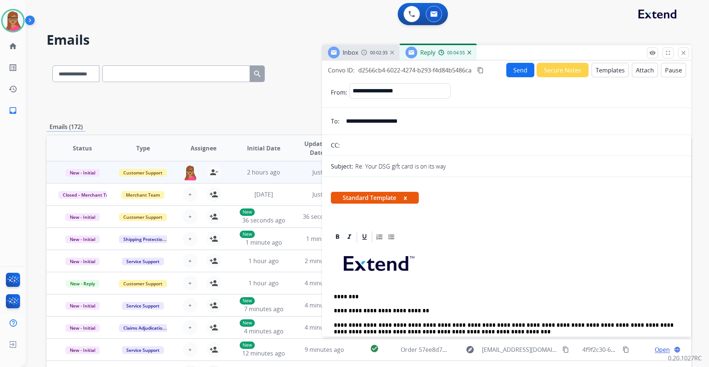
click at [520, 67] on button "Send" at bounding box center [520, 70] width 28 height 14
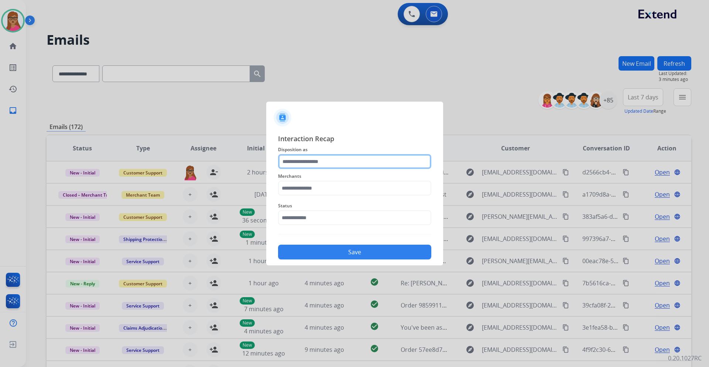
click at [317, 161] on input "text" at bounding box center [354, 161] width 153 height 15
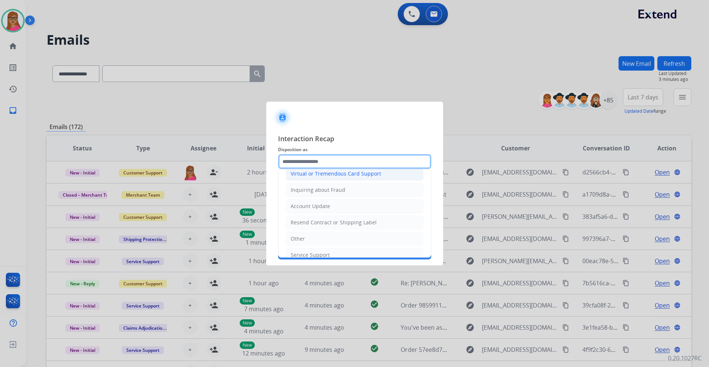
scroll to position [111, 0]
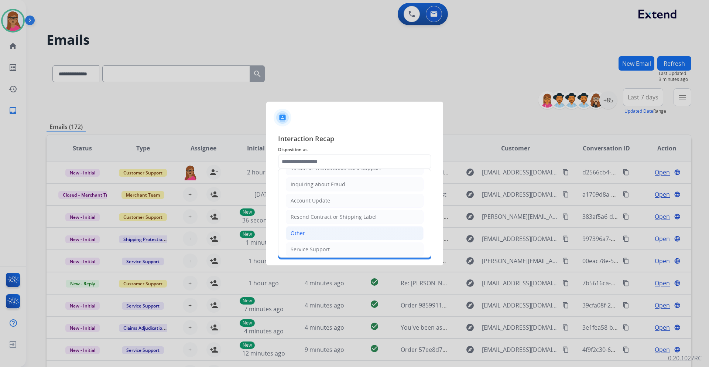
click at [312, 232] on li "Other" at bounding box center [355, 233] width 138 height 14
type input "*****"
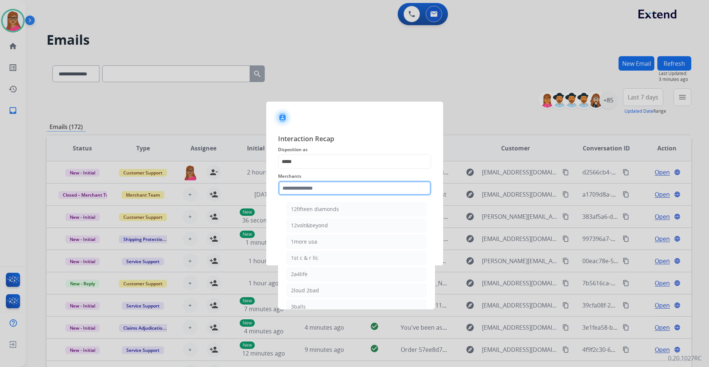
click at [311, 187] on input "text" at bounding box center [354, 187] width 153 height 15
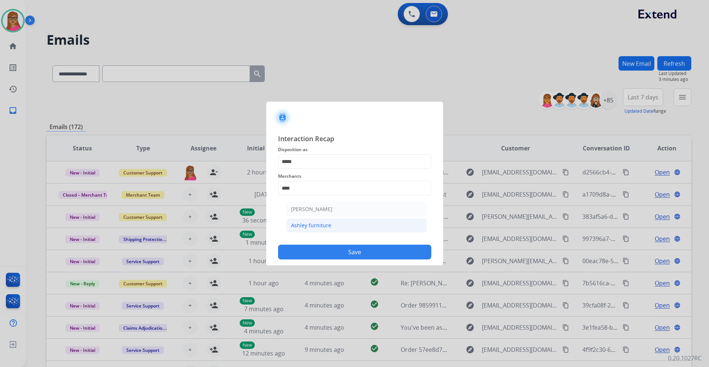
click at [313, 220] on li "Ashley furniture" at bounding box center [356, 225] width 141 height 14
type input "**********"
click at [312, 208] on span "Status" at bounding box center [354, 205] width 153 height 9
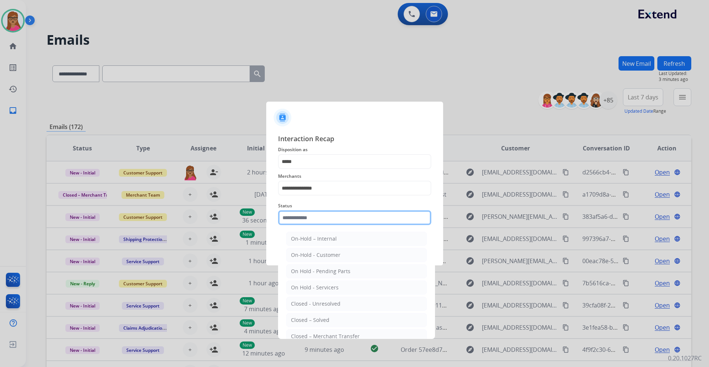
click at [312, 216] on input "text" at bounding box center [354, 217] width 153 height 15
click at [337, 323] on li "Closed – Solved" at bounding box center [356, 320] width 141 height 14
type input "**********"
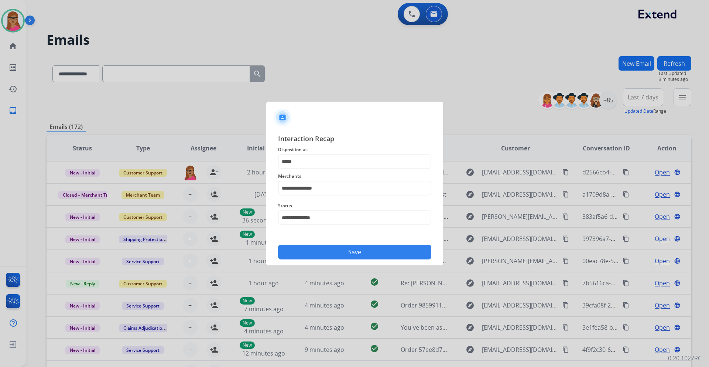
click at [345, 251] on button "Save" at bounding box center [354, 251] width 153 height 15
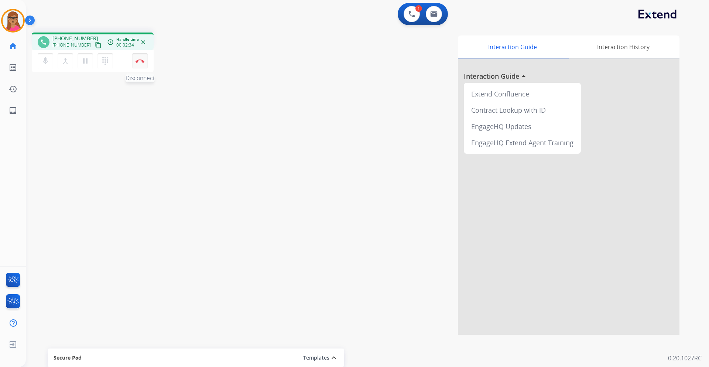
click at [142, 63] on button "Disconnect" at bounding box center [140, 61] width 16 height 16
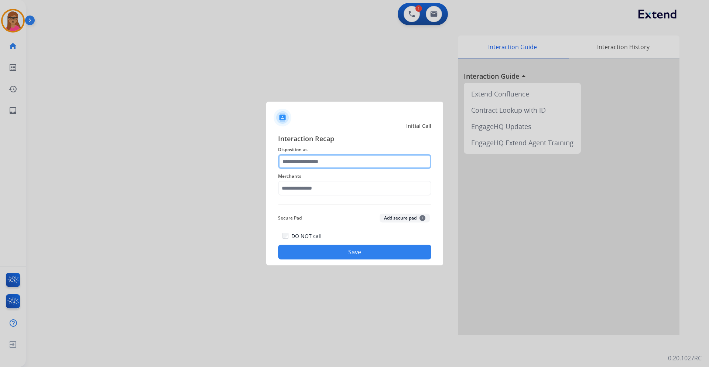
click at [334, 157] on input "text" at bounding box center [354, 161] width 153 height 15
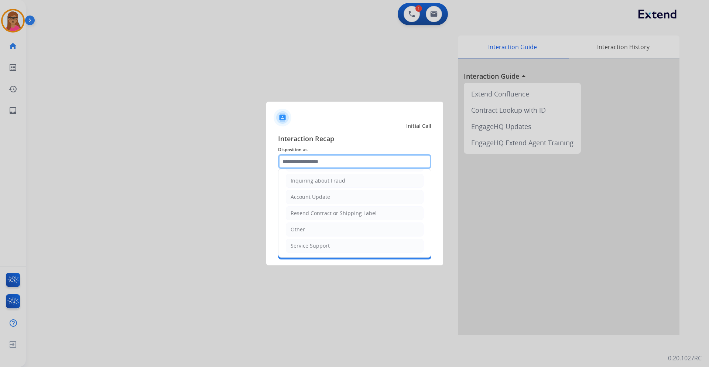
scroll to position [115, 0]
click at [315, 229] on li "Other" at bounding box center [355, 228] width 138 height 14
type input "*****"
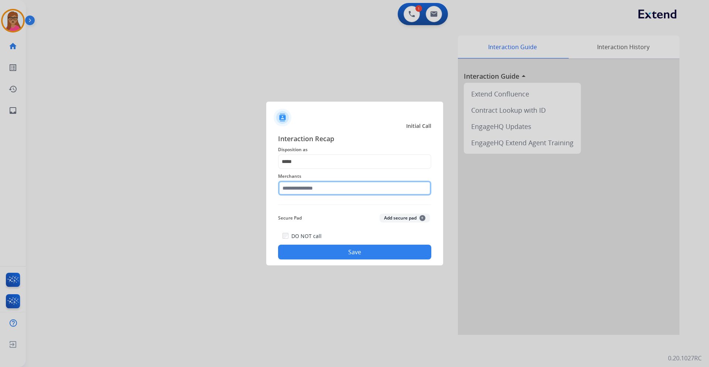
click at [316, 188] on input "text" at bounding box center [354, 187] width 153 height 15
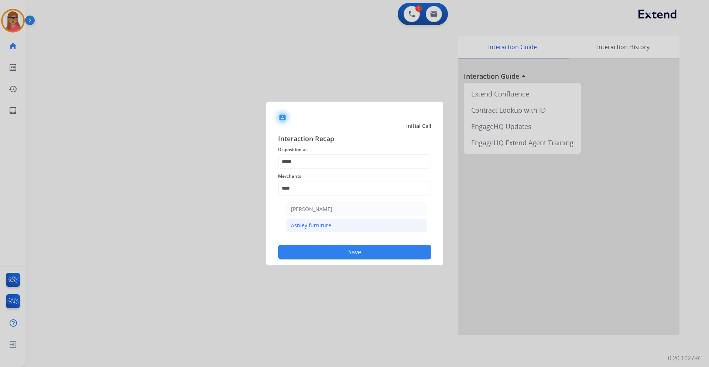
click at [318, 224] on div "Ashley furniture" at bounding box center [311, 224] width 40 height 7
type input "**********"
click at [332, 249] on button "Save" at bounding box center [354, 251] width 153 height 15
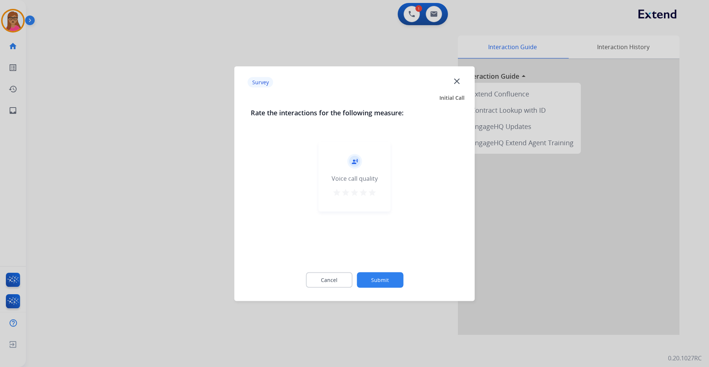
click at [120, 180] on div at bounding box center [354, 183] width 709 height 367
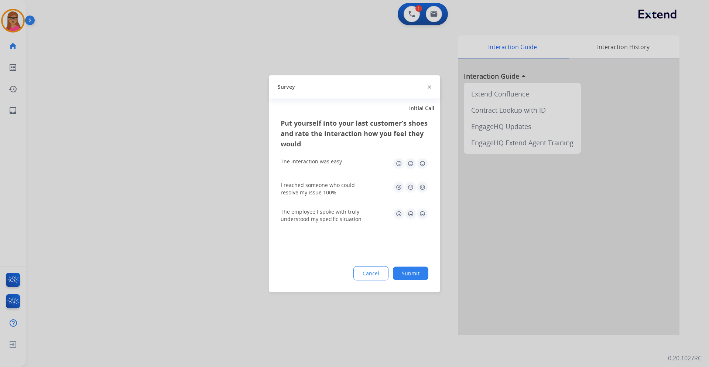
click at [120, 180] on div at bounding box center [354, 183] width 709 height 367
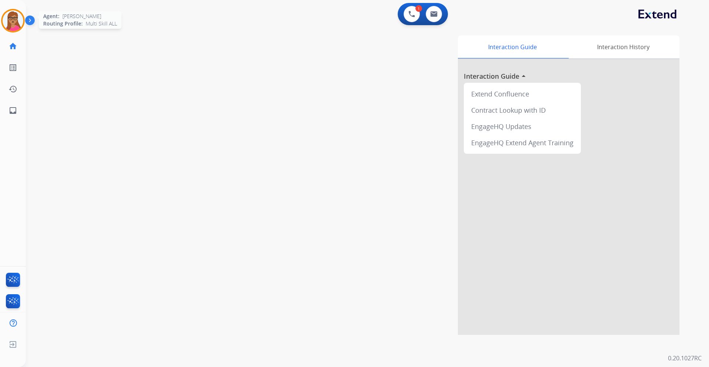
click at [9, 17] on img at bounding box center [13, 20] width 21 height 21
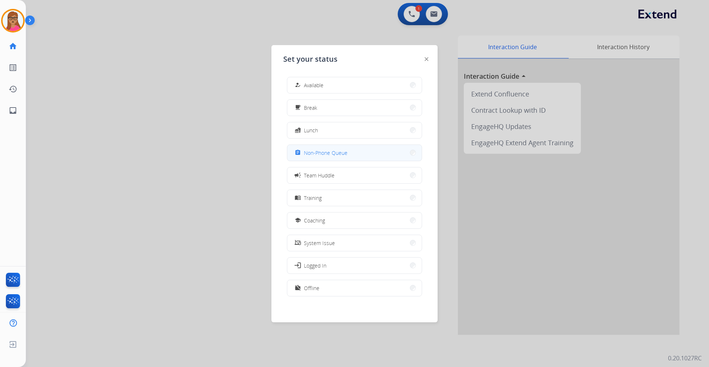
click at [324, 155] on span "Non-Phone Queue" at bounding box center [326, 153] width 44 height 8
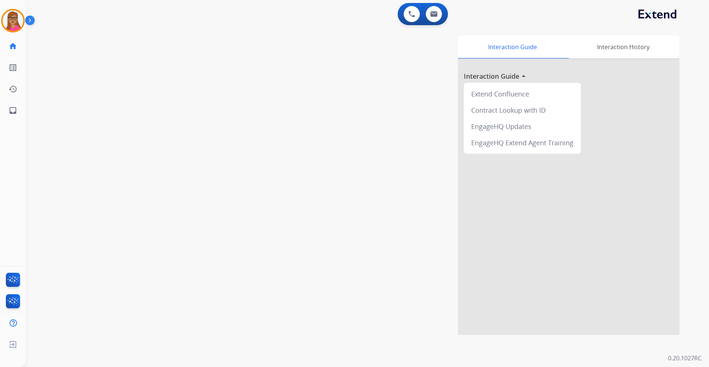
click at [26, 28] on img at bounding box center [31, 22] width 13 height 14
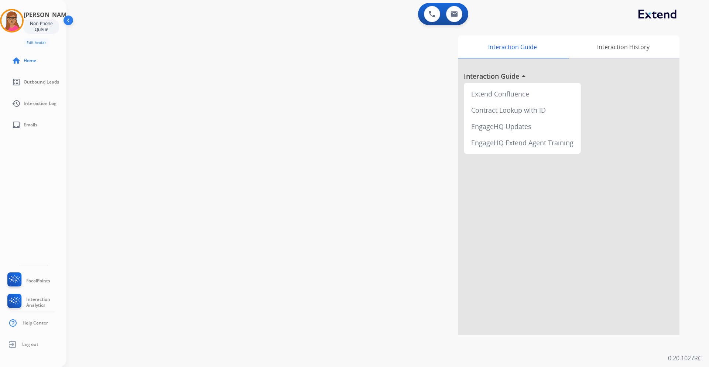
click at [65, 18] on img at bounding box center [69, 22] width 14 height 14
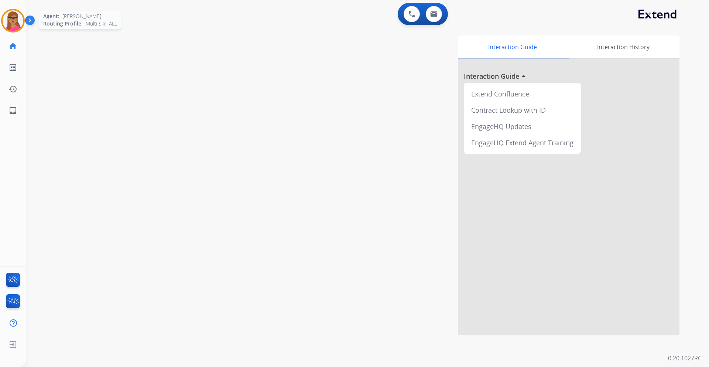
click at [16, 17] on img at bounding box center [13, 20] width 21 height 21
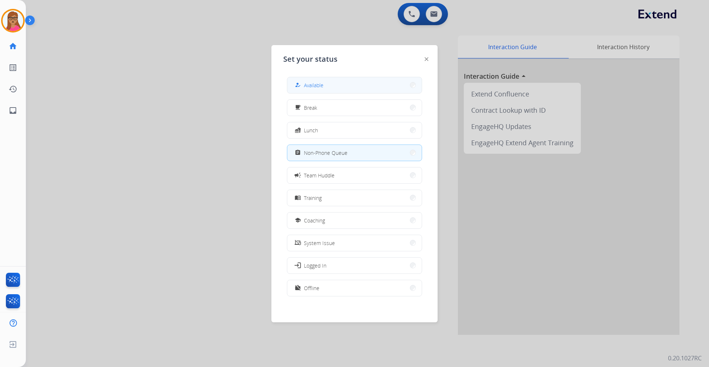
click at [378, 90] on button "how_to_reg Available" at bounding box center [354, 85] width 134 height 16
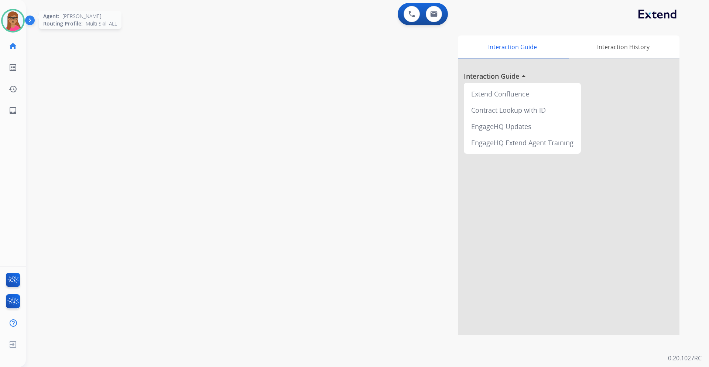
click at [17, 16] on img at bounding box center [13, 20] width 21 height 21
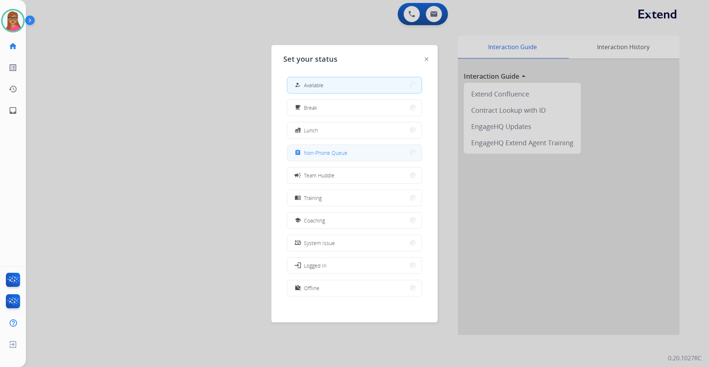
click at [340, 154] on span "Non-Phone Queue" at bounding box center [326, 153] width 44 height 8
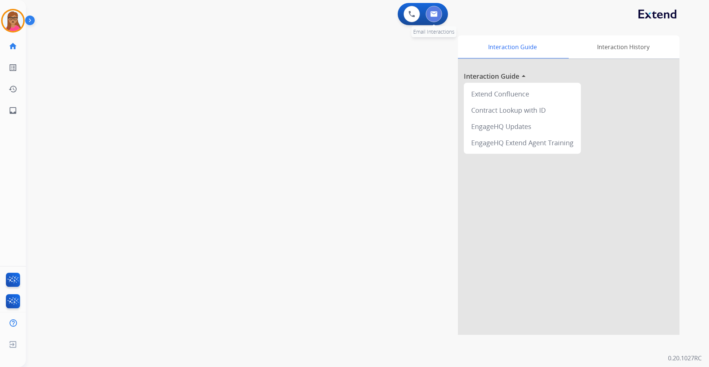
click at [433, 16] on img at bounding box center [433, 14] width 7 height 6
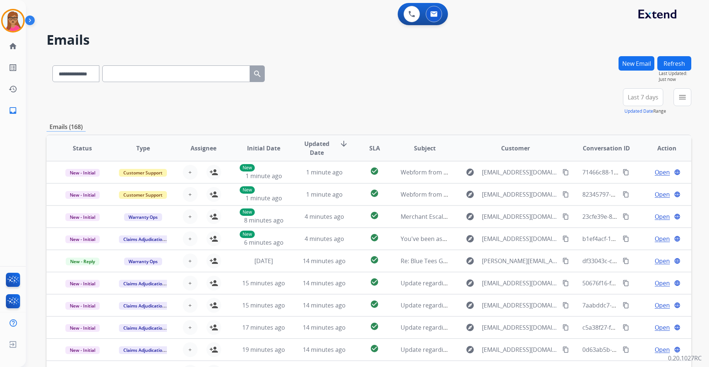
click at [637, 99] on span "Last 7 days" at bounding box center [642, 97] width 31 height 3
click at [628, 184] on div "Last 90 days" at bounding box center [640, 186] width 41 height 11
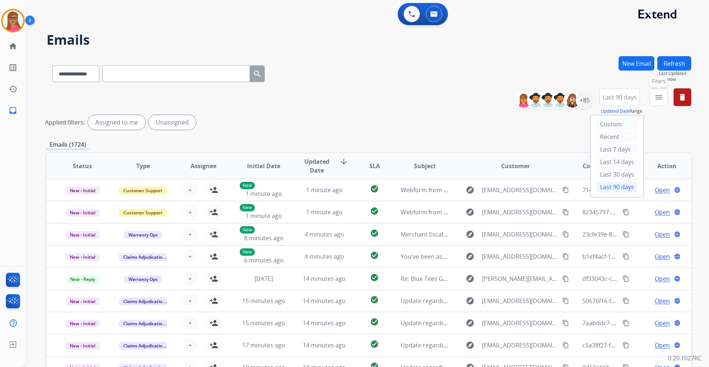
click at [655, 101] on mat-icon "menu" at bounding box center [658, 97] width 9 height 9
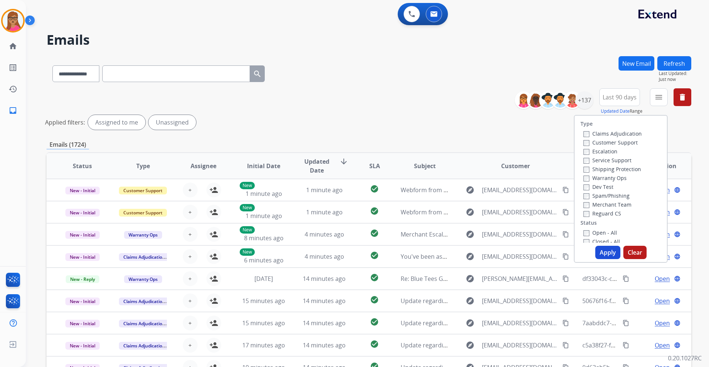
click at [625, 142] on label "Customer Support" at bounding box center [610, 142] width 54 height 7
click at [625, 169] on label "Shipping Protection" at bounding box center [612, 168] width 58 height 7
click at [603, 214] on label "Reguard CS" at bounding box center [602, 213] width 38 height 7
click at [592, 231] on label "Open - All" at bounding box center [600, 232] width 34 height 7
click at [606, 255] on button "Apply" at bounding box center [607, 251] width 25 height 13
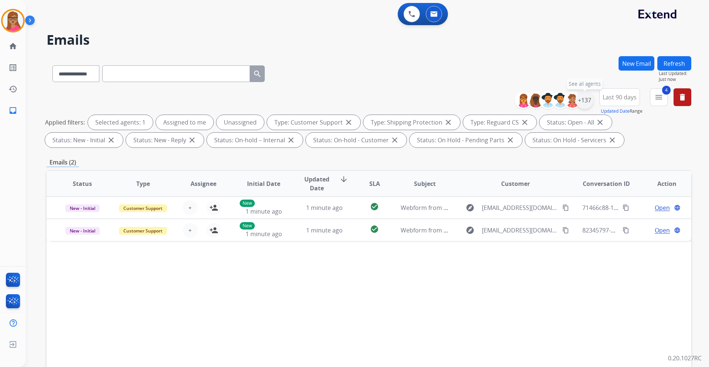
click at [583, 102] on div "+137" at bounding box center [584, 100] width 18 height 18
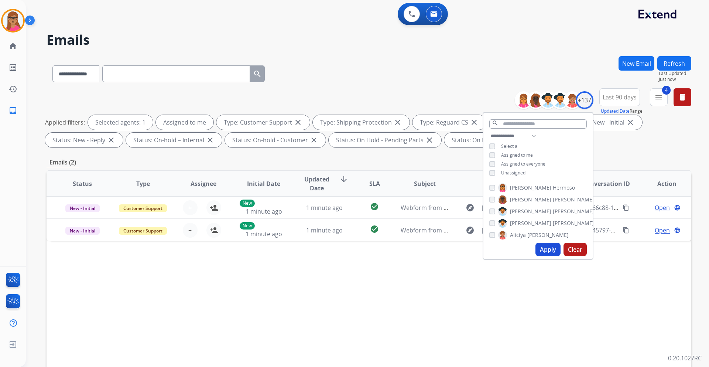
click at [549, 250] on button "Apply" at bounding box center [547, 249] width 25 height 13
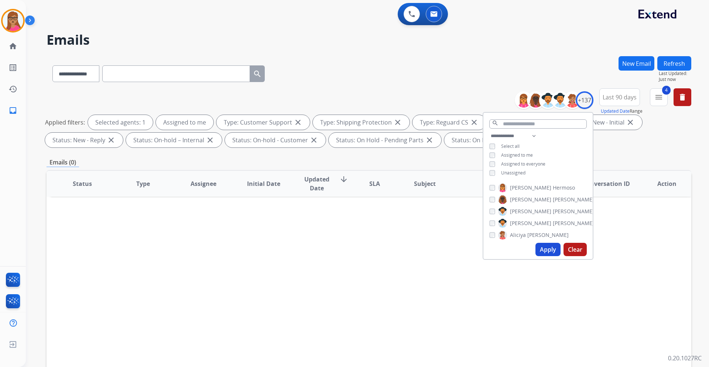
click at [488, 173] on div "**********" at bounding box center [537, 154] width 109 height 47
click at [541, 248] on button "Apply" at bounding box center [547, 249] width 25 height 13
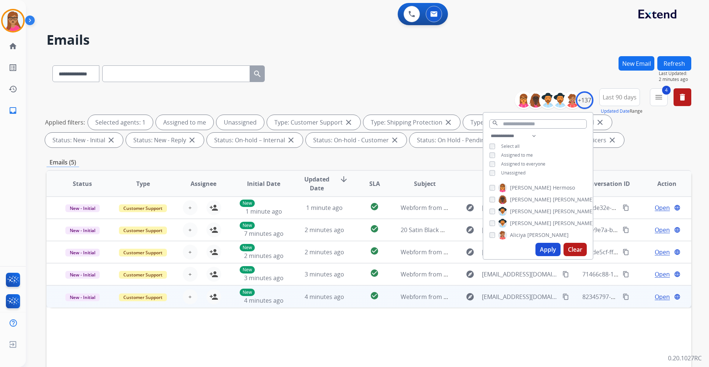
click at [83, 305] on td "New - Initial" at bounding box center [77, 296] width 61 height 22
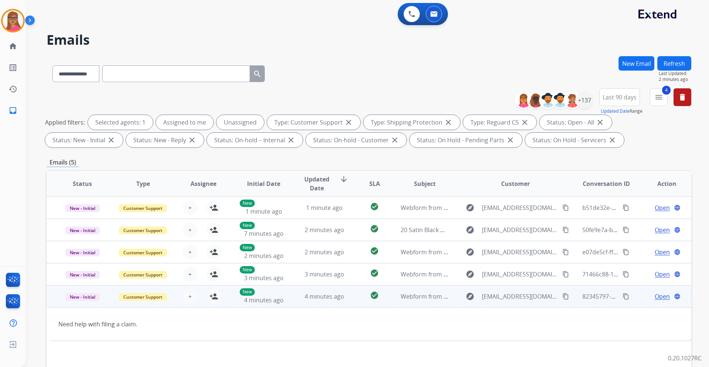
click at [84, 304] on td "New - Initial" at bounding box center [77, 296] width 61 height 22
click at [213, 300] on mat-icon "person_add" at bounding box center [213, 296] width 9 height 9
click at [647, 296] on div "Open language" at bounding box center [666, 296] width 48 height 9
click at [654, 298] on span "Open" at bounding box center [661, 296] width 15 height 9
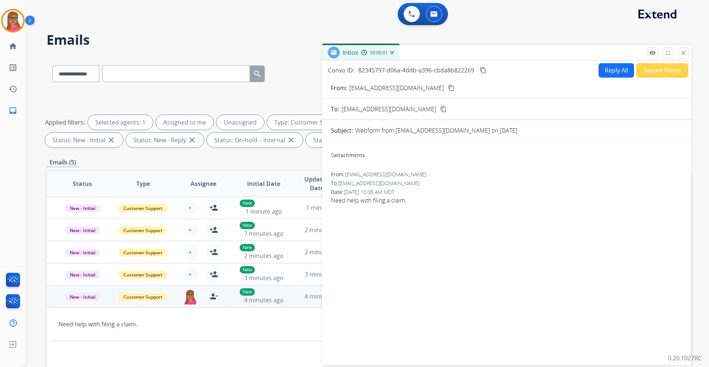
click at [448, 88] on mat-icon "content_copy" at bounding box center [451, 88] width 7 height 7
click at [599, 74] on button "Reply All" at bounding box center [615, 70] width 35 height 14
select select "**********"
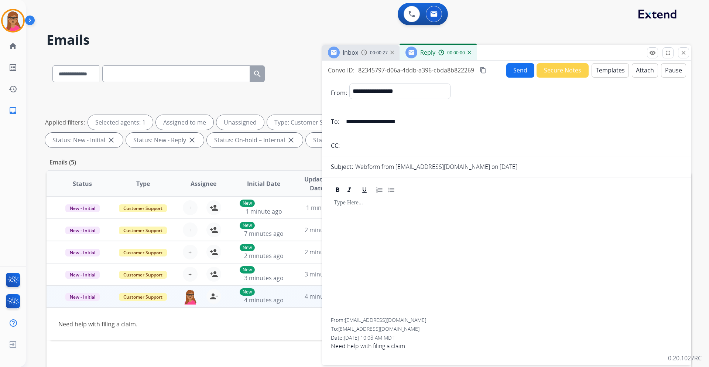
click at [608, 71] on button "Templates" at bounding box center [609, 70] width 37 height 14
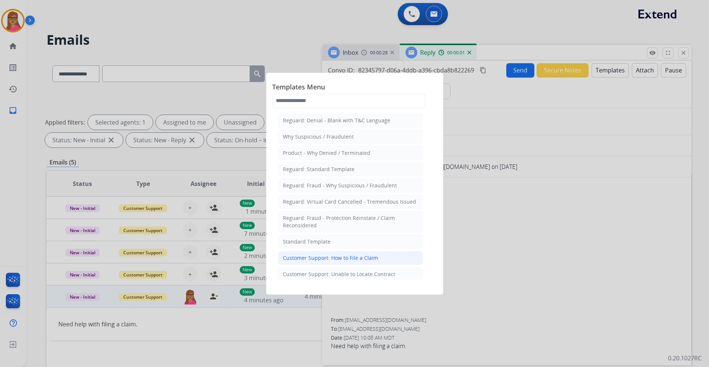
click at [353, 259] on div "Customer Support: How to File a Claim" at bounding box center [330, 257] width 95 height 7
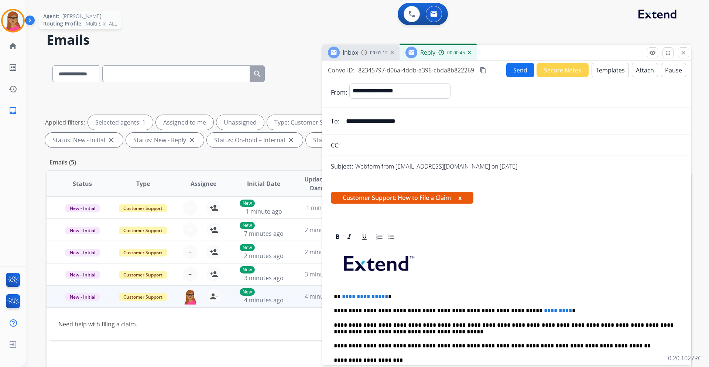
click at [16, 25] on img at bounding box center [13, 20] width 21 height 21
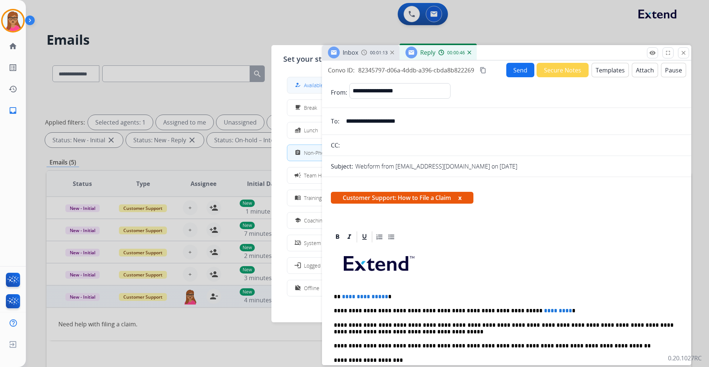
click at [314, 83] on span "Available" at bounding box center [314, 85] width 20 height 8
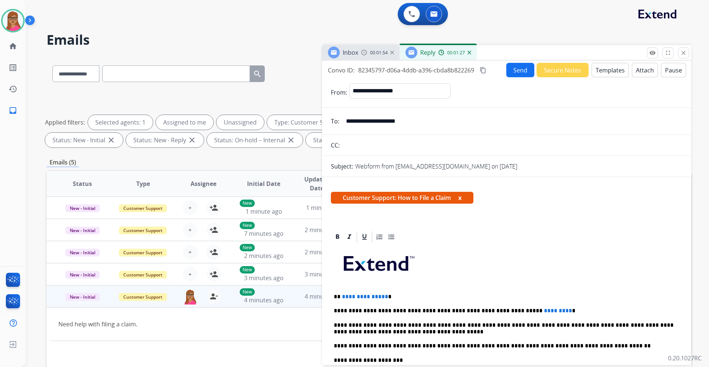
click at [483, 70] on mat-icon "content_copy" at bounding box center [482, 70] width 7 height 7
drag, startPoint x: 394, startPoint y: 298, endPoint x: 356, endPoint y: 291, distance: 38.6
click at [340, 290] on div "**********" at bounding box center [506, 356] width 351 height 226
drag, startPoint x: 543, startPoint y: 312, endPoint x: 503, endPoint y: 310, distance: 40.2
click at [503, 310] on p "**********" at bounding box center [504, 310] width 340 height 7
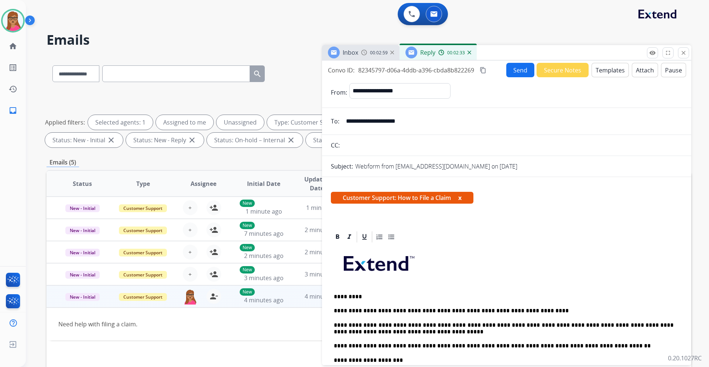
click at [508, 67] on button "Send" at bounding box center [520, 70] width 28 height 14
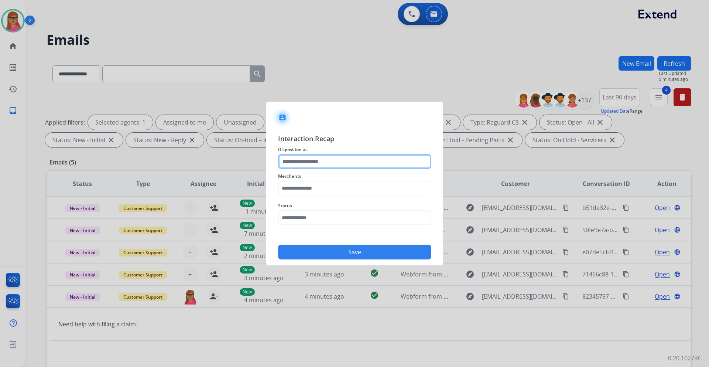
click at [305, 158] on input "text" at bounding box center [354, 161] width 153 height 15
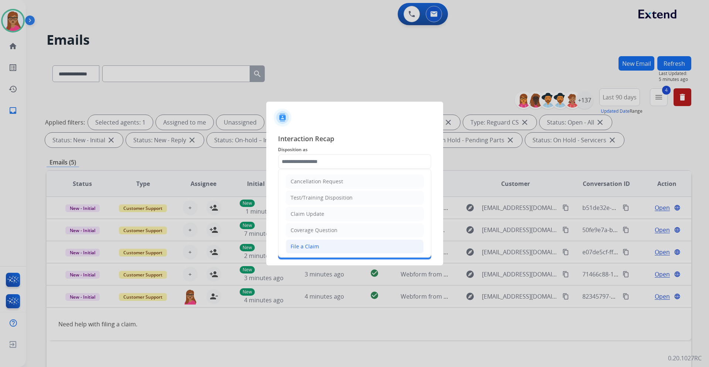
click at [309, 244] on div "File a Claim" at bounding box center [304, 246] width 28 height 7
type input "**********"
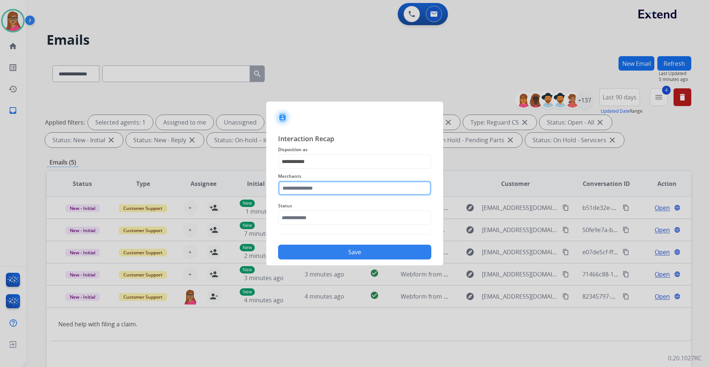
click at [331, 183] on input "text" at bounding box center [354, 187] width 153 height 15
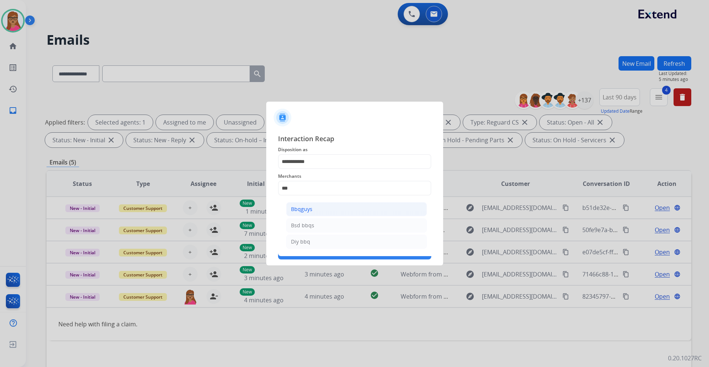
click at [305, 208] on div "Bbqguys" at bounding box center [301, 208] width 21 height 7
type input "*******"
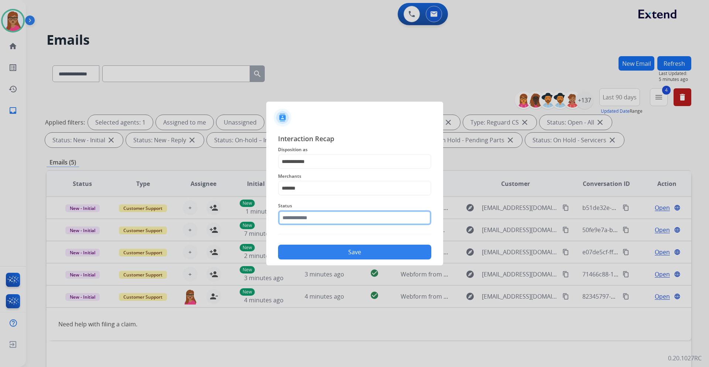
click at [327, 217] on input "text" at bounding box center [354, 217] width 153 height 15
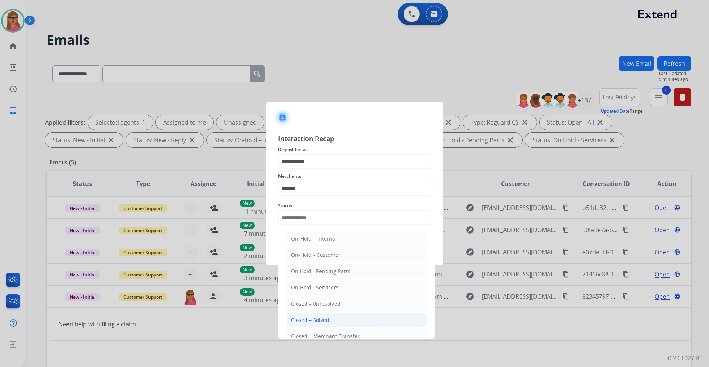
click at [319, 318] on div "Closed – Solved" at bounding box center [310, 319] width 38 height 7
type input "**********"
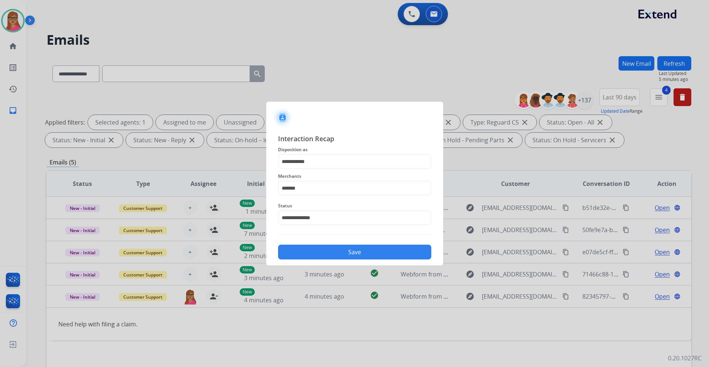
click at [345, 253] on button "Save" at bounding box center [354, 251] width 153 height 15
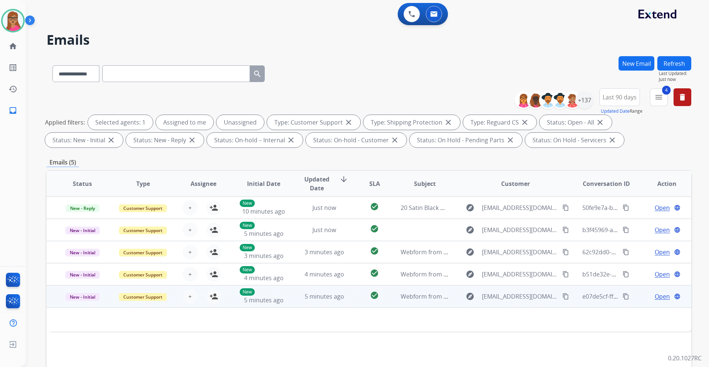
click at [74, 302] on td "New - Initial" at bounding box center [77, 296] width 61 height 22
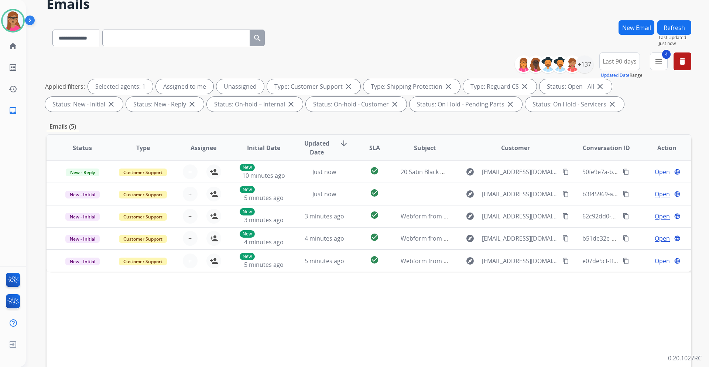
scroll to position [37, 0]
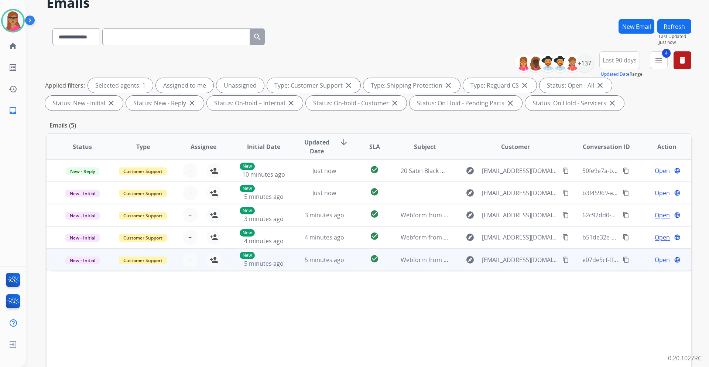
click at [83, 269] on td "New - Initial" at bounding box center [77, 259] width 61 height 22
click at [211, 259] on mat-icon "person_add" at bounding box center [213, 259] width 9 height 9
click at [654, 260] on span "Open" at bounding box center [661, 259] width 15 height 9
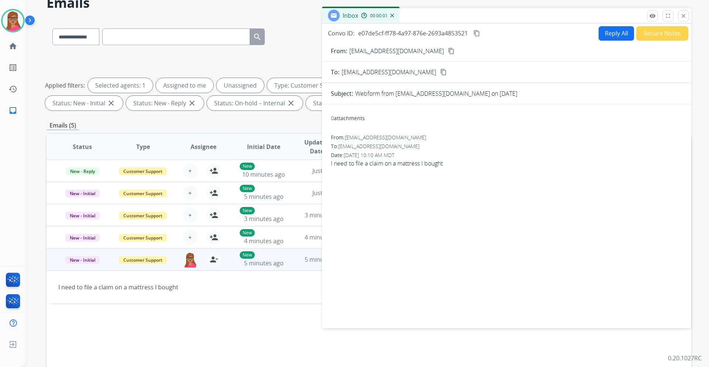
click at [448, 50] on mat-icon "content_copy" at bounding box center [451, 51] width 7 height 7
click at [603, 36] on button "Reply All" at bounding box center [615, 33] width 35 height 14
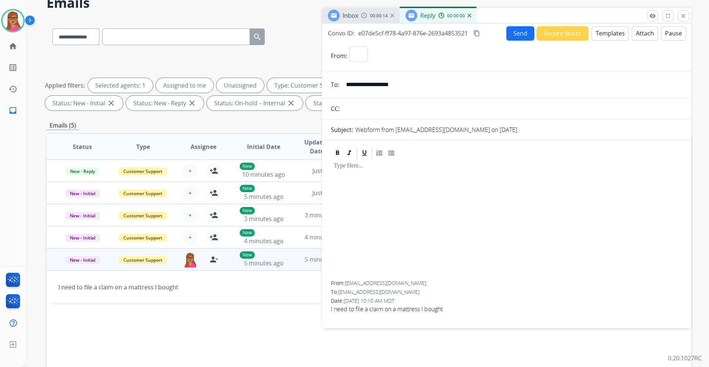
select select "**********"
click at [615, 36] on button "Templates" at bounding box center [609, 33] width 37 height 14
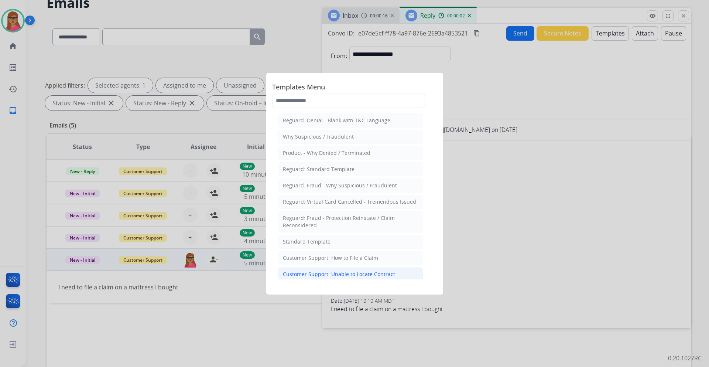
click at [357, 275] on div "Customer Support: Unable to Locate Contract" at bounding box center [339, 273] width 112 height 7
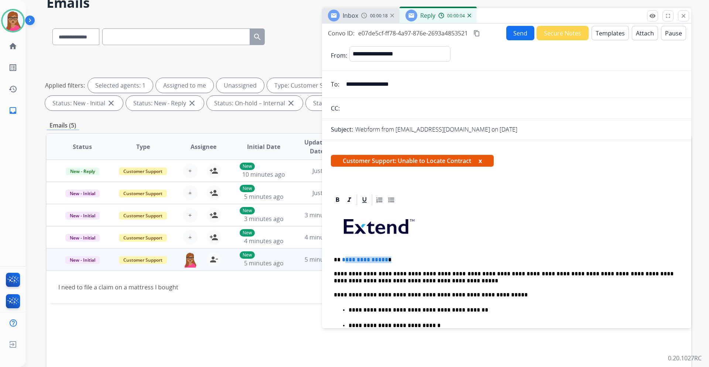
drag, startPoint x: 398, startPoint y: 260, endPoint x: 344, endPoint y: 259, distance: 53.2
click at [344, 259] on p "**********" at bounding box center [504, 259] width 340 height 7
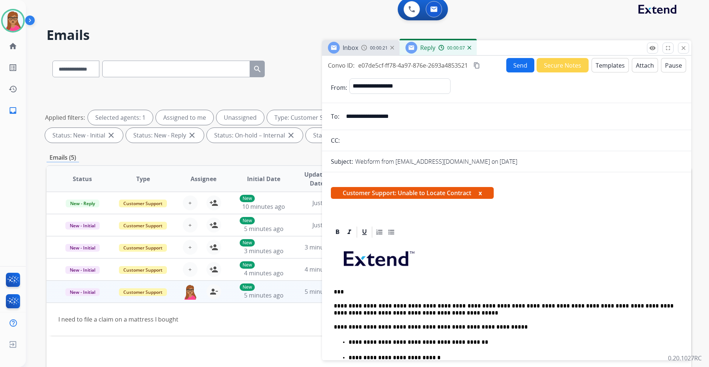
scroll to position [0, 0]
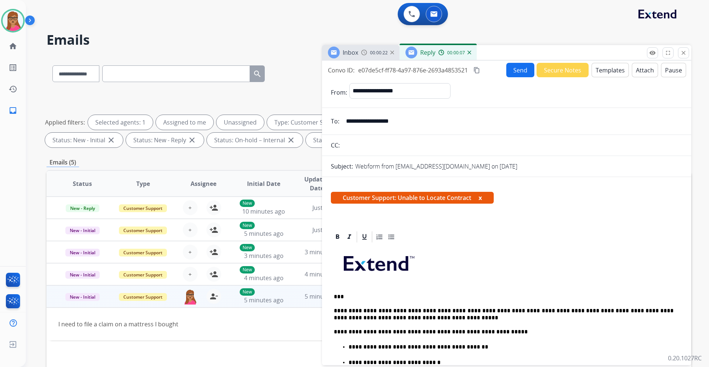
click at [515, 74] on button "Send" at bounding box center [520, 70] width 28 height 14
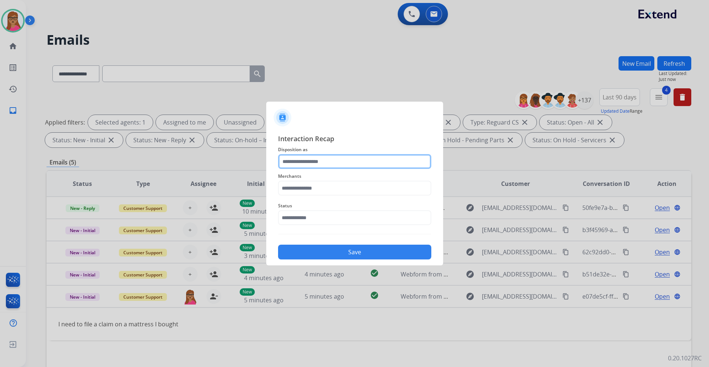
click at [306, 164] on input "text" at bounding box center [354, 161] width 153 height 15
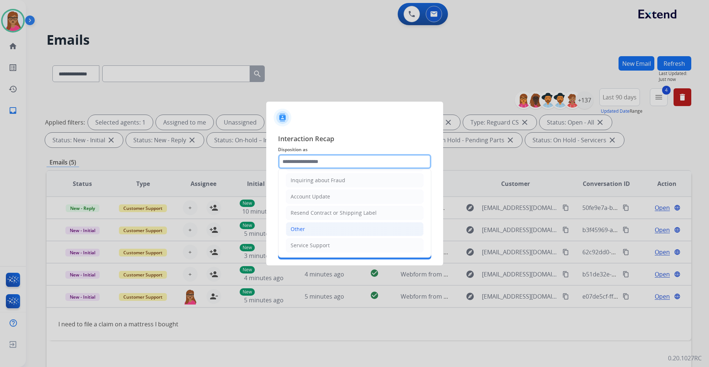
scroll to position [115, 0]
click at [296, 228] on div "Other" at bounding box center [297, 228] width 14 height 7
type input "*****"
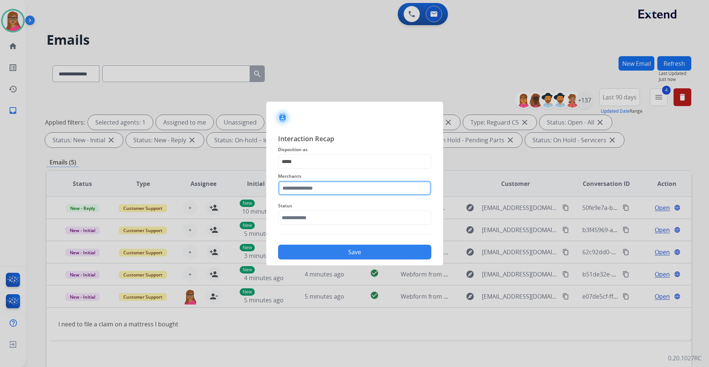
click at [323, 188] on input "text" at bounding box center [354, 187] width 153 height 15
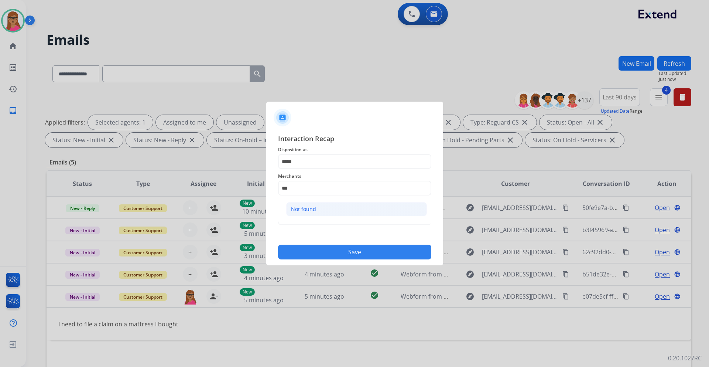
click at [310, 210] on div "Not found" at bounding box center [303, 208] width 25 height 7
type input "*********"
click at [320, 218] on input "text" at bounding box center [354, 217] width 153 height 15
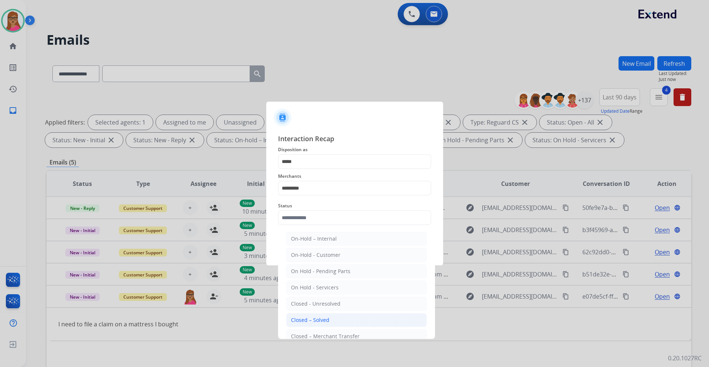
click at [312, 318] on div "Closed – Solved" at bounding box center [310, 319] width 38 height 7
type input "**********"
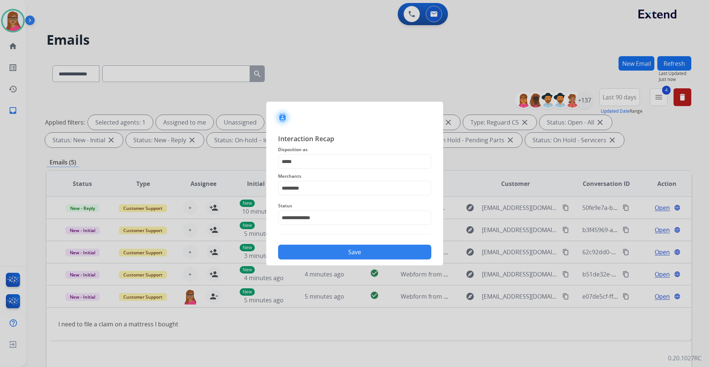
click at [340, 247] on button "Save" at bounding box center [354, 251] width 153 height 15
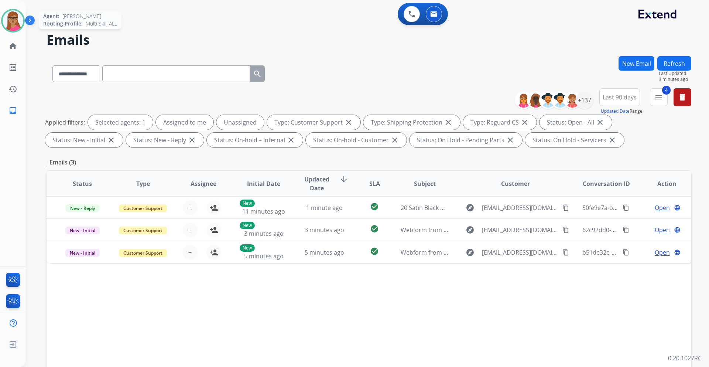
click at [17, 12] on img at bounding box center [13, 20] width 21 height 21
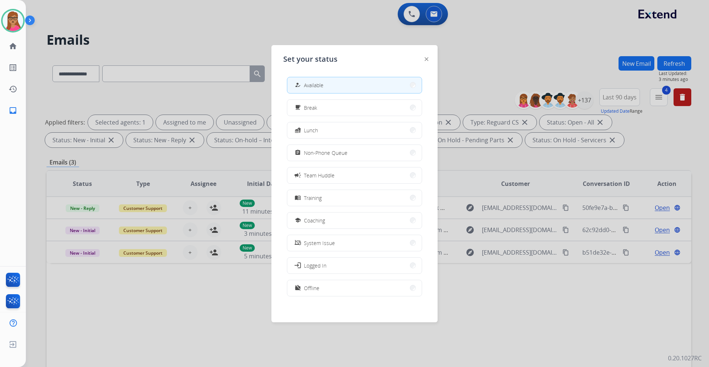
click at [246, 24] on div at bounding box center [354, 183] width 709 height 367
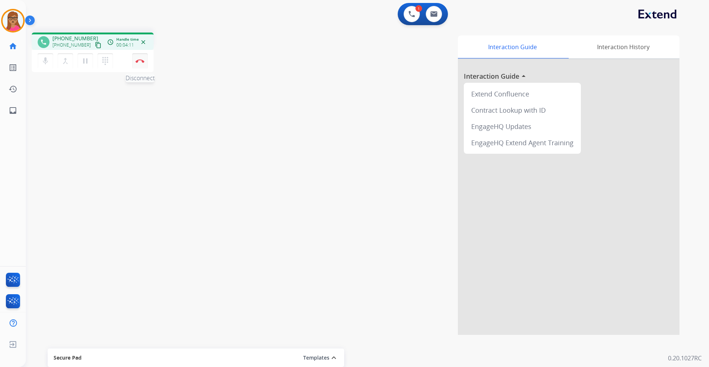
click at [141, 60] on img at bounding box center [139, 61] width 9 height 4
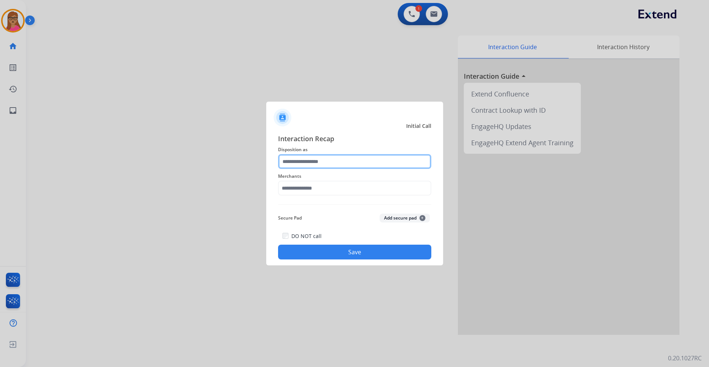
click at [310, 159] on input "text" at bounding box center [354, 161] width 153 height 15
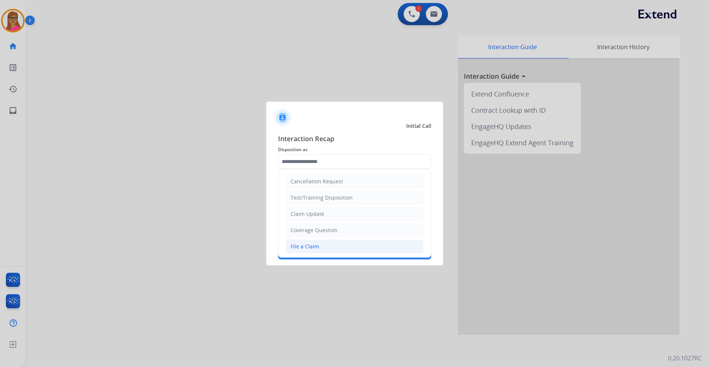
click at [320, 243] on li "File a Claim" at bounding box center [355, 246] width 138 height 14
type input "**********"
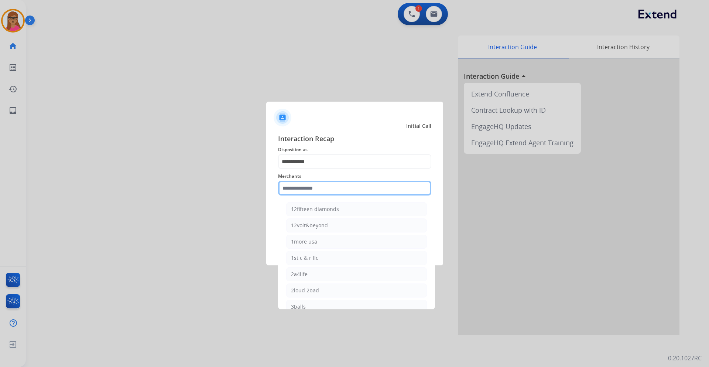
click at [317, 182] on input "text" at bounding box center [354, 187] width 153 height 15
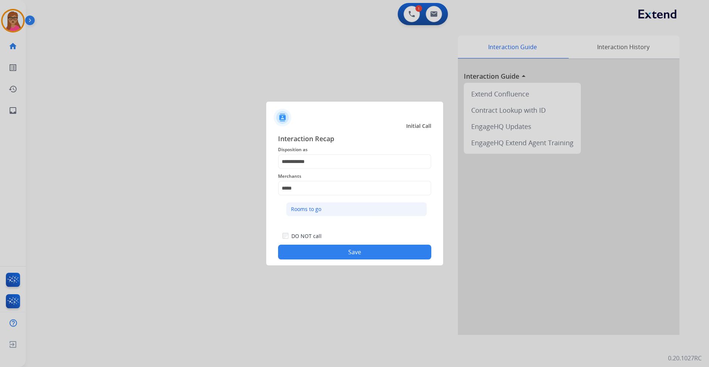
click at [306, 212] on div "Rooms to go" at bounding box center [306, 208] width 30 height 7
type input "**********"
click at [371, 257] on button "Save" at bounding box center [354, 251] width 153 height 15
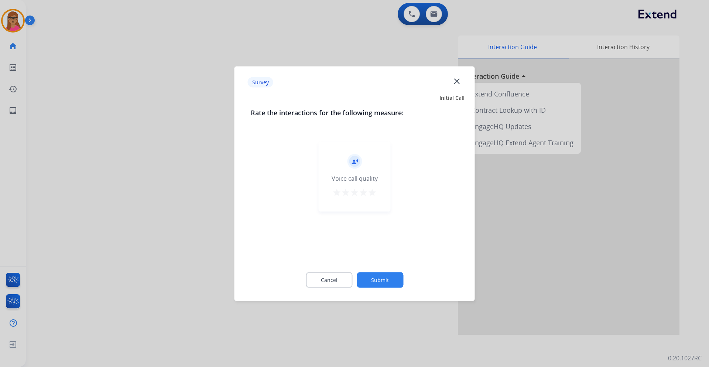
click at [120, 153] on div at bounding box center [354, 183] width 709 height 367
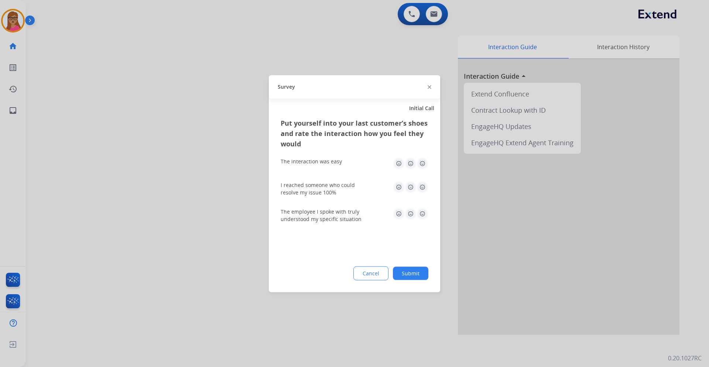
click at [120, 153] on div at bounding box center [354, 183] width 709 height 367
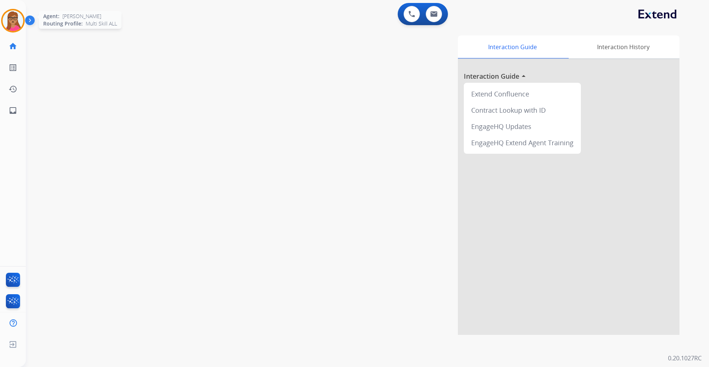
click at [3, 22] on img at bounding box center [13, 20] width 21 height 21
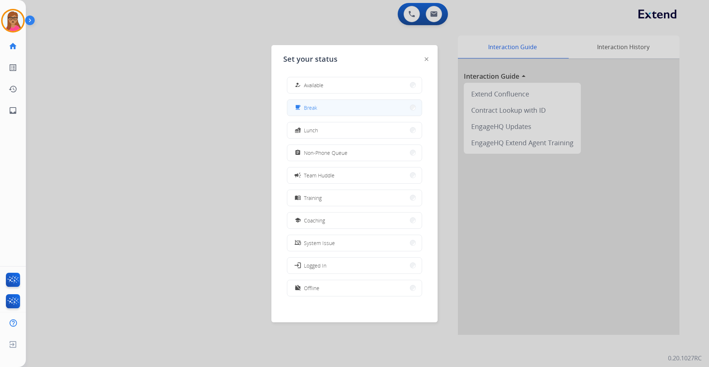
click at [347, 105] on button "free_breakfast Break" at bounding box center [354, 108] width 134 height 16
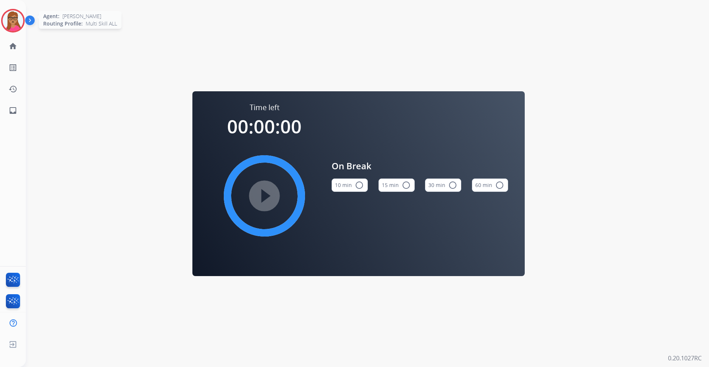
click at [24, 20] on div at bounding box center [13, 21] width 24 height 24
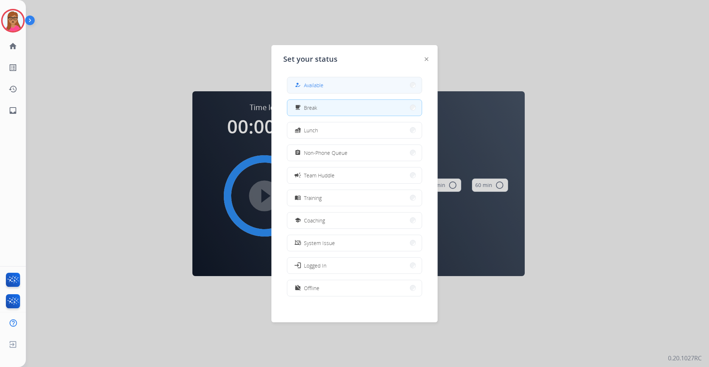
click at [334, 81] on button "how_to_reg Available" at bounding box center [354, 85] width 134 height 16
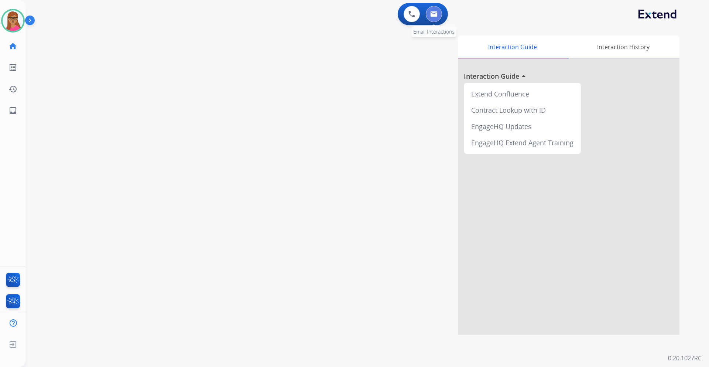
click at [429, 10] on button at bounding box center [434, 14] width 16 height 16
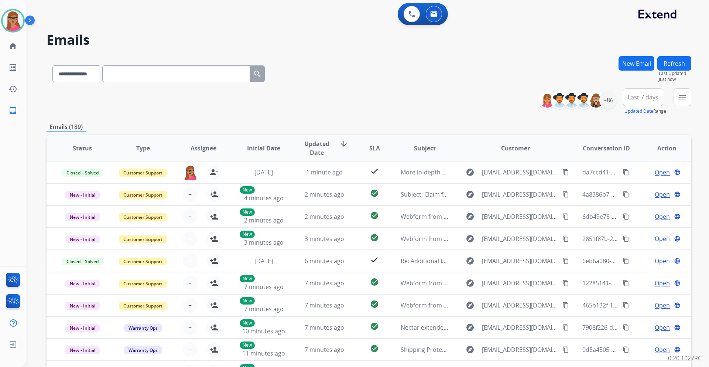
click at [639, 102] on button "Last 7 days" at bounding box center [643, 97] width 40 height 18
click at [639, 189] on div "Last 90 days" at bounding box center [640, 186] width 41 height 11
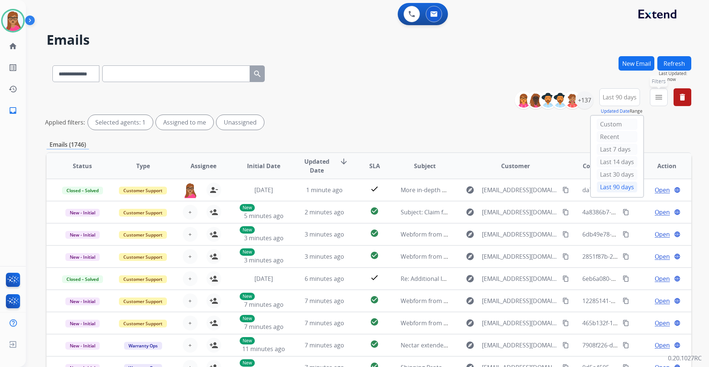
click at [659, 102] on button "menu Filters" at bounding box center [659, 97] width 18 height 18
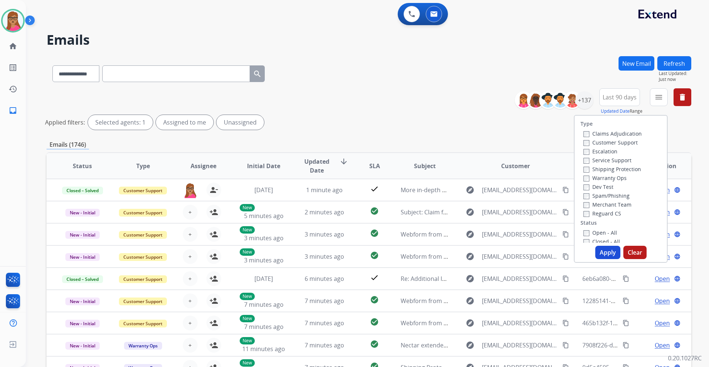
click at [629, 141] on label "Customer Support" at bounding box center [610, 142] width 54 height 7
click at [625, 171] on label "Shipping Protection" at bounding box center [612, 168] width 58 height 7
click at [598, 216] on label "Reguard CS" at bounding box center [602, 213] width 38 height 7
click at [598, 230] on label "Open - All" at bounding box center [600, 232] width 34 height 7
click at [601, 251] on button "Apply" at bounding box center [607, 251] width 25 height 13
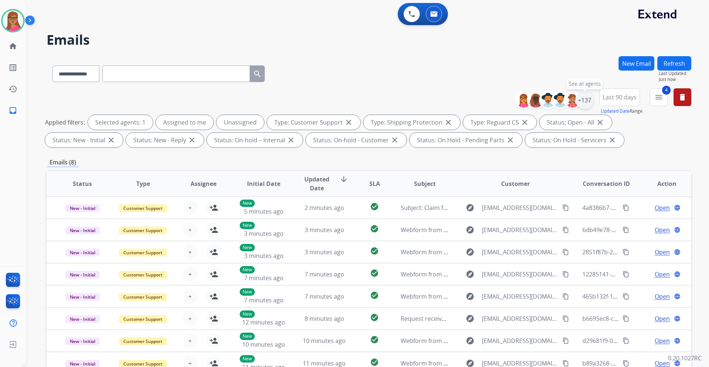
click at [589, 101] on div "+137" at bounding box center [584, 100] width 18 height 18
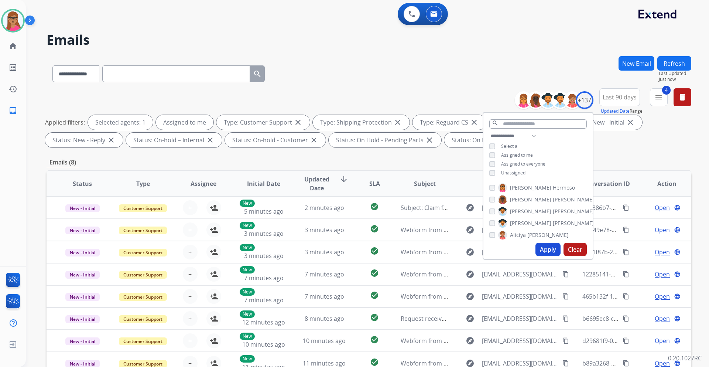
click at [545, 249] on button "Apply" at bounding box center [547, 249] width 25 height 13
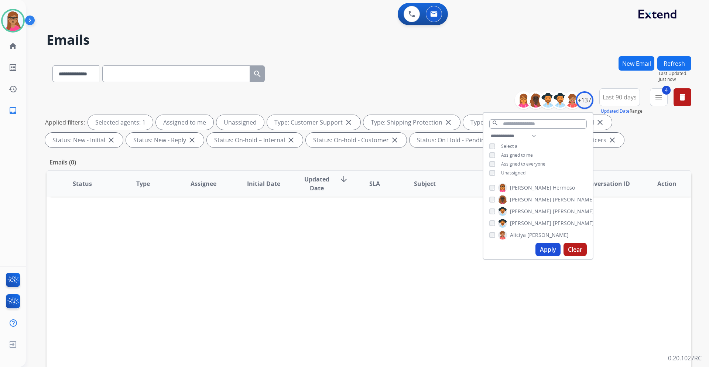
click at [544, 253] on button "Apply" at bounding box center [547, 249] width 25 height 13
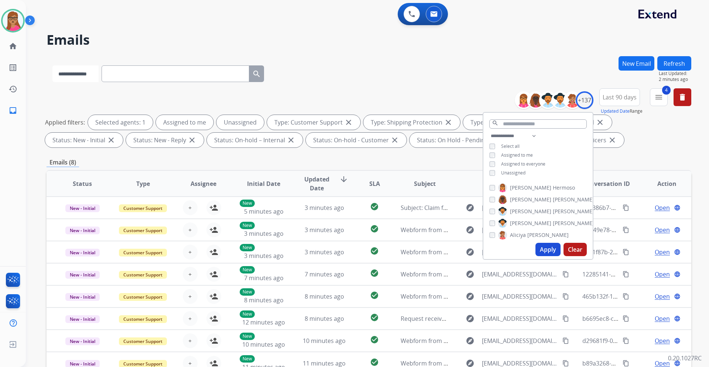
click at [93, 75] on select "**********" at bounding box center [75, 73] width 46 height 17
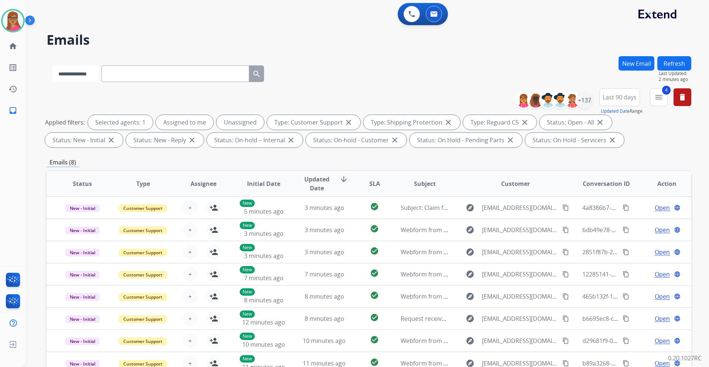
select select "**********"
click at [52, 65] on select "**********" at bounding box center [75, 73] width 46 height 17
paste input "**********"
type input "**********"
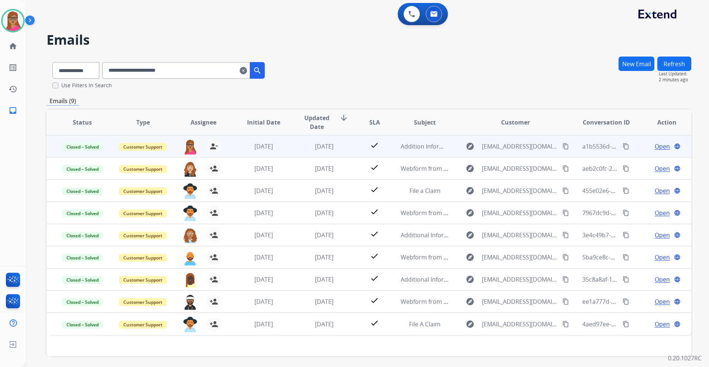
click at [654, 146] on span "Open" at bounding box center [661, 146] width 15 height 9
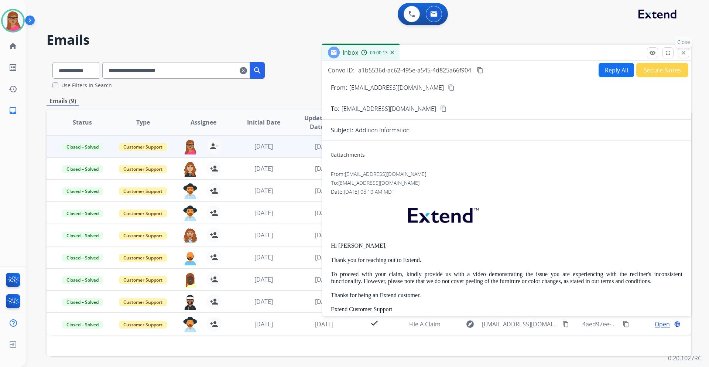
click at [682, 50] on mat-icon "close" at bounding box center [683, 52] width 7 height 7
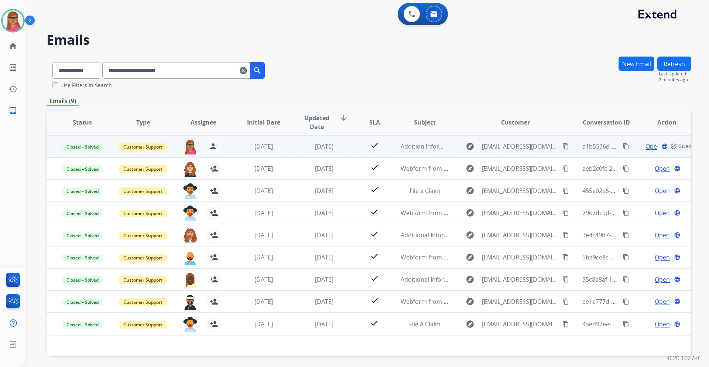
click at [648, 148] on span "Open" at bounding box center [652, 146] width 15 height 9
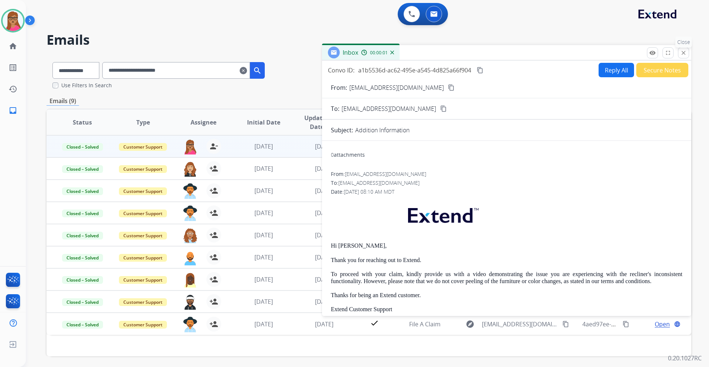
click at [687, 54] on button "close Close" at bounding box center [683, 52] width 11 height 11
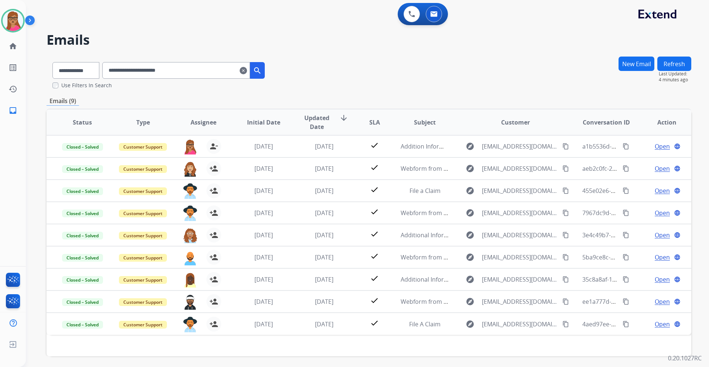
click at [247, 70] on mat-icon "clear" at bounding box center [243, 70] width 7 height 9
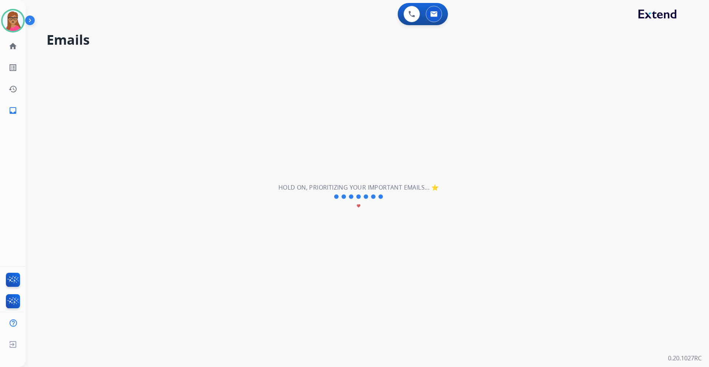
select select "**********"
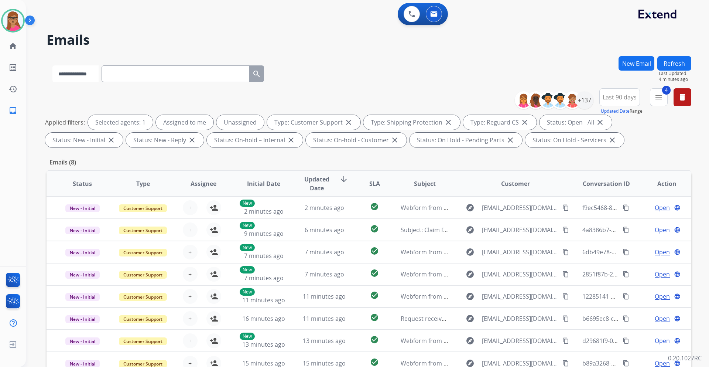
click at [81, 71] on select "**********" at bounding box center [75, 73] width 46 height 17
select select "**********"
click at [52, 65] on select "**********" at bounding box center [75, 73] width 46 height 17
paste input "**********"
type input "**********"
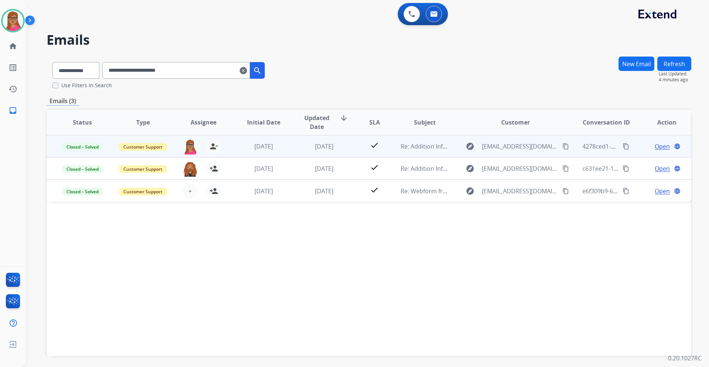
click at [659, 147] on span "Open" at bounding box center [661, 146] width 15 height 9
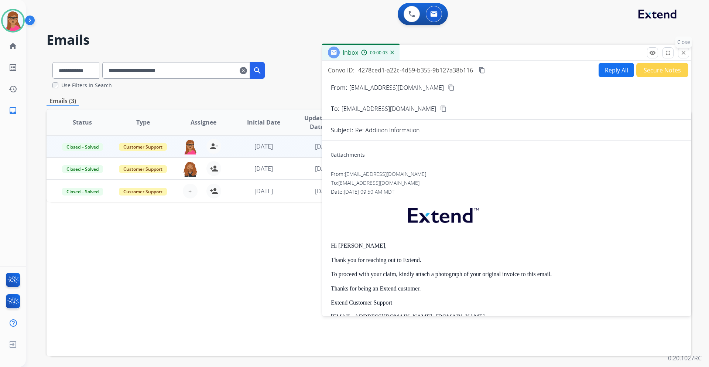
click at [686, 53] on mat-icon "close" at bounding box center [683, 52] width 7 height 7
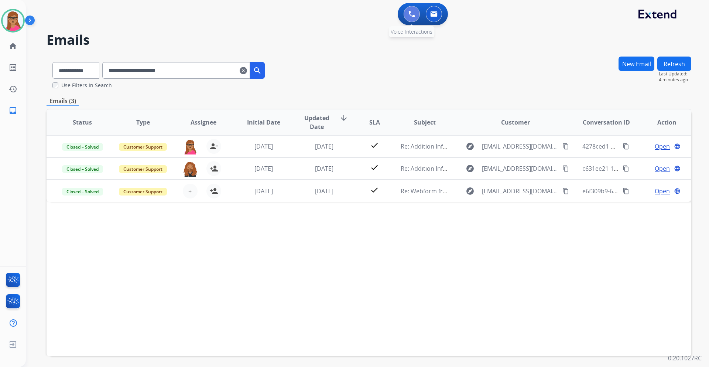
click at [412, 14] on img at bounding box center [411, 14] width 7 height 7
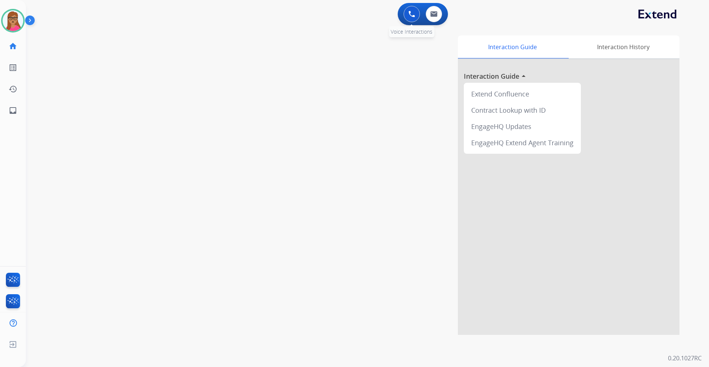
click at [402, 16] on div "0 Voice Interactions" at bounding box center [411, 14] width 22 height 16
click at [409, 14] on img at bounding box center [411, 14] width 7 height 7
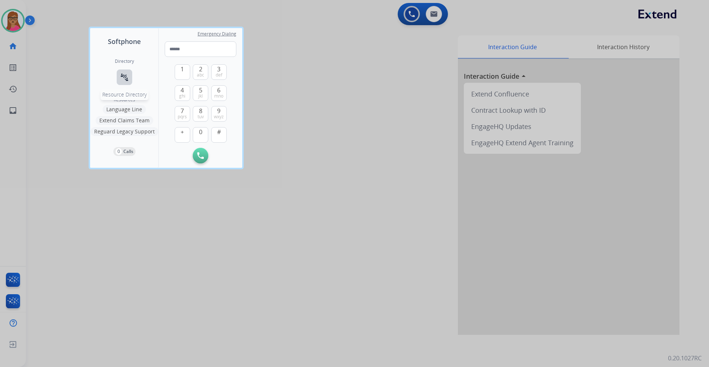
click at [127, 73] on mat-icon "connect_without_contact" at bounding box center [124, 77] width 9 height 9
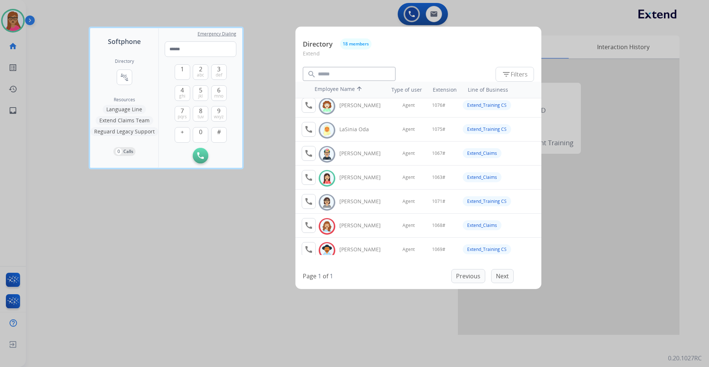
scroll to position [221, 0]
click at [305, 180] on mat-icon "call" at bounding box center [308, 176] width 9 height 9
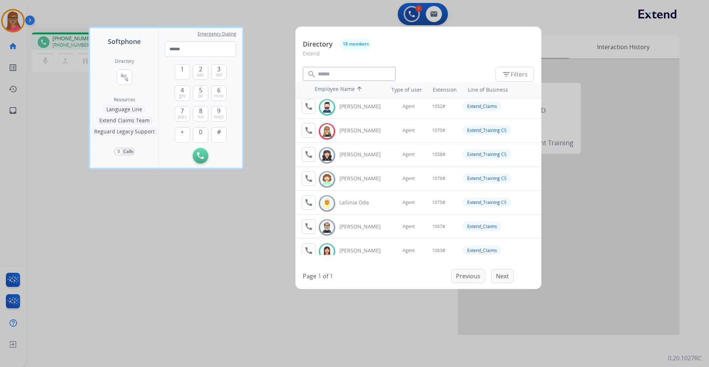
scroll to position [185, 0]
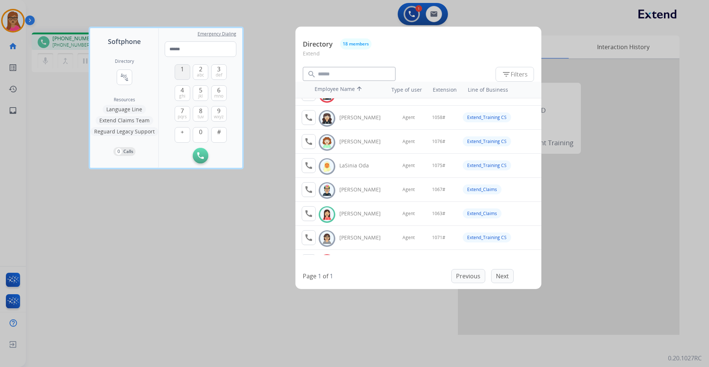
click at [184, 71] on span "1" at bounding box center [181, 69] width 3 height 9
click at [201, 134] on span "0" at bounding box center [200, 131] width 3 height 9
click at [218, 95] on span "mno" at bounding box center [218, 96] width 9 height 6
click at [198, 92] on button "5 jkl" at bounding box center [201, 93] width 16 height 16
click at [218, 136] on span "#" at bounding box center [219, 131] width 4 height 9
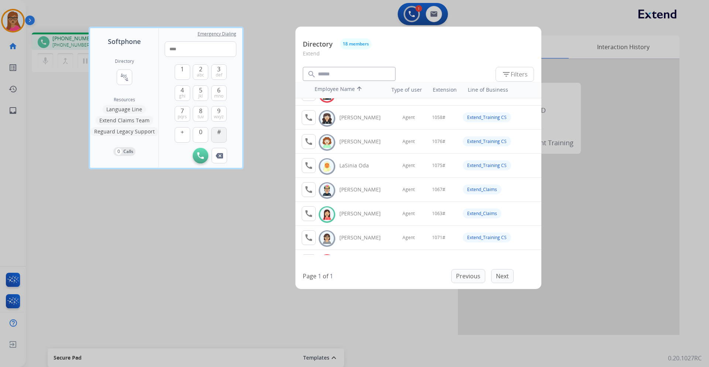
type input "*****"
click at [271, 85] on div at bounding box center [354, 183] width 709 height 367
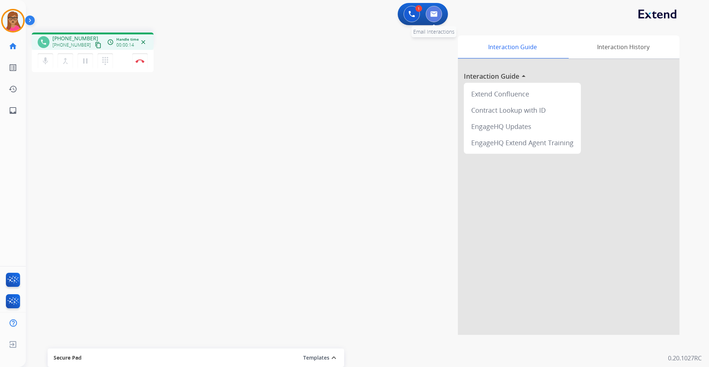
click at [434, 17] on button at bounding box center [434, 14] width 16 height 16
select select "**********"
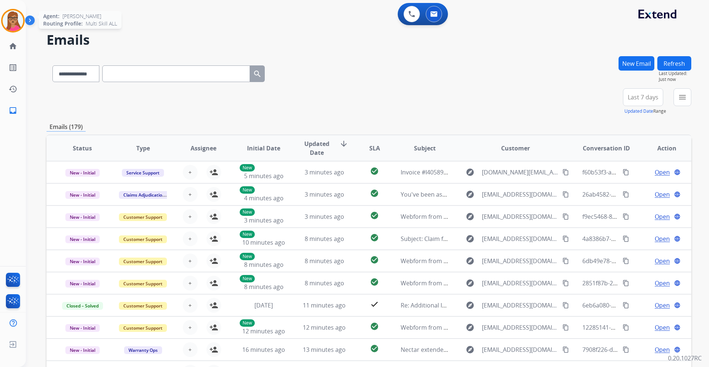
click at [13, 20] on img at bounding box center [13, 20] width 21 height 21
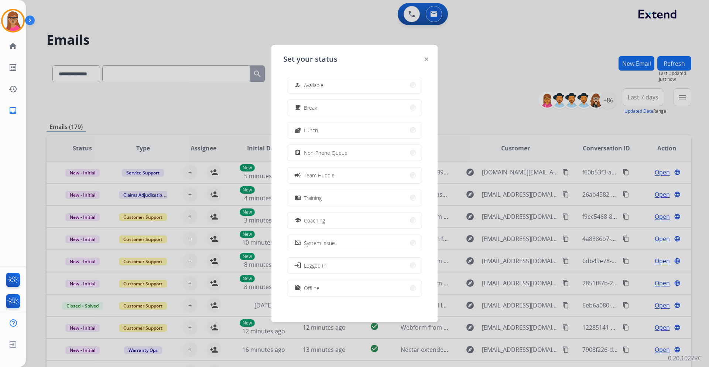
click at [351, 20] on div at bounding box center [354, 183] width 709 height 367
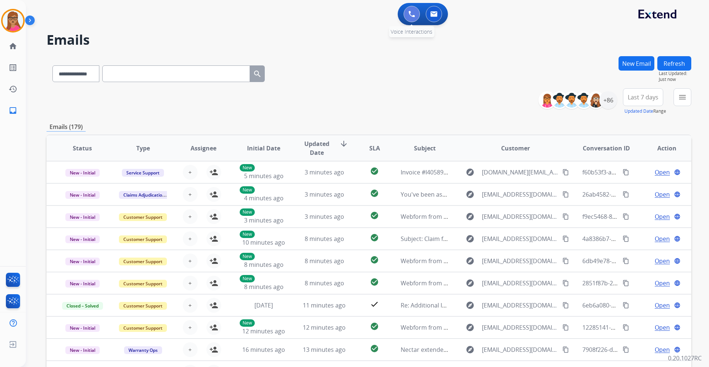
click at [415, 15] on img at bounding box center [411, 14] width 7 height 7
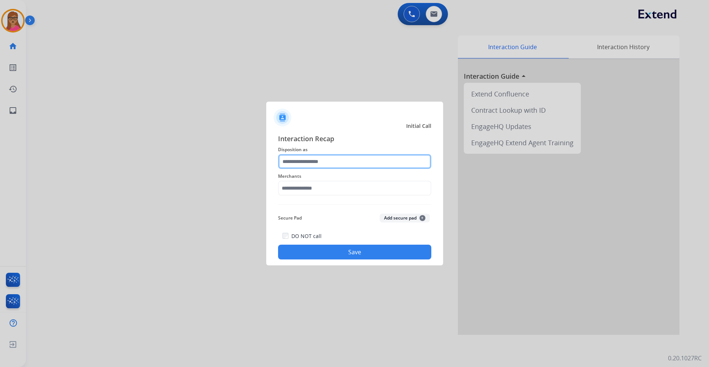
click at [314, 158] on input "text" at bounding box center [354, 161] width 153 height 15
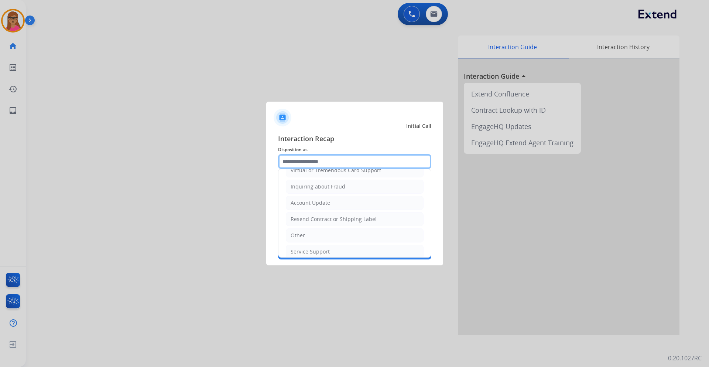
scroll to position [148, 0]
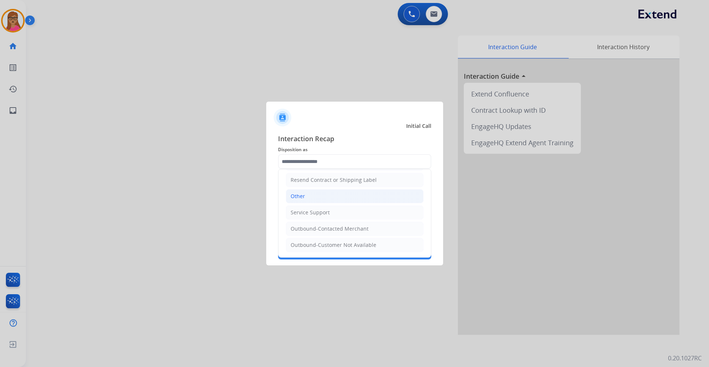
click at [308, 196] on li "Other" at bounding box center [355, 196] width 138 height 14
type input "*****"
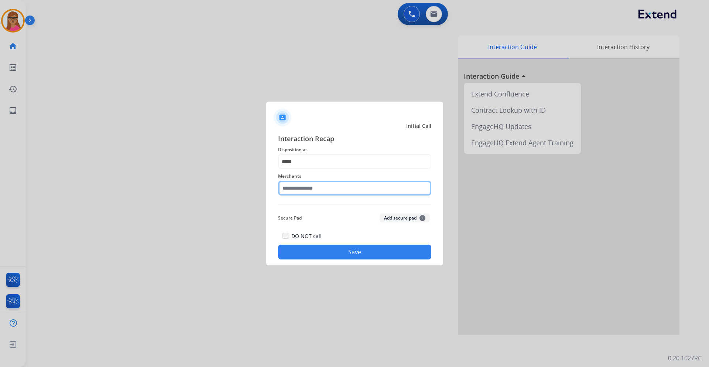
click at [307, 192] on input "text" at bounding box center [354, 187] width 153 height 15
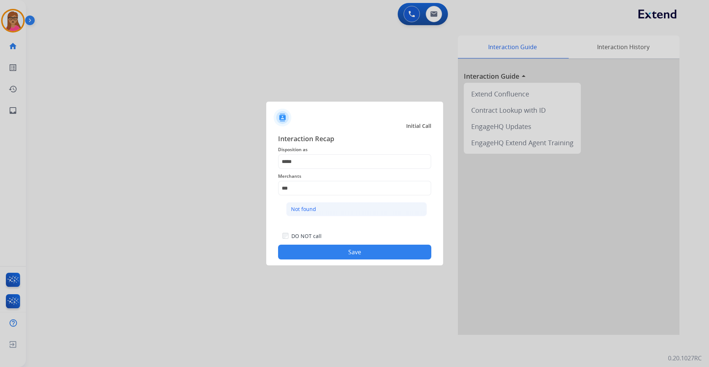
click at [299, 212] on div "Not found" at bounding box center [303, 208] width 25 height 7
type input "*********"
click at [328, 248] on button "Save" at bounding box center [354, 251] width 153 height 15
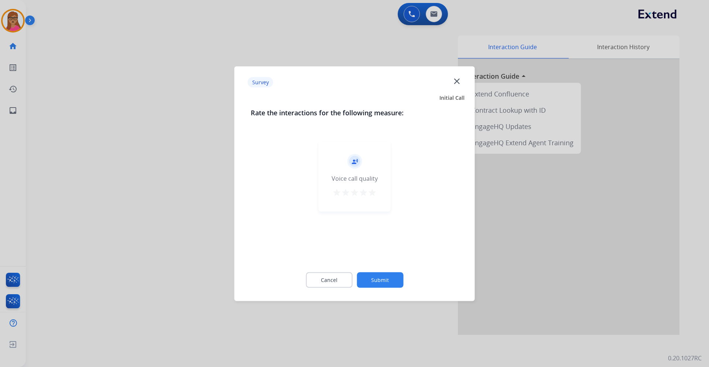
click at [455, 83] on mat-icon "close" at bounding box center [457, 81] width 10 height 10
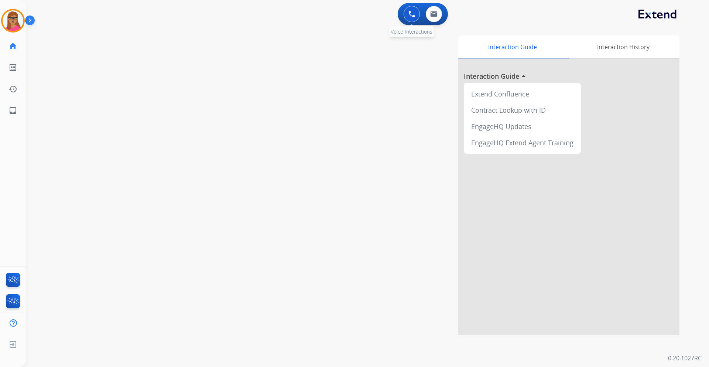
click at [417, 16] on button at bounding box center [411, 14] width 16 height 16
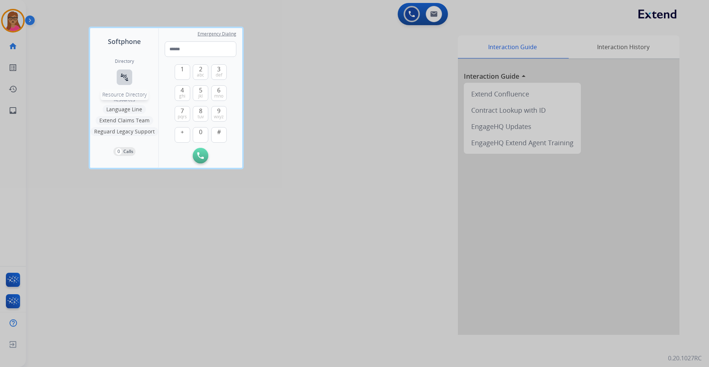
click at [121, 73] on mat-icon "connect_without_contact" at bounding box center [124, 77] width 9 height 9
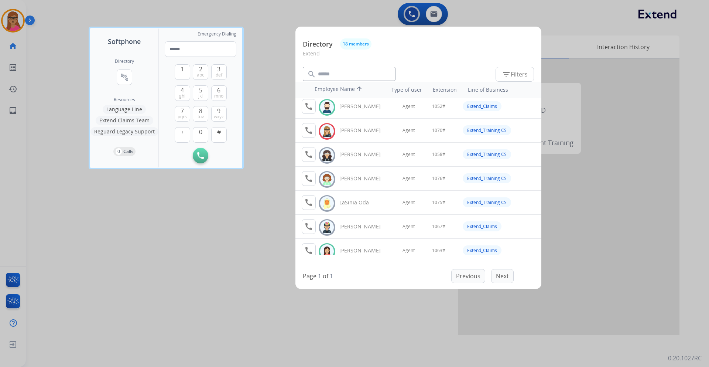
scroll to position [185, 0]
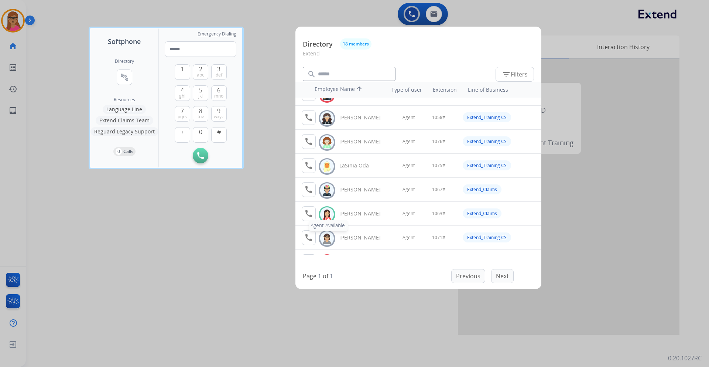
click at [310, 215] on mat-icon "call" at bounding box center [308, 213] width 9 height 9
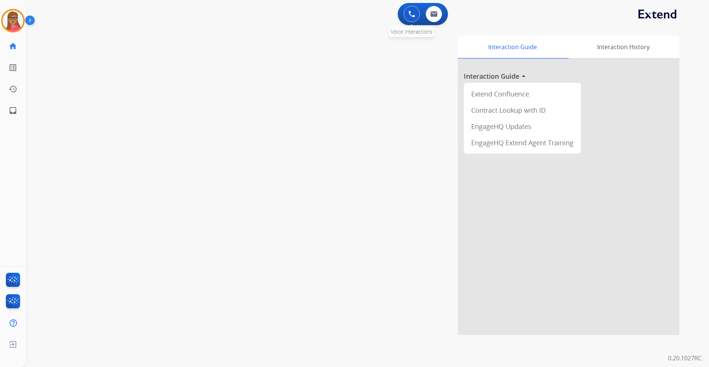
click at [406, 11] on button at bounding box center [411, 14] width 16 height 16
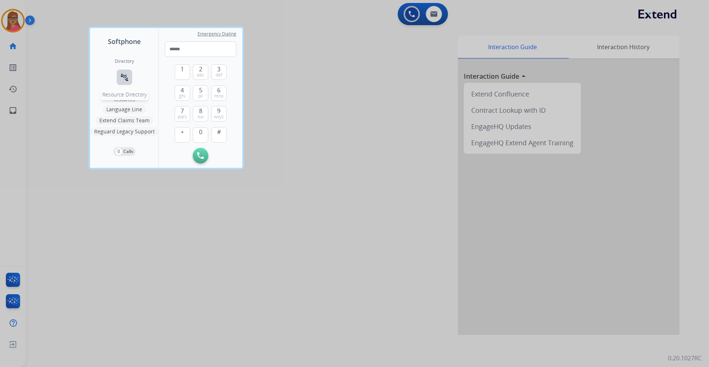
click at [131, 74] on button "connect_without_contact Resource Directory" at bounding box center [125, 77] width 16 height 16
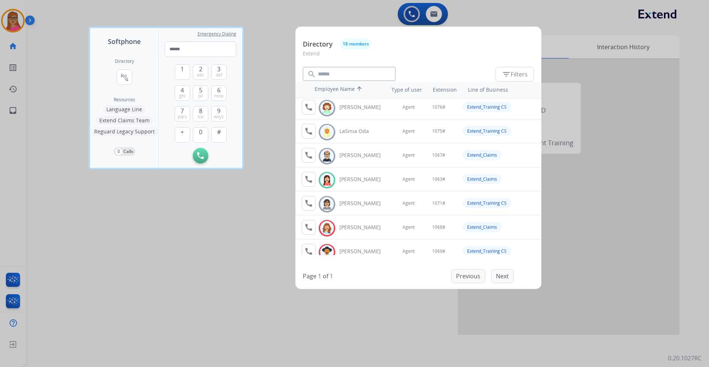
scroll to position [221, 0]
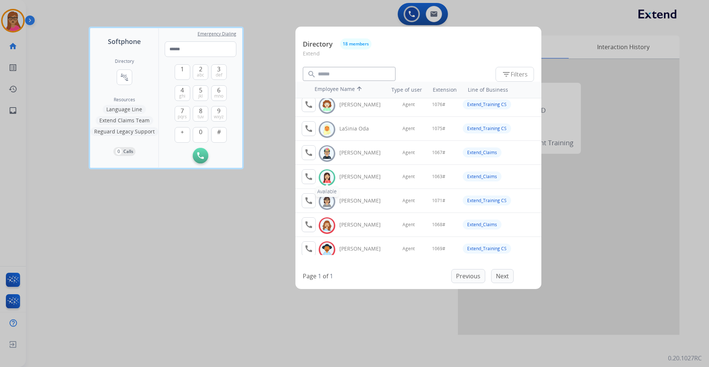
click at [326, 172] on img at bounding box center [326, 177] width 11 height 11
click at [309, 176] on mat-icon "call" at bounding box center [308, 176] width 9 height 9
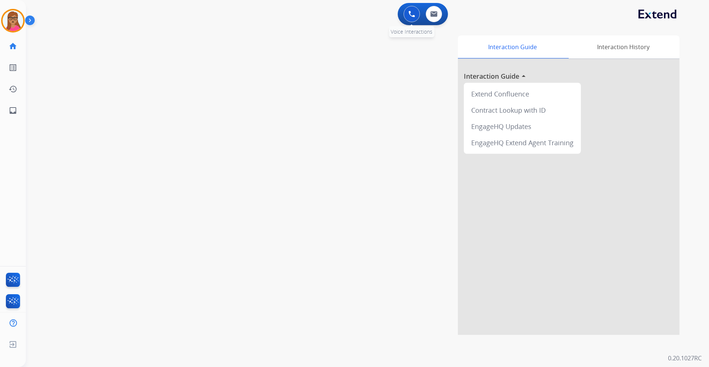
click at [417, 12] on button at bounding box center [411, 14] width 16 height 16
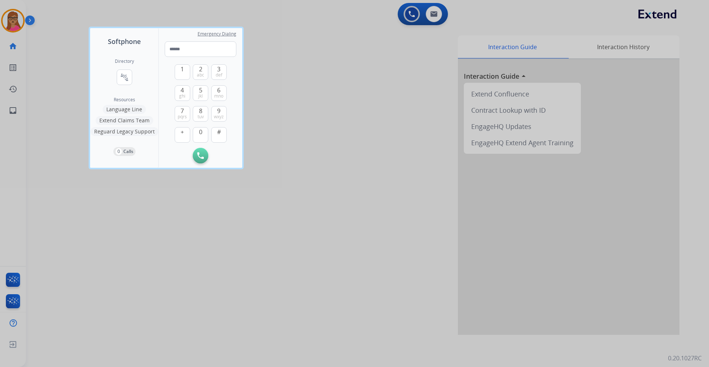
click at [27, 19] on div at bounding box center [354, 183] width 709 height 367
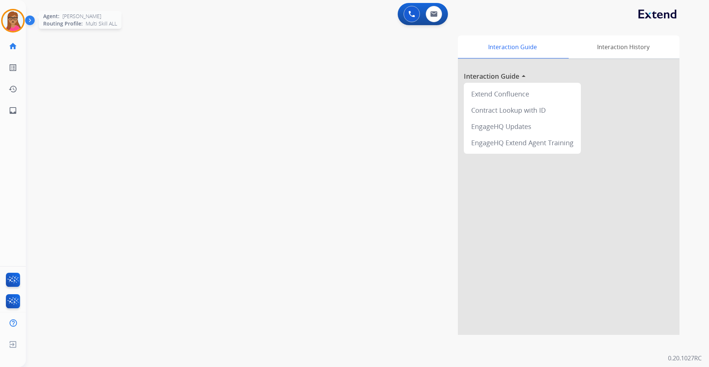
click at [19, 19] on img at bounding box center [13, 20] width 21 height 21
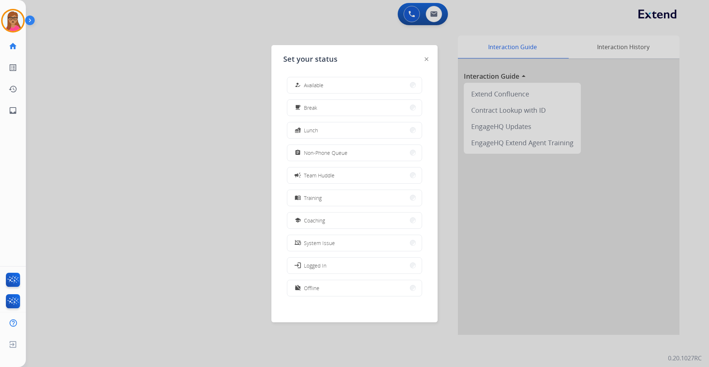
click at [353, 78] on button "how_to_reg Available" at bounding box center [354, 85] width 134 height 16
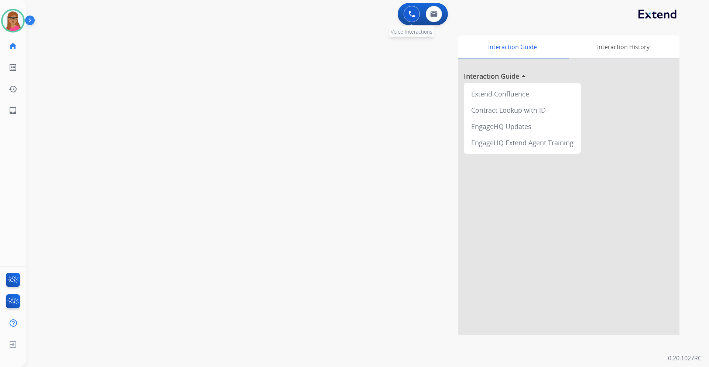
click at [415, 18] on button at bounding box center [411, 14] width 16 height 16
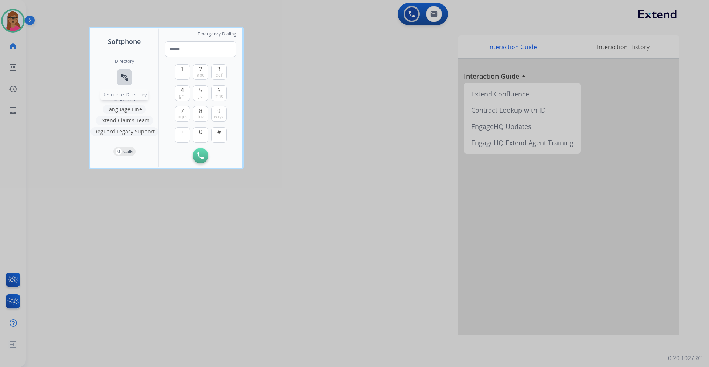
click at [125, 77] on mat-icon "connect_without_contact" at bounding box center [124, 77] width 9 height 9
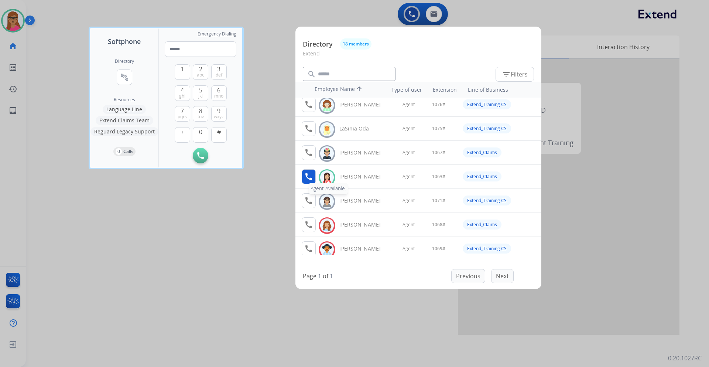
click at [309, 176] on mat-icon "call" at bounding box center [308, 176] width 9 height 9
click at [183, 73] on span "1" at bounding box center [181, 69] width 3 height 9
click at [199, 129] on span "0" at bounding box center [200, 131] width 3 height 9
click at [220, 89] on span "6" at bounding box center [218, 90] width 3 height 9
click at [215, 65] on button "3 def" at bounding box center [219, 72] width 16 height 16
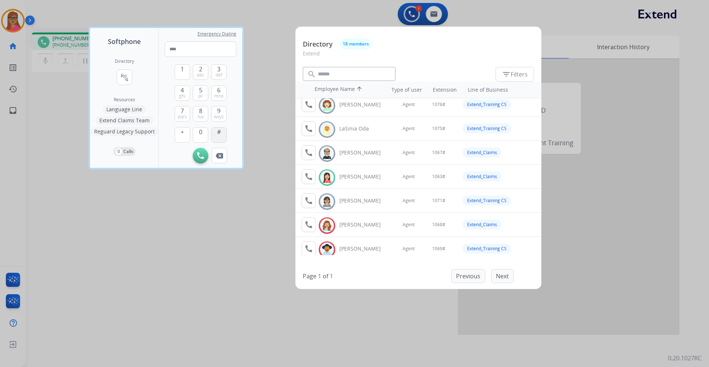
click at [220, 138] on button "#" at bounding box center [219, 135] width 16 height 16
type input "*****"
click at [272, 17] on div at bounding box center [354, 183] width 709 height 367
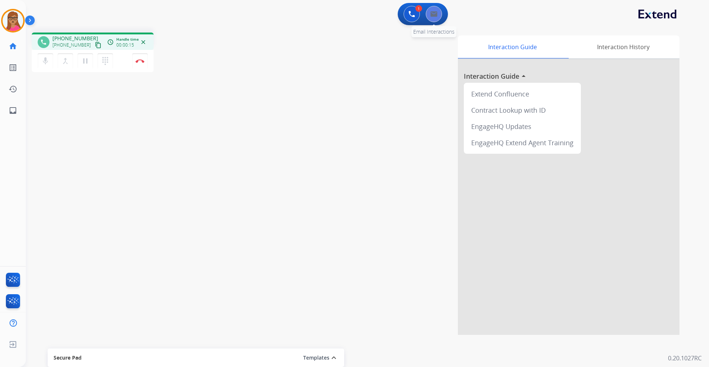
click at [436, 18] on button at bounding box center [434, 14] width 16 height 16
select select "**********"
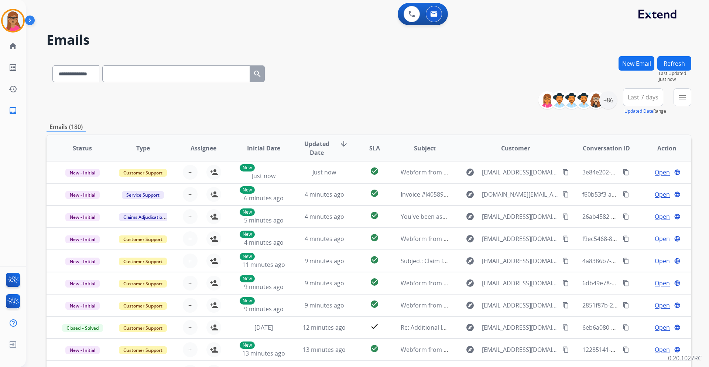
paste input "**********"
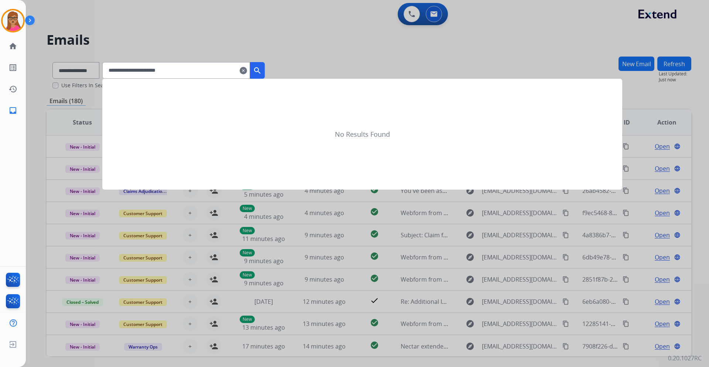
type input "**********"
click at [262, 71] on mat-icon "search" at bounding box center [257, 70] width 9 height 9
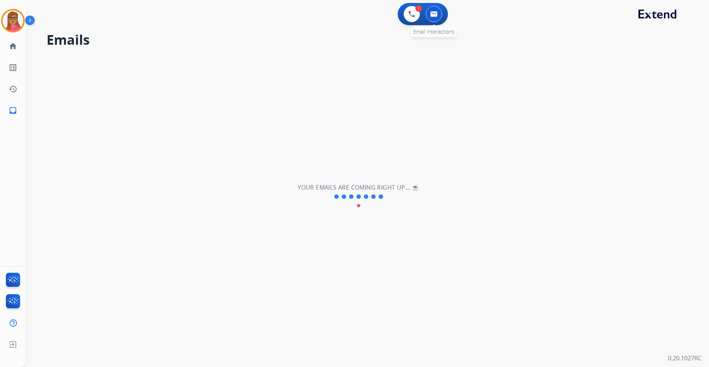
click at [429, 14] on button at bounding box center [434, 14] width 16 height 16
click at [436, 16] on img at bounding box center [433, 14] width 7 height 6
click at [412, 17] on img at bounding box center [411, 14] width 7 height 7
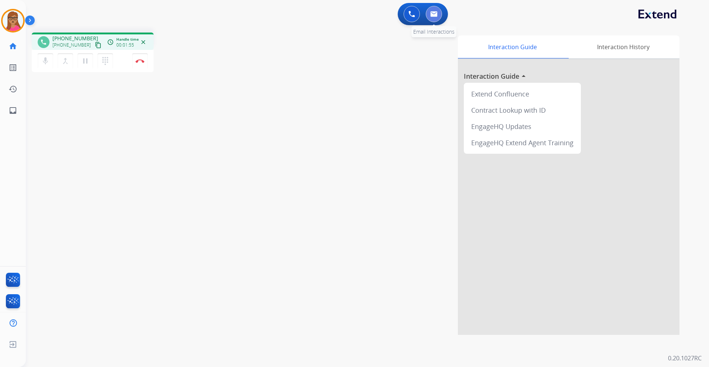
click at [437, 15] on img at bounding box center [433, 14] width 7 height 6
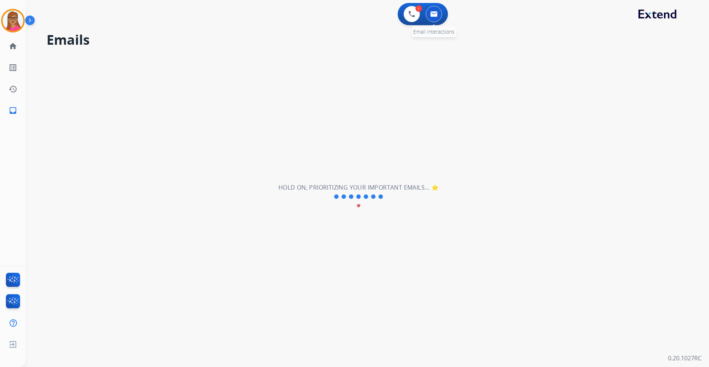
click at [432, 14] on img at bounding box center [433, 14] width 7 height 6
click at [19, 20] on img at bounding box center [13, 20] width 21 height 21
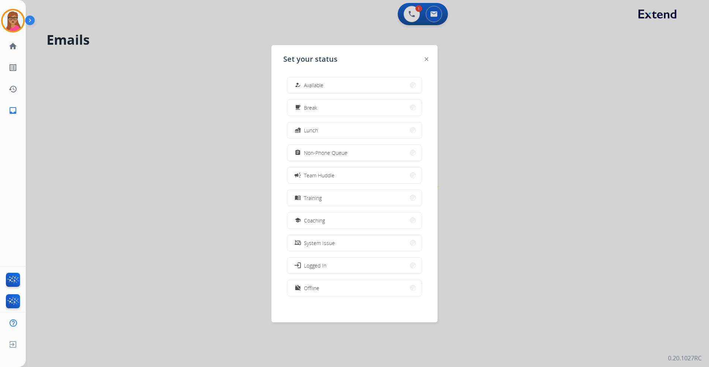
click at [409, 13] on div at bounding box center [354, 183] width 709 height 367
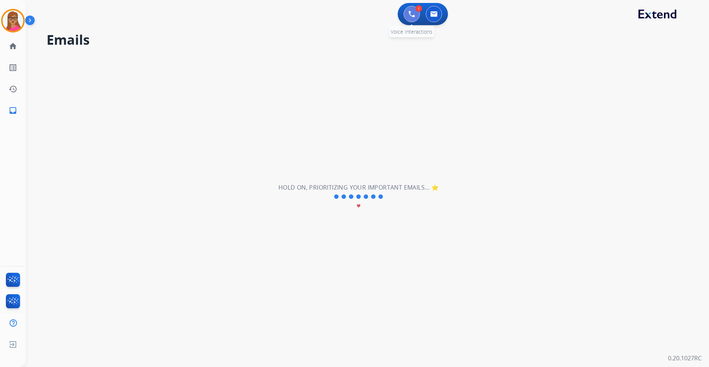
click at [412, 15] on img at bounding box center [411, 14] width 7 height 7
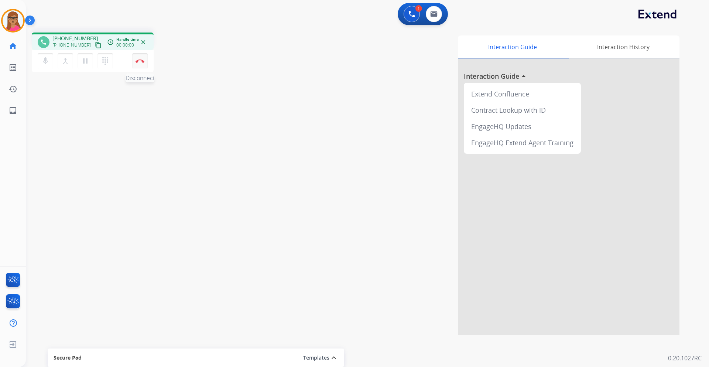
click at [142, 61] on img at bounding box center [139, 61] width 9 height 4
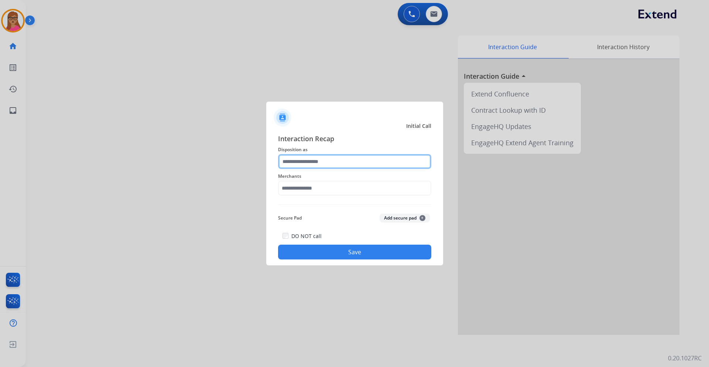
click at [310, 161] on input "text" at bounding box center [354, 161] width 153 height 15
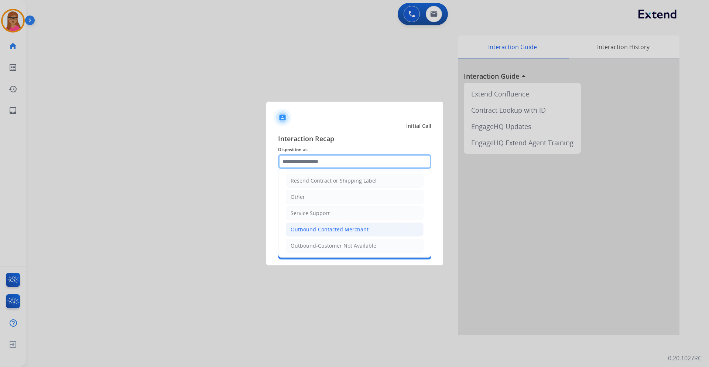
scroll to position [148, 0]
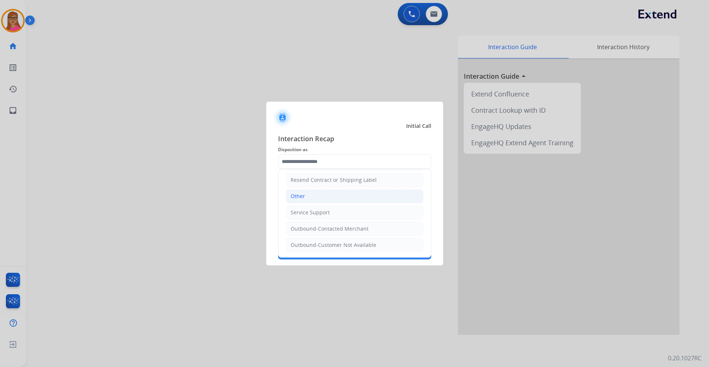
click at [312, 197] on li "Other" at bounding box center [355, 196] width 138 height 14
type input "*****"
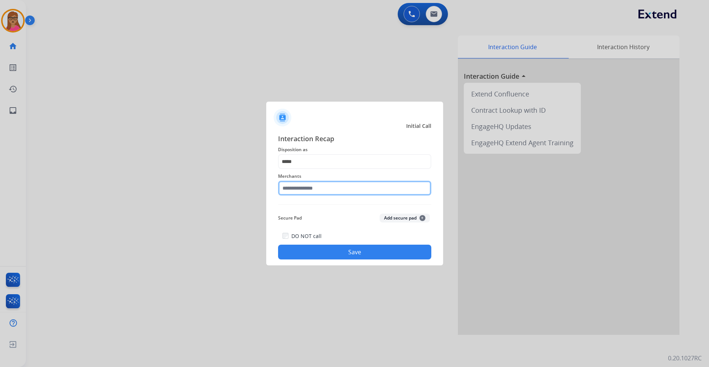
click at [299, 183] on input "text" at bounding box center [354, 187] width 153 height 15
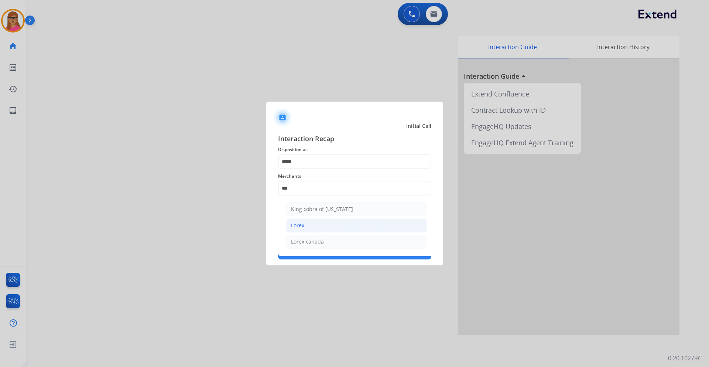
click at [326, 221] on li "Lorex" at bounding box center [356, 225] width 141 height 14
type input "*****"
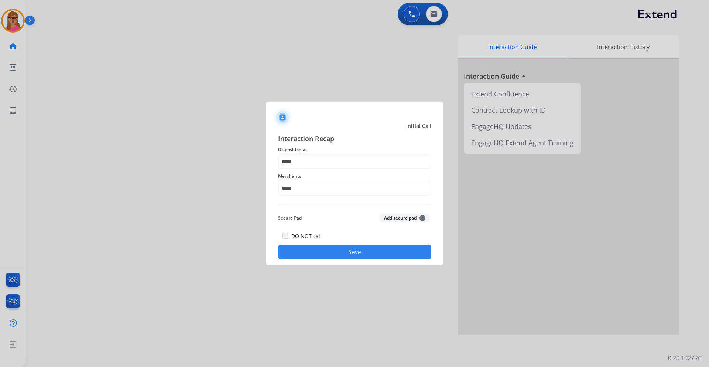
click at [326, 251] on button "Save" at bounding box center [354, 251] width 153 height 15
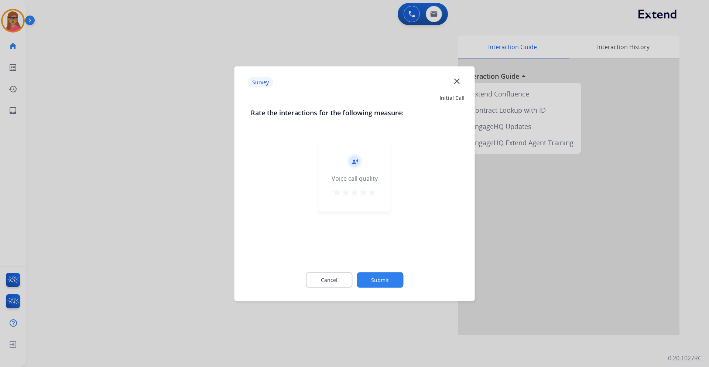
click at [153, 201] on div at bounding box center [354, 183] width 709 height 367
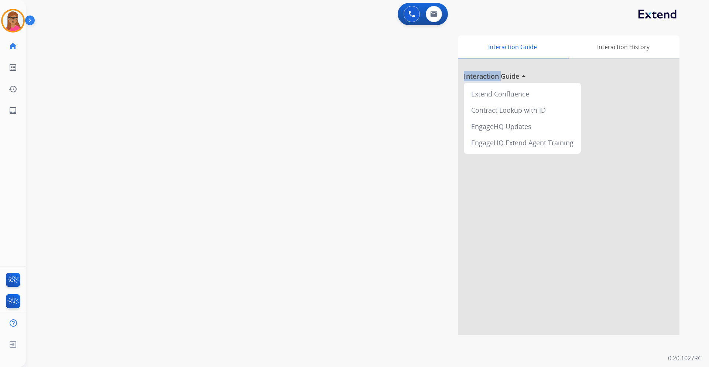
click at [153, 201] on div "swap_horiz Break voice bridge close_fullscreen Connect 3-Way Call merge_type Se…" at bounding box center [358, 181] width 665 height 308
click at [141, 61] on img at bounding box center [139, 61] width 9 height 4
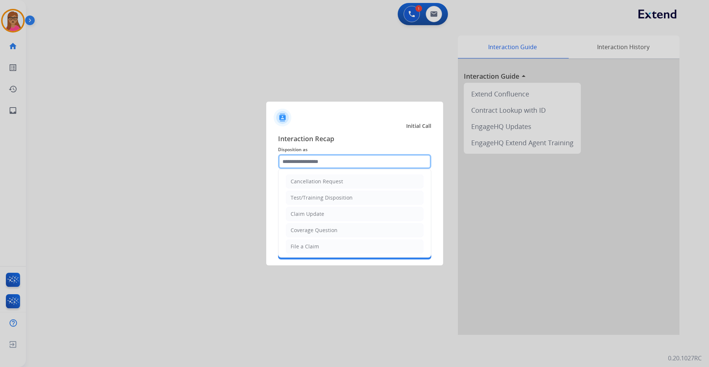
click at [337, 161] on input "text" at bounding box center [354, 161] width 153 height 15
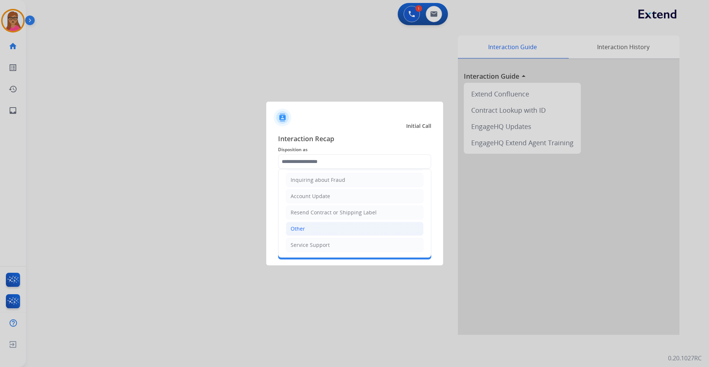
click at [307, 228] on li "Other" at bounding box center [355, 228] width 138 height 14
type input "*****"
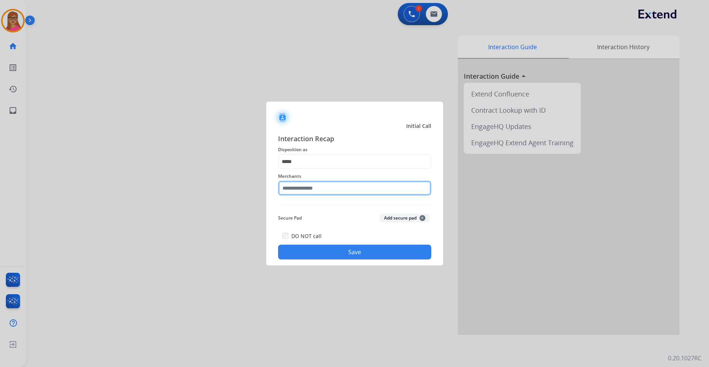
click at [309, 190] on input "text" at bounding box center [354, 187] width 153 height 15
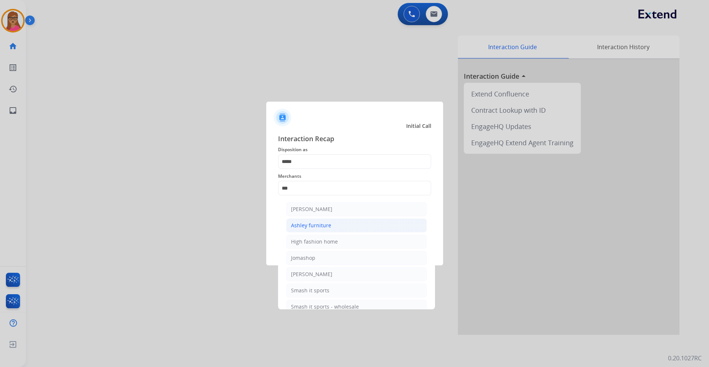
click at [309, 232] on li "Ashley furniture" at bounding box center [356, 225] width 141 height 14
type input "**********"
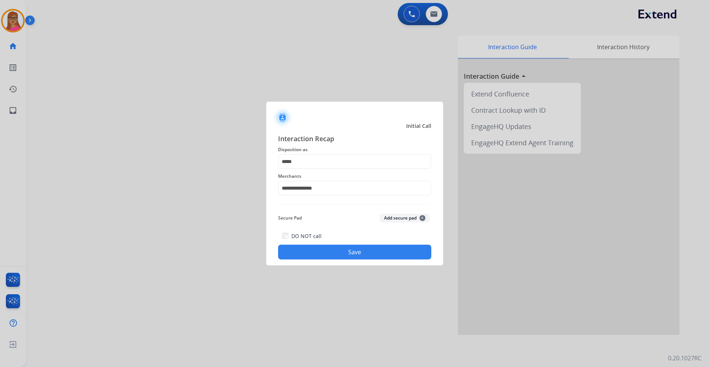
click at [340, 255] on button "Save" at bounding box center [354, 251] width 153 height 15
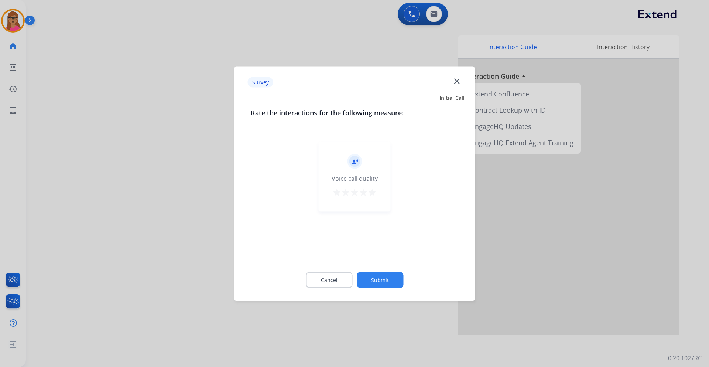
click at [135, 151] on div at bounding box center [354, 183] width 709 height 367
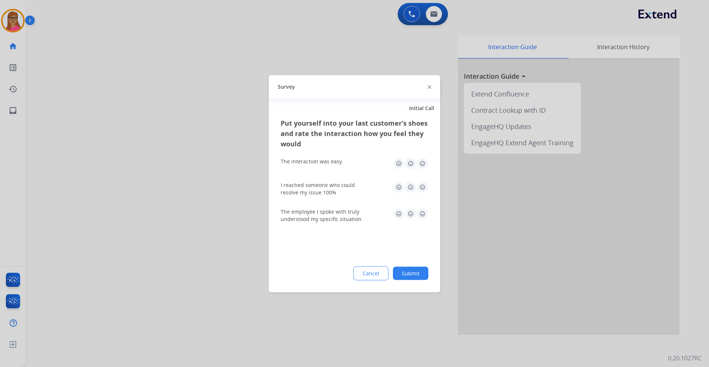
click at [135, 151] on div at bounding box center [354, 183] width 709 height 367
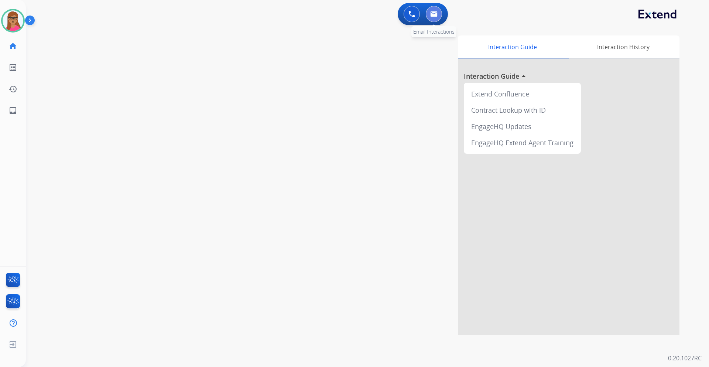
click at [434, 10] on button at bounding box center [434, 14] width 16 height 16
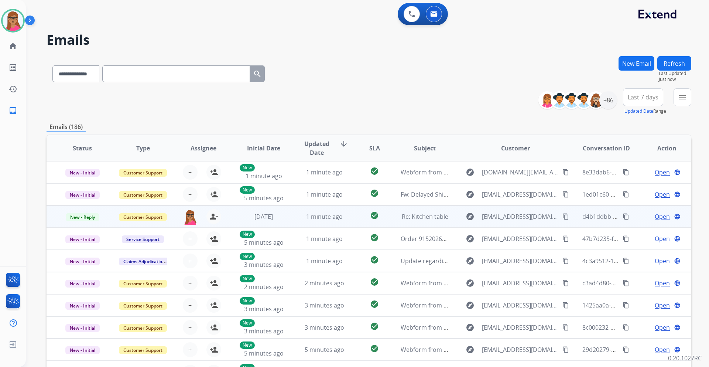
click at [657, 217] on span "Open" at bounding box center [661, 216] width 15 height 9
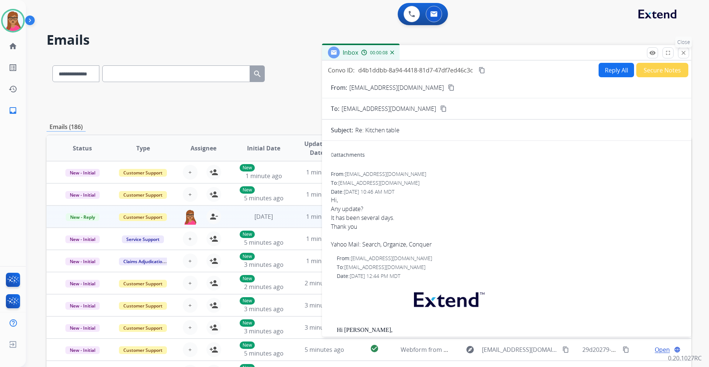
click at [687, 55] on button "close Close" at bounding box center [683, 52] width 11 height 11
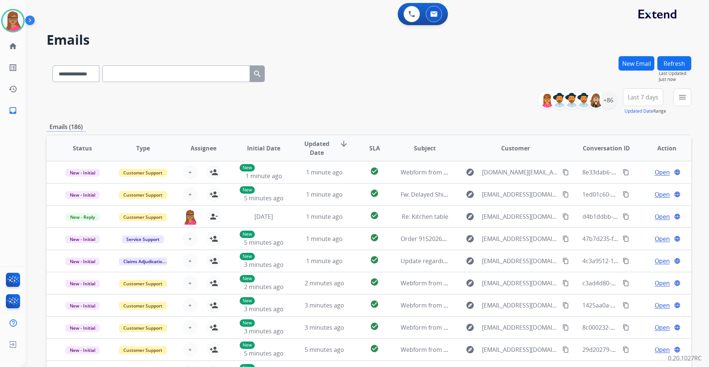
click at [646, 63] on button "New Email" at bounding box center [636, 63] width 36 height 14
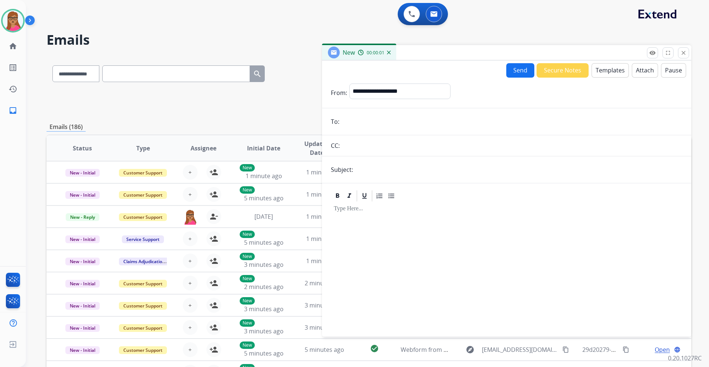
paste input "**********"
type input "**********"
click at [406, 83] on form "**********" at bounding box center [506, 206] width 369 height 256
click at [405, 87] on select "**********" at bounding box center [399, 90] width 100 height 15
select select "**********"
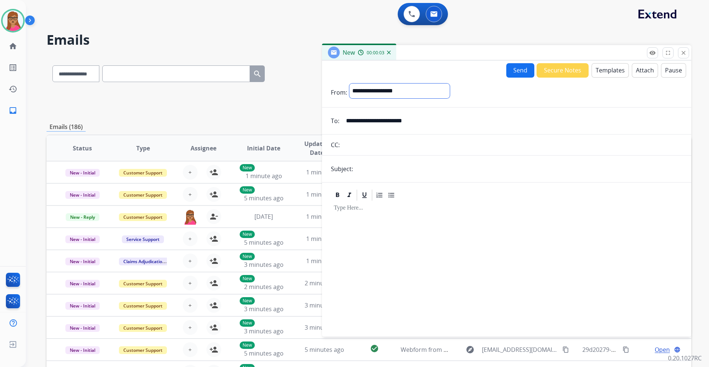
click at [349, 83] on select "**********" at bounding box center [399, 90] width 100 height 15
click at [602, 68] on button "Templates" at bounding box center [609, 70] width 37 height 14
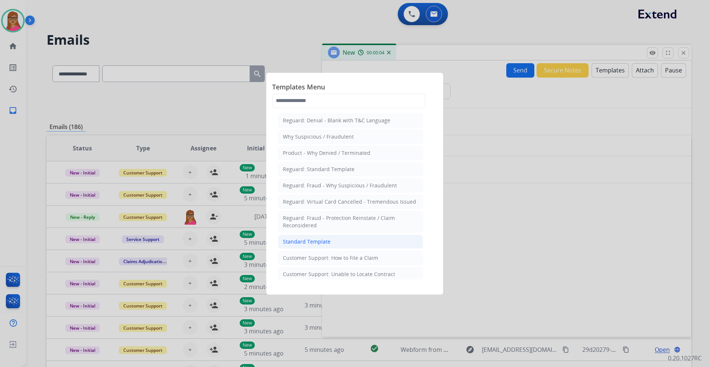
click at [322, 241] on div "Standard Template" at bounding box center [307, 241] width 48 height 7
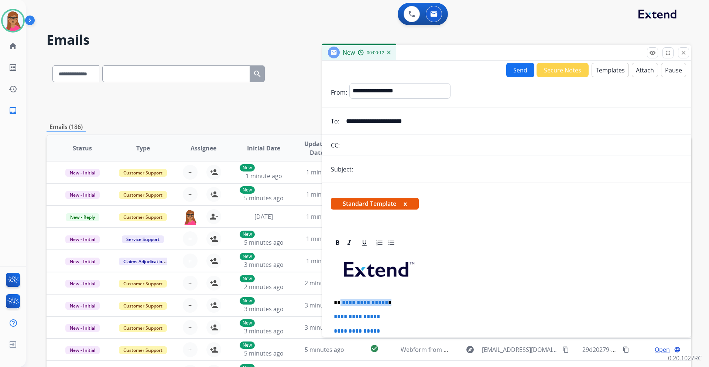
drag, startPoint x: 396, startPoint y: 300, endPoint x: 340, endPoint y: 300, distance: 56.1
click at [340, 300] on p "**********" at bounding box center [504, 302] width 340 height 7
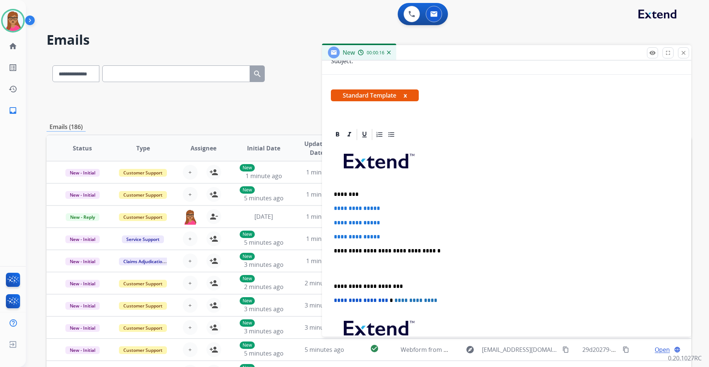
scroll to position [111, 0]
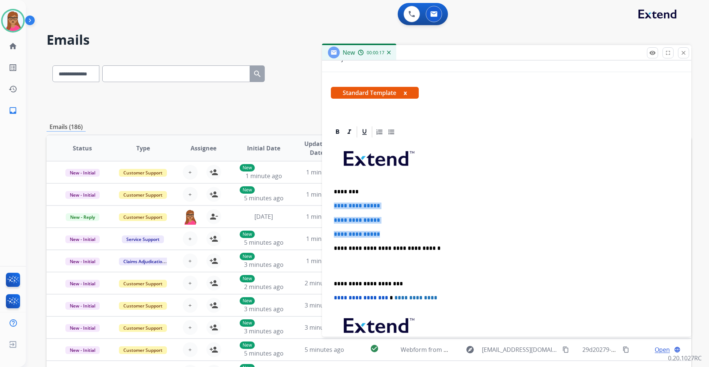
drag, startPoint x: 334, startPoint y: 204, endPoint x: 384, endPoint y: 228, distance: 55.7
click at [384, 228] on div "**********" at bounding box center [506, 265] width 351 height 254
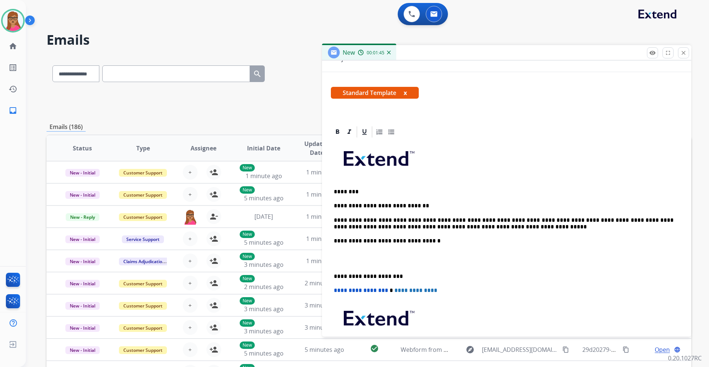
click at [520, 219] on p "**********" at bounding box center [504, 224] width 340 height 14
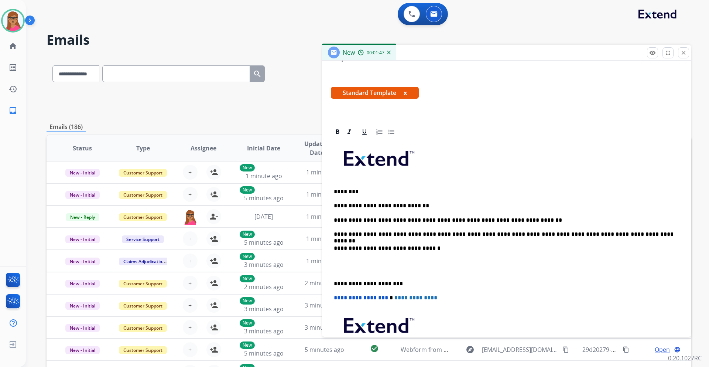
click at [331, 281] on div "**********" at bounding box center [506, 265] width 351 height 254
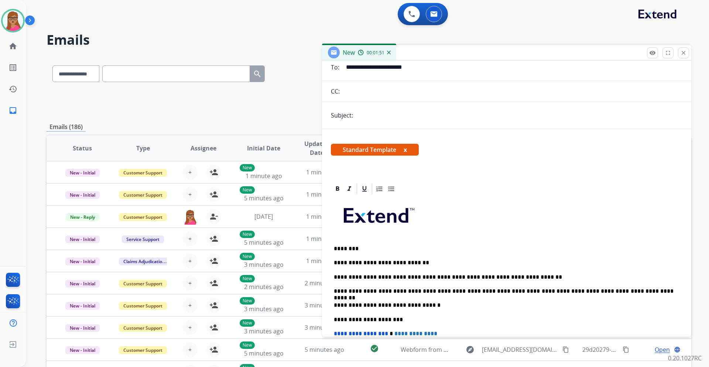
scroll to position [0, 0]
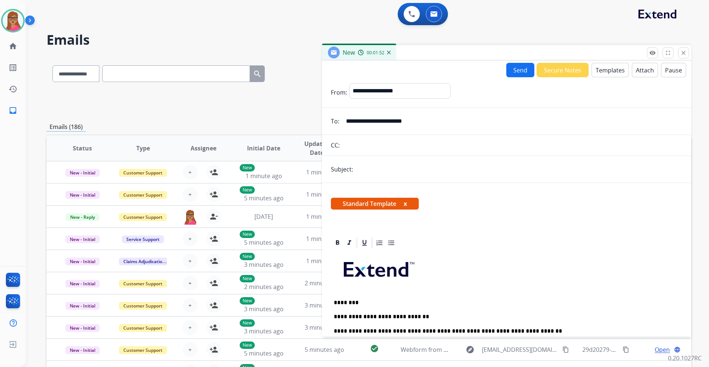
click at [515, 75] on button "Send" at bounding box center [520, 70] width 28 height 14
click at [372, 172] on input "text" at bounding box center [518, 170] width 327 height 16
type input "**********"
click at [514, 65] on button "Send" at bounding box center [520, 70] width 28 height 14
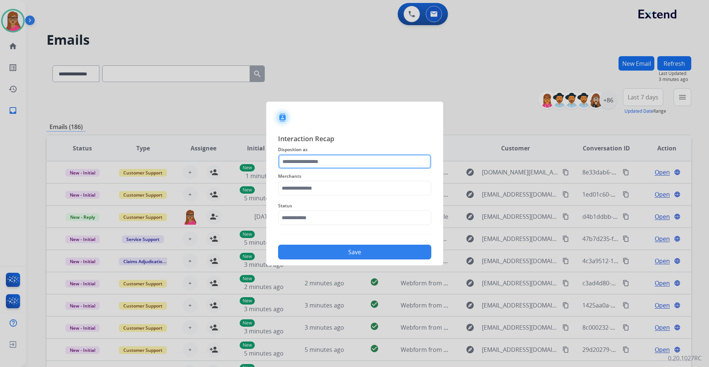
click at [330, 157] on input "text" at bounding box center [354, 161] width 153 height 15
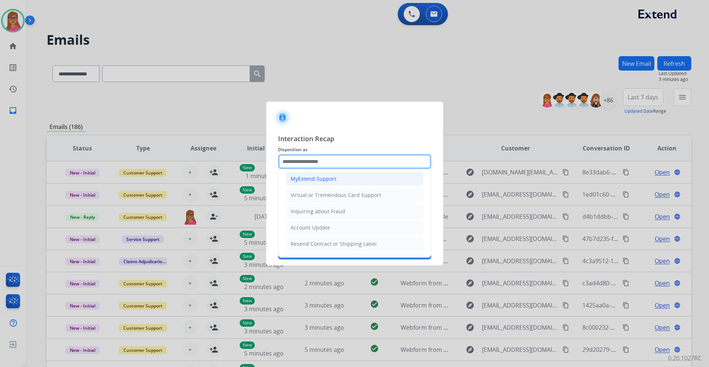
scroll to position [115, 0]
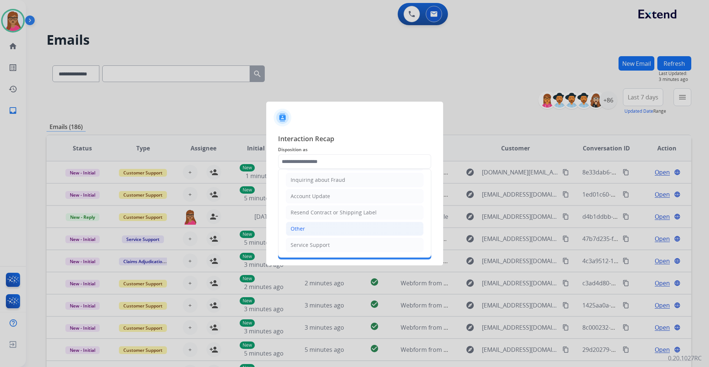
click at [309, 227] on li "Other" at bounding box center [355, 228] width 138 height 14
type input "*****"
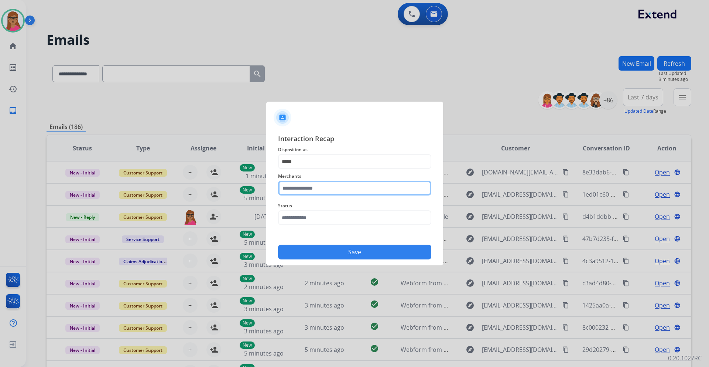
click at [303, 192] on input "text" at bounding box center [354, 187] width 153 height 15
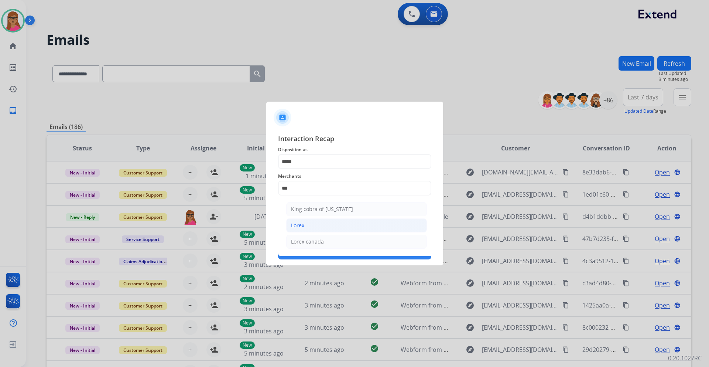
click at [309, 228] on li "Lorex" at bounding box center [356, 225] width 141 height 14
type input "*****"
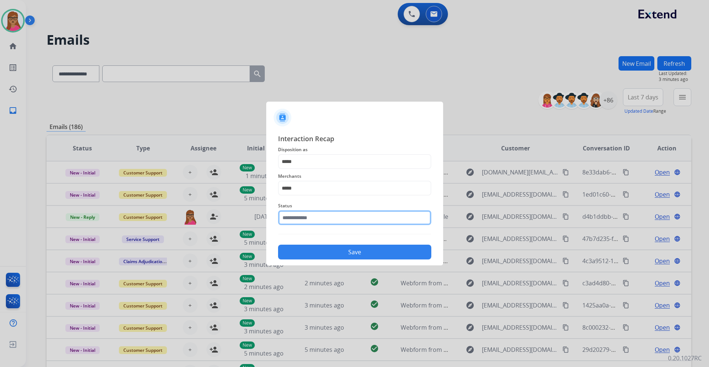
click at [314, 217] on input "text" at bounding box center [354, 217] width 153 height 15
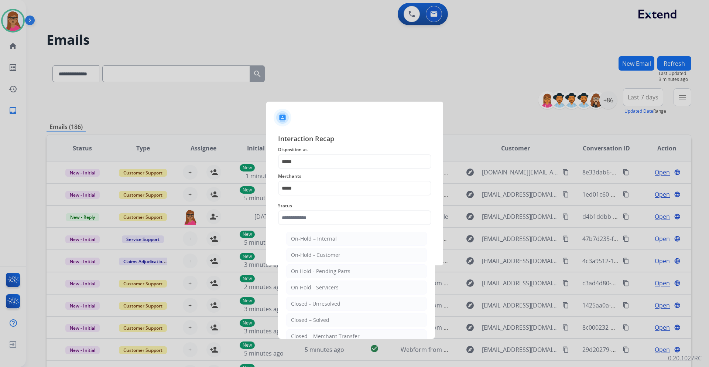
drag, startPoint x: 316, startPoint y: 320, endPoint x: 326, endPoint y: 297, distance: 25.0
click at [315, 320] on div "Closed – Solved" at bounding box center [310, 319] width 38 height 7
type input "**********"
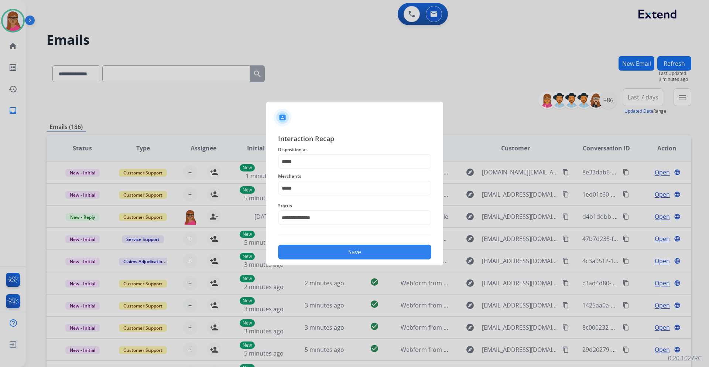
click at [343, 248] on button "Save" at bounding box center [354, 251] width 153 height 15
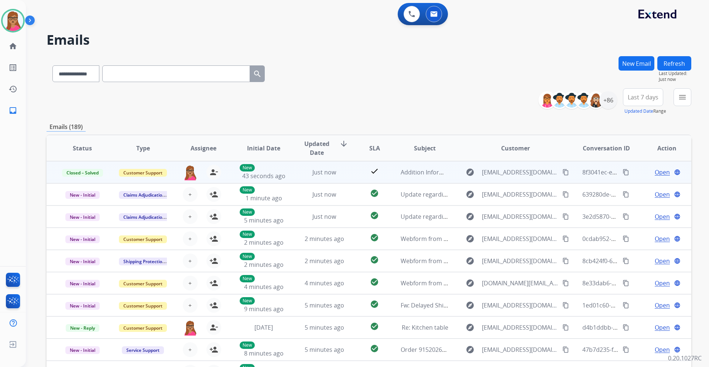
click at [622, 171] on mat-icon "content_copy" at bounding box center [625, 172] width 7 height 7
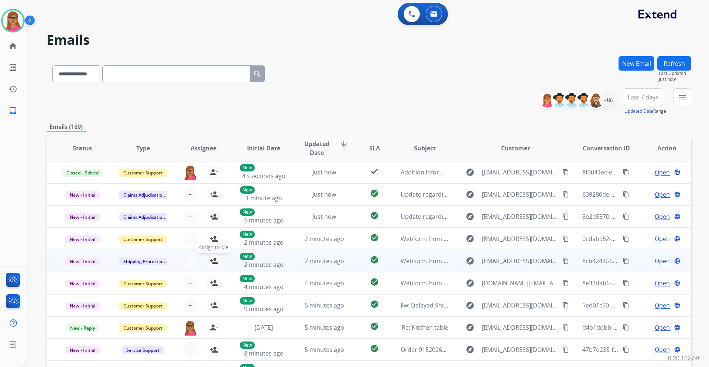
scroll to position [1, 0]
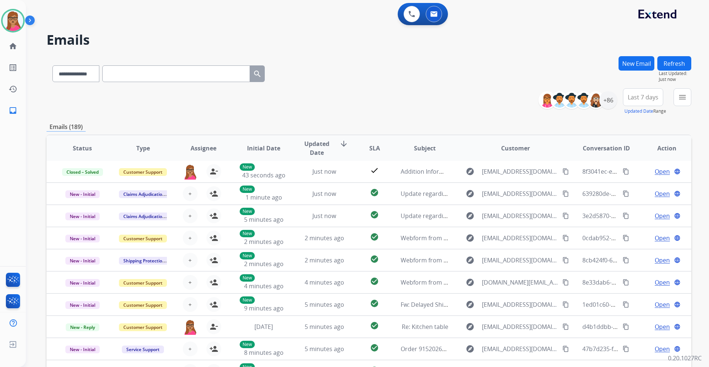
click at [637, 93] on button "Last 7 days" at bounding box center [643, 97] width 40 height 18
click at [637, 185] on div "Last 90 days" at bounding box center [640, 186] width 41 height 11
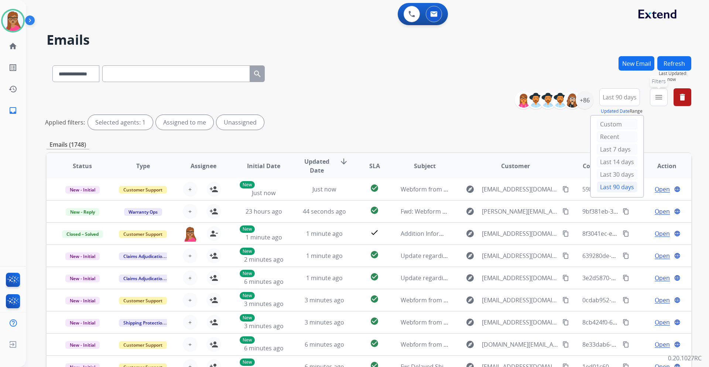
click at [657, 94] on mat-icon "menu" at bounding box center [658, 97] width 9 height 9
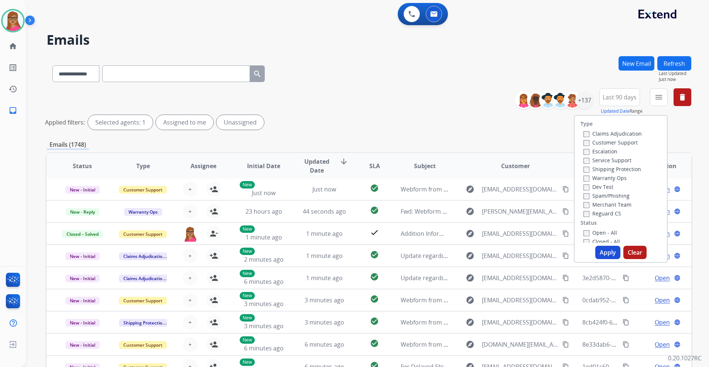
click at [620, 143] on label "Customer Support" at bounding box center [610, 142] width 54 height 7
drag, startPoint x: 631, startPoint y: 171, endPoint x: 629, endPoint y: 178, distance: 7.6
click at [631, 171] on label "Shipping Protection" at bounding box center [612, 168] width 58 height 7
click at [583, 209] on div "Reguard CS" at bounding box center [612, 213] width 58 height 9
click at [609, 253] on button "Apply" at bounding box center [607, 251] width 25 height 13
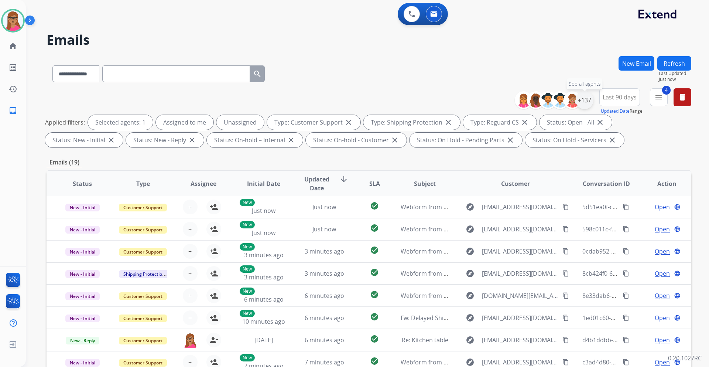
click at [586, 99] on div "+137" at bounding box center [584, 100] width 18 height 18
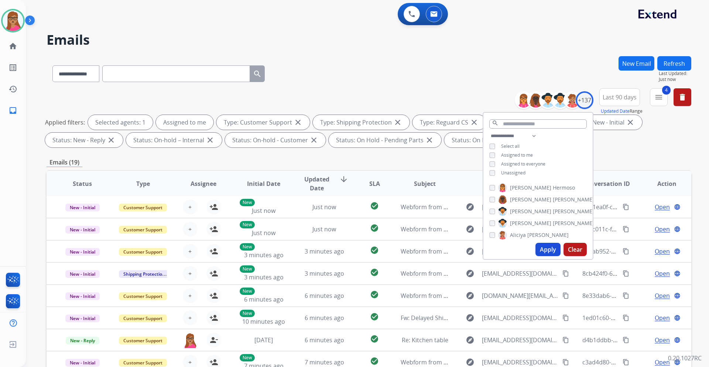
click at [548, 250] on button "Apply" at bounding box center [547, 249] width 25 height 13
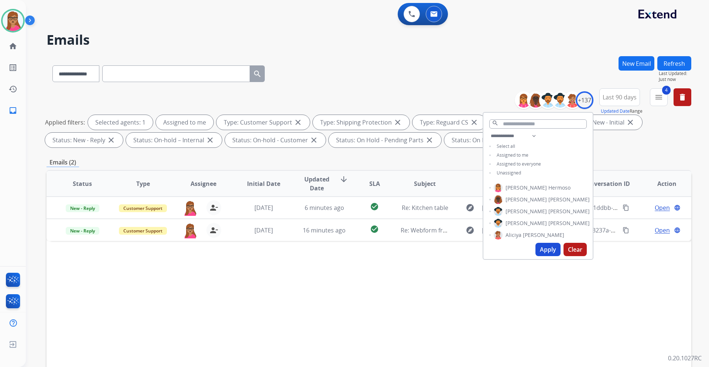
scroll to position [0, 0]
click at [430, 161] on div "Emails (2)" at bounding box center [369, 162] width 644 height 9
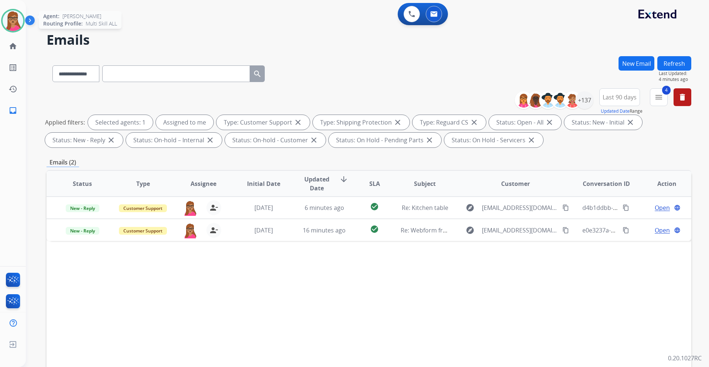
click at [11, 14] on img at bounding box center [13, 20] width 21 height 21
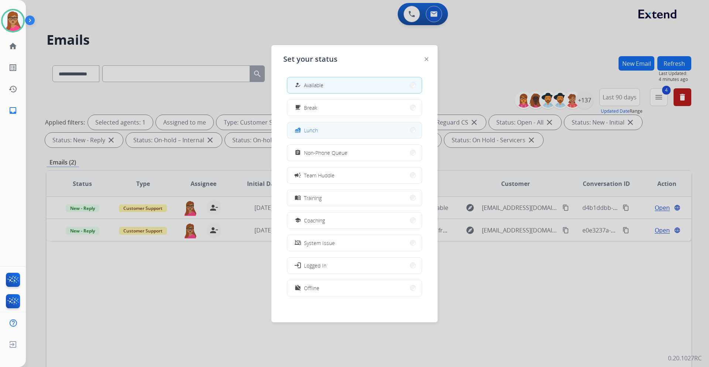
click at [336, 125] on button "fastfood Lunch" at bounding box center [354, 130] width 134 height 16
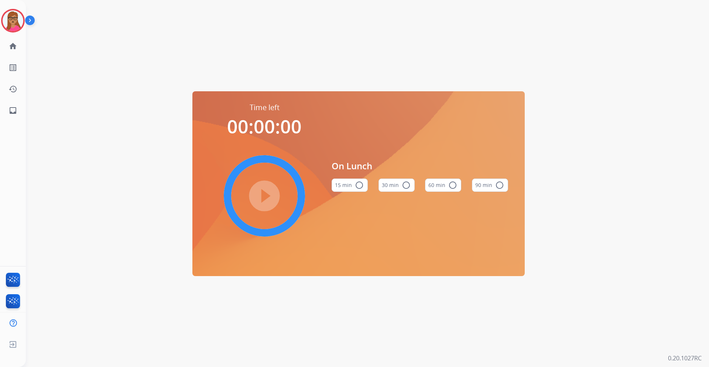
click at [451, 186] on mat-icon "radio_button_unchecked" at bounding box center [452, 184] width 9 height 9
click at [260, 191] on mat-icon "play_circle_filled" at bounding box center [264, 195] width 9 height 9
